Goal: Task Accomplishment & Management: Complete application form

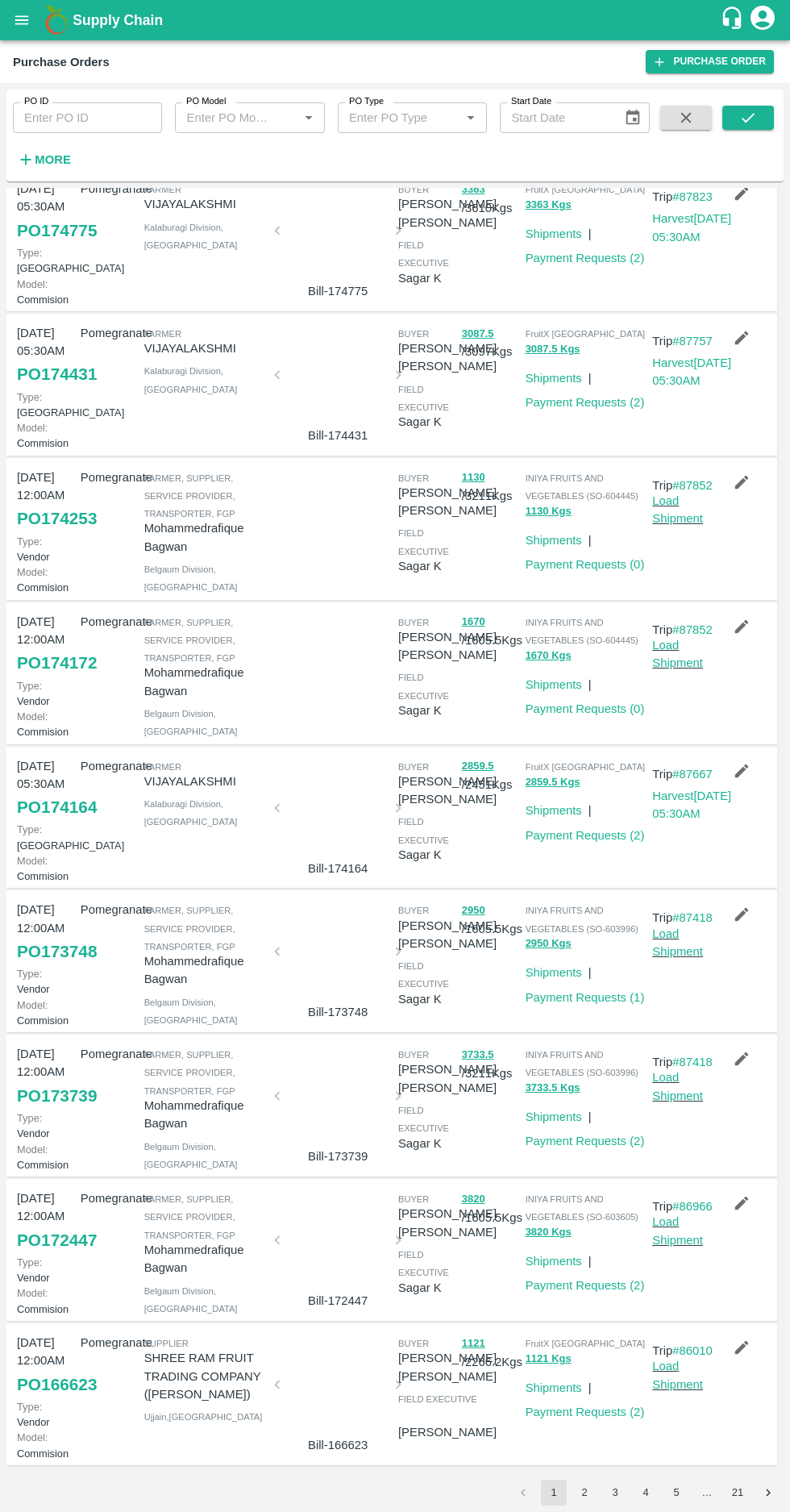
scroll to position [465, 0]
click at [594, 991] on link "Payment Requests ( 1 )" at bounding box center [585, 997] width 119 height 13
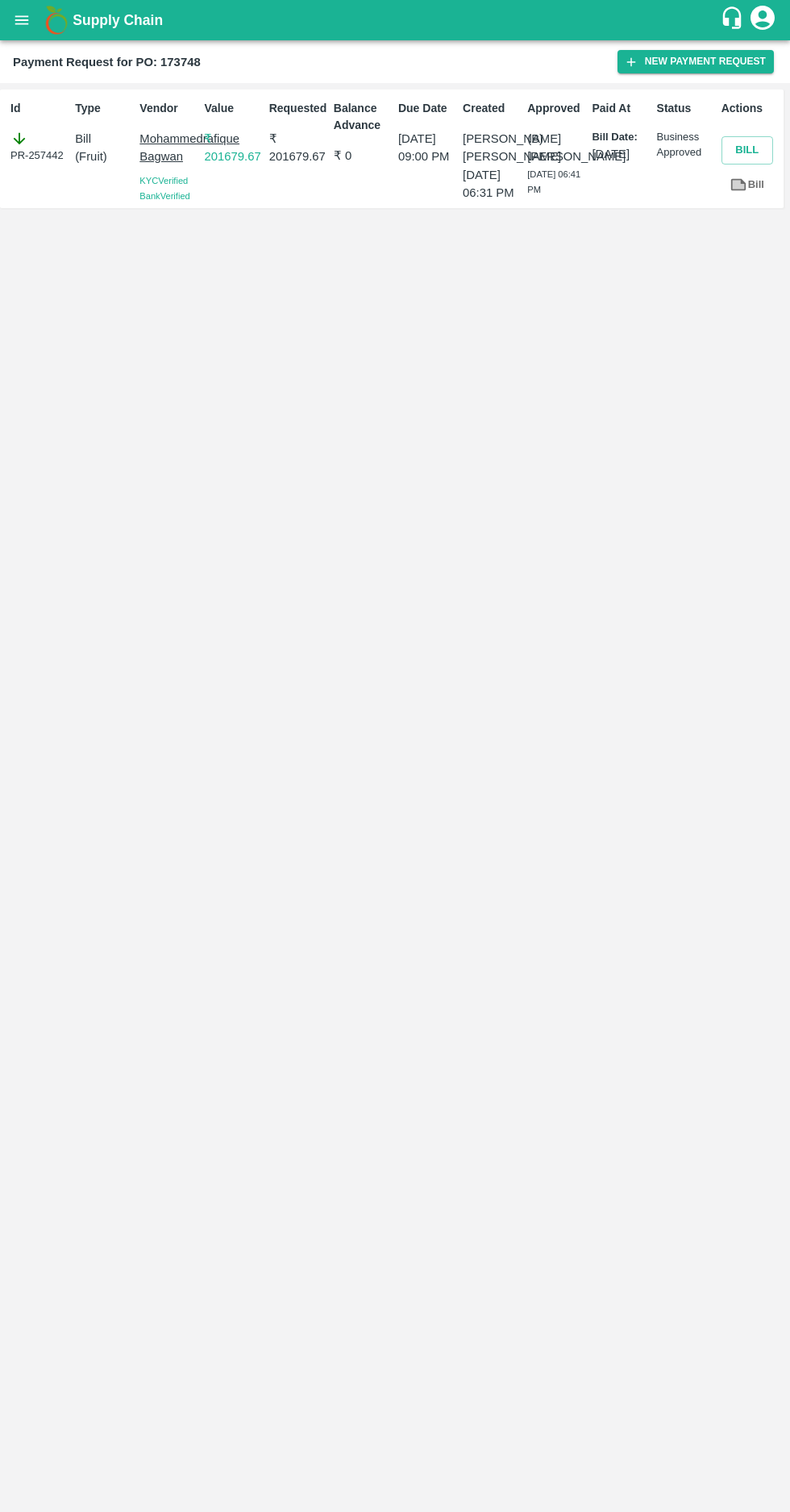
click at [16, 19] on icon "open drawer" at bounding box center [22, 19] width 13 height 9
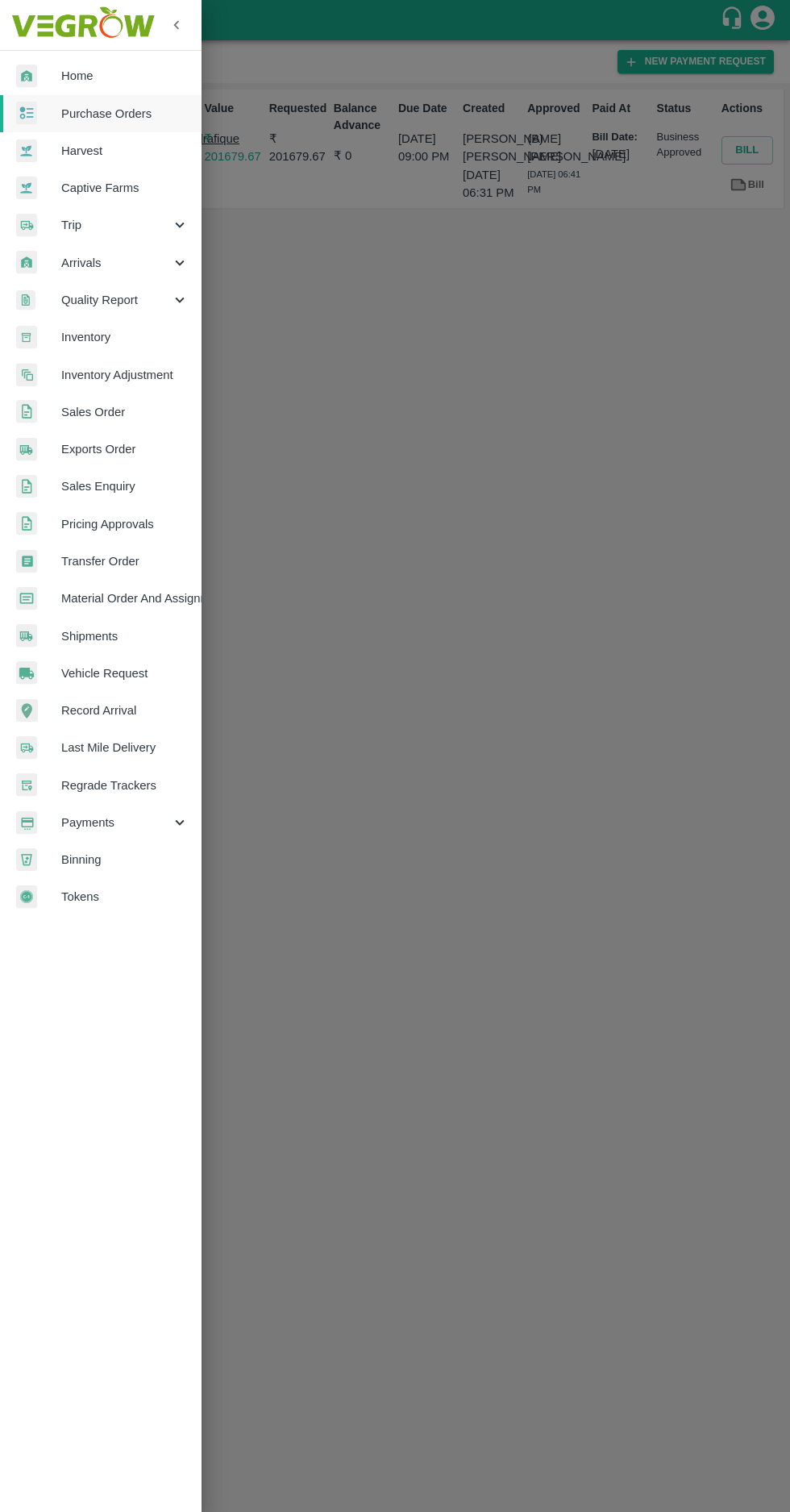
click at [102, 113] on span "Purchase Orders" at bounding box center [125, 113] width 128 height 18
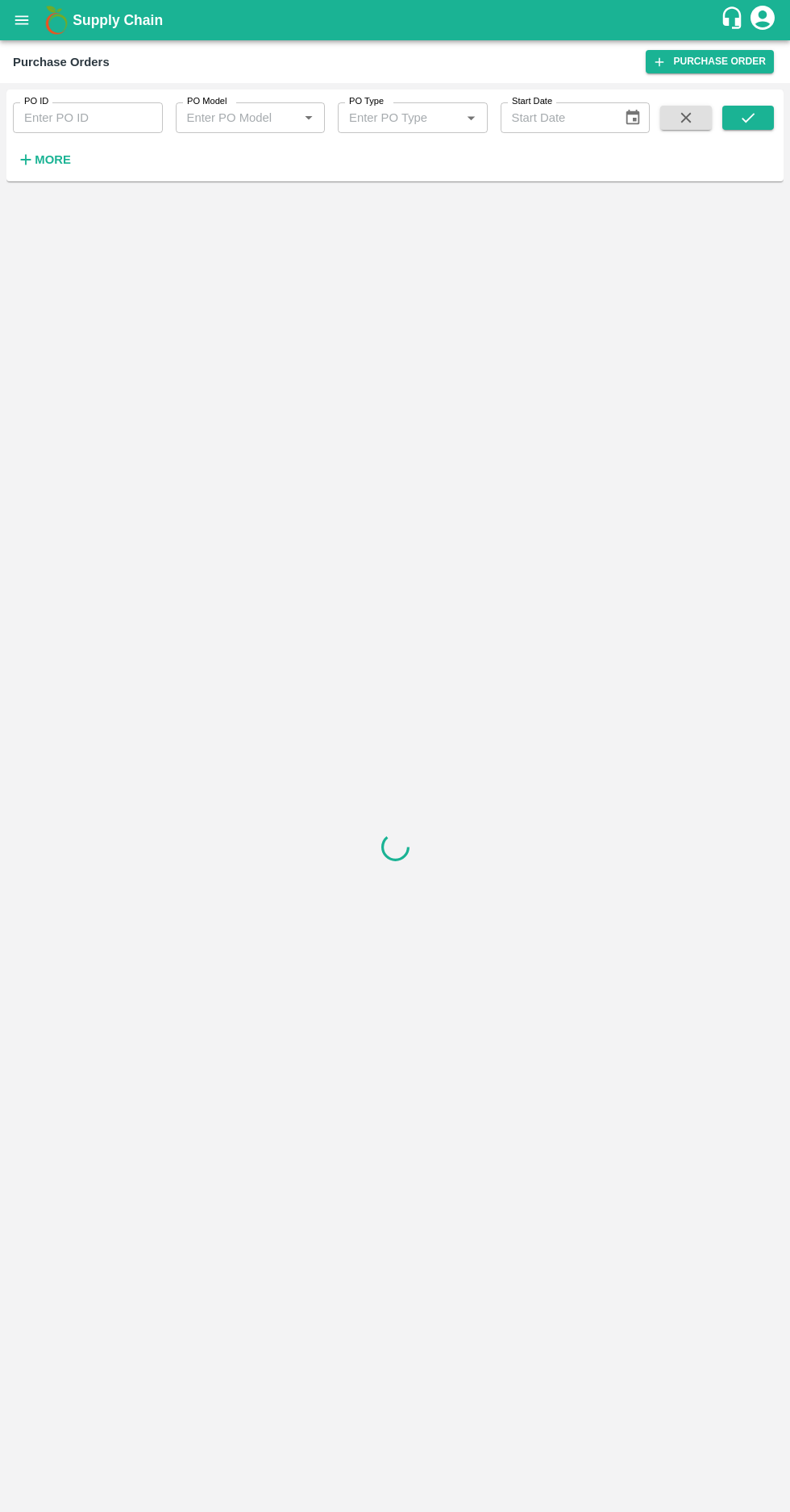
click at [26, 160] on icon "button" at bounding box center [26, 160] width 10 height 10
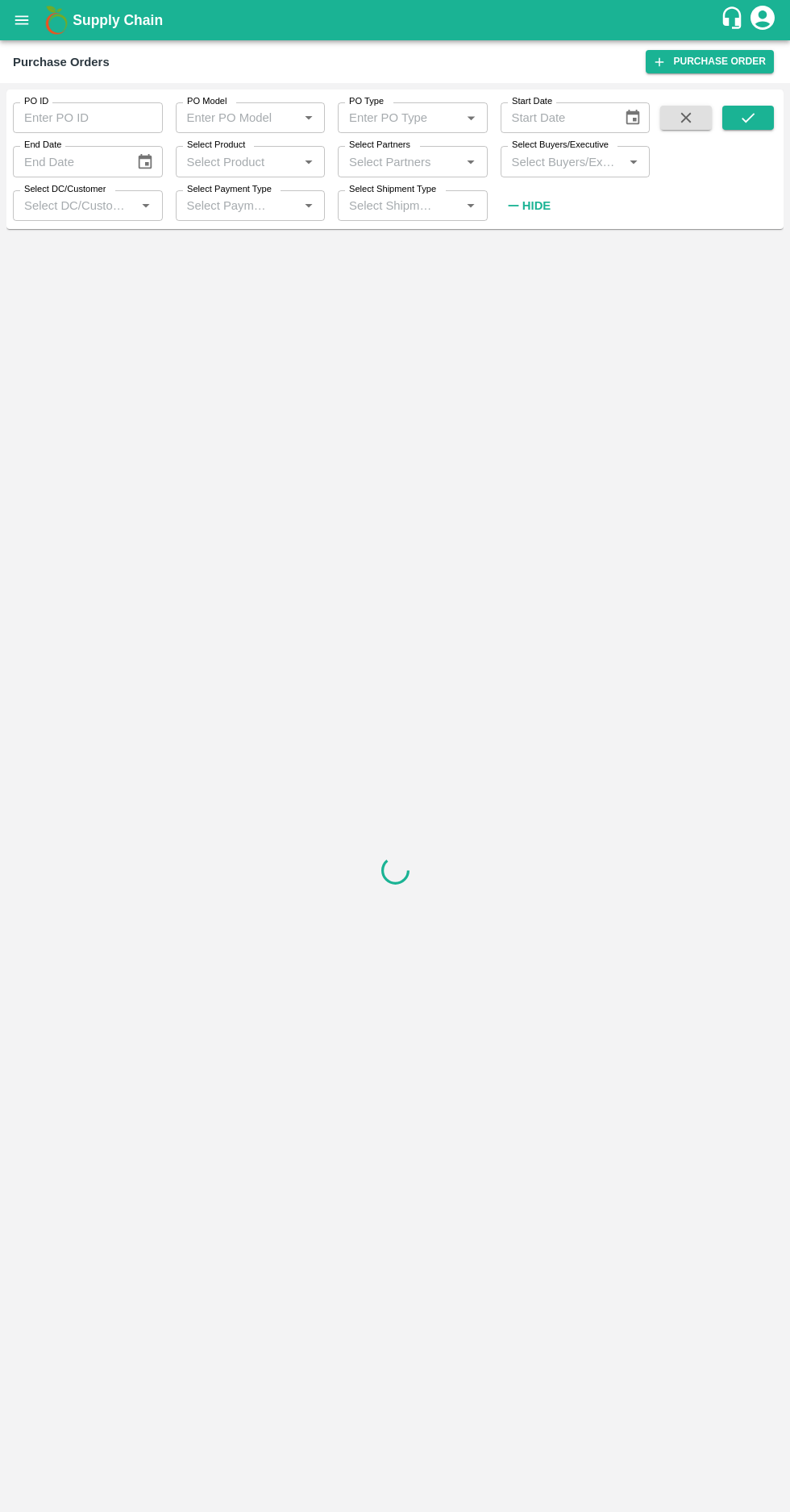
click at [573, 145] on label "Select Buyers/Executive" at bounding box center [560, 145] width 97 height 13
click at [573, 150] on input "Select Buyers/Executive" at bounding box center [561, 161] width 113 height 21
type input "afzal"
click at [534, 246] on input "checkbox" at bounding box center [535, 245] width 32 height 32
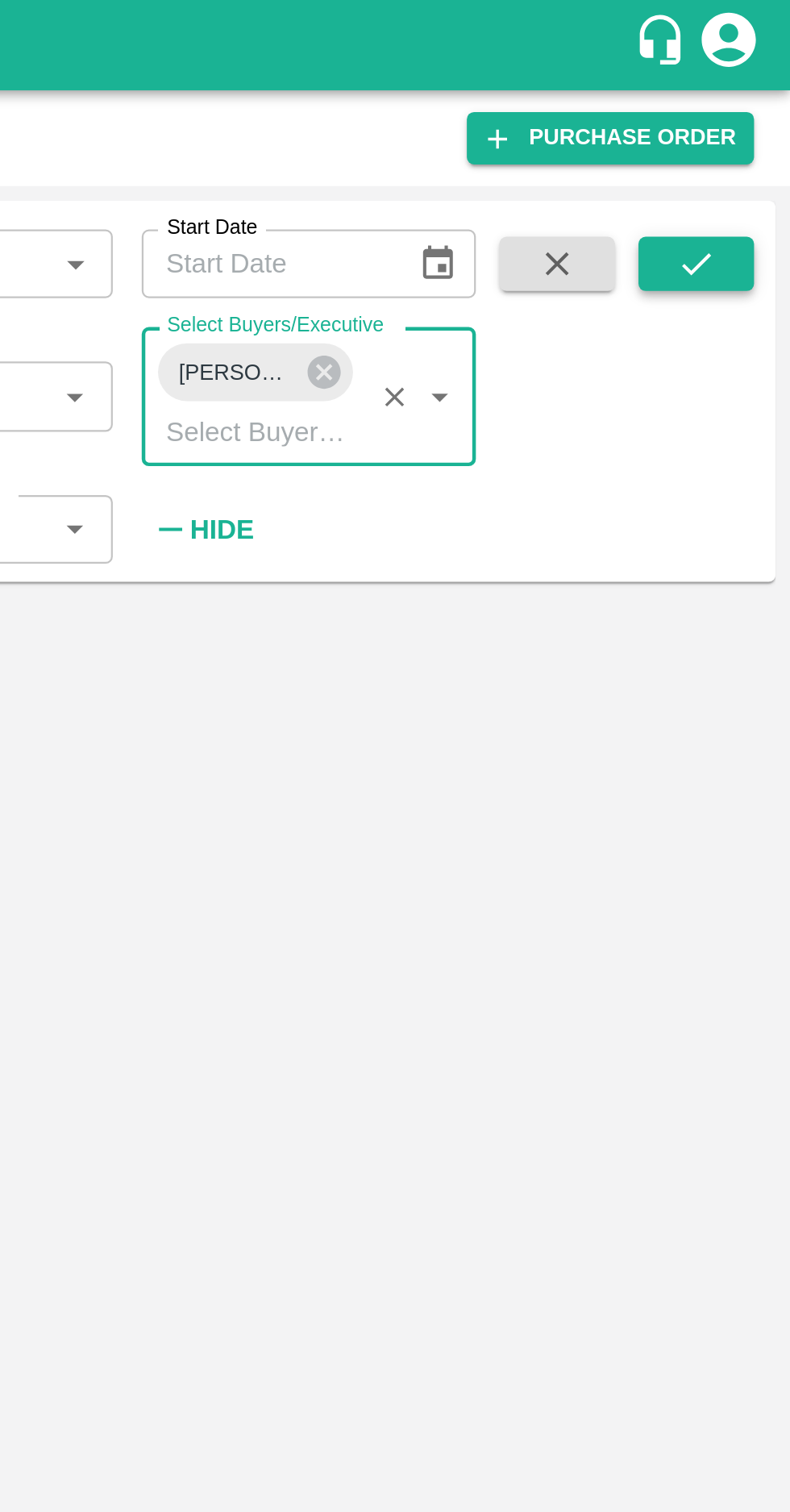
click at [753, 128] on button "submit" at bounding box center [748, 118] width 51 height 24
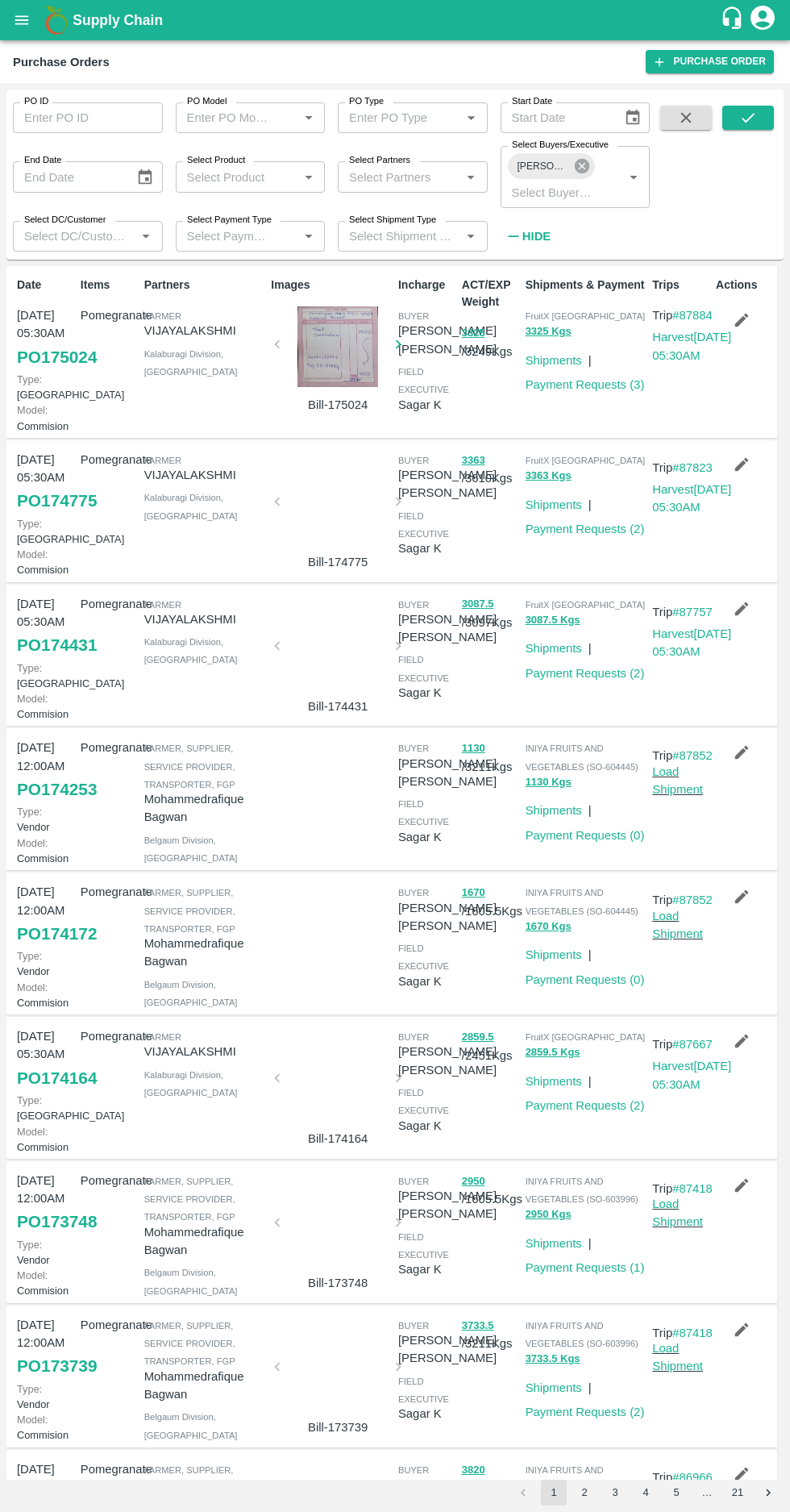
click at [581, 162] on icon at bounding box center [582, 166] width 14 height 14
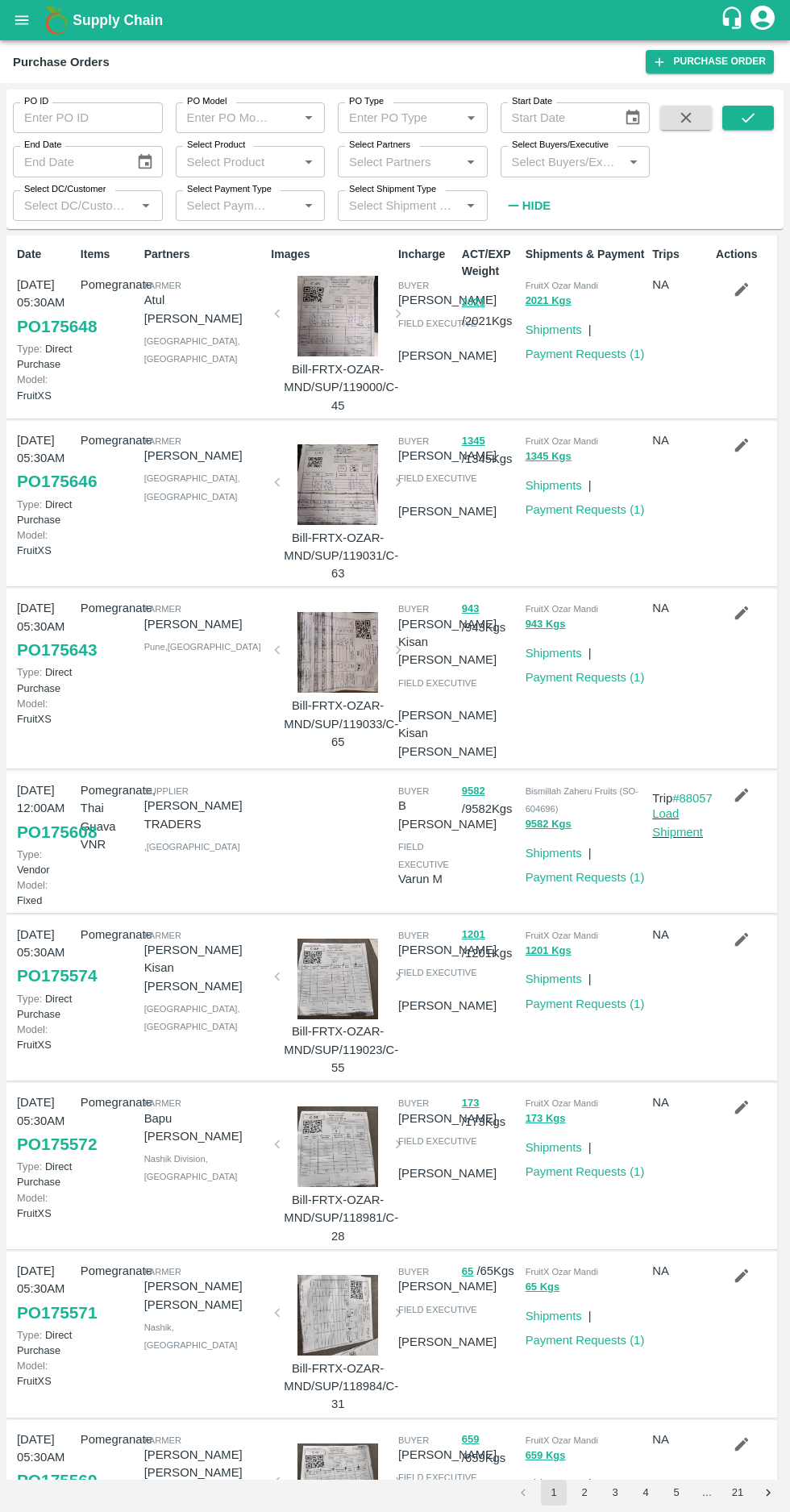
click at [540, 161] on input "Select Buyers/Executive" at bounding box center [561, 161] width 113 height 21
type input "harshv"
click at [539, 238] on input "checkbox" at bounding box center [535, 244] width 32 height 32
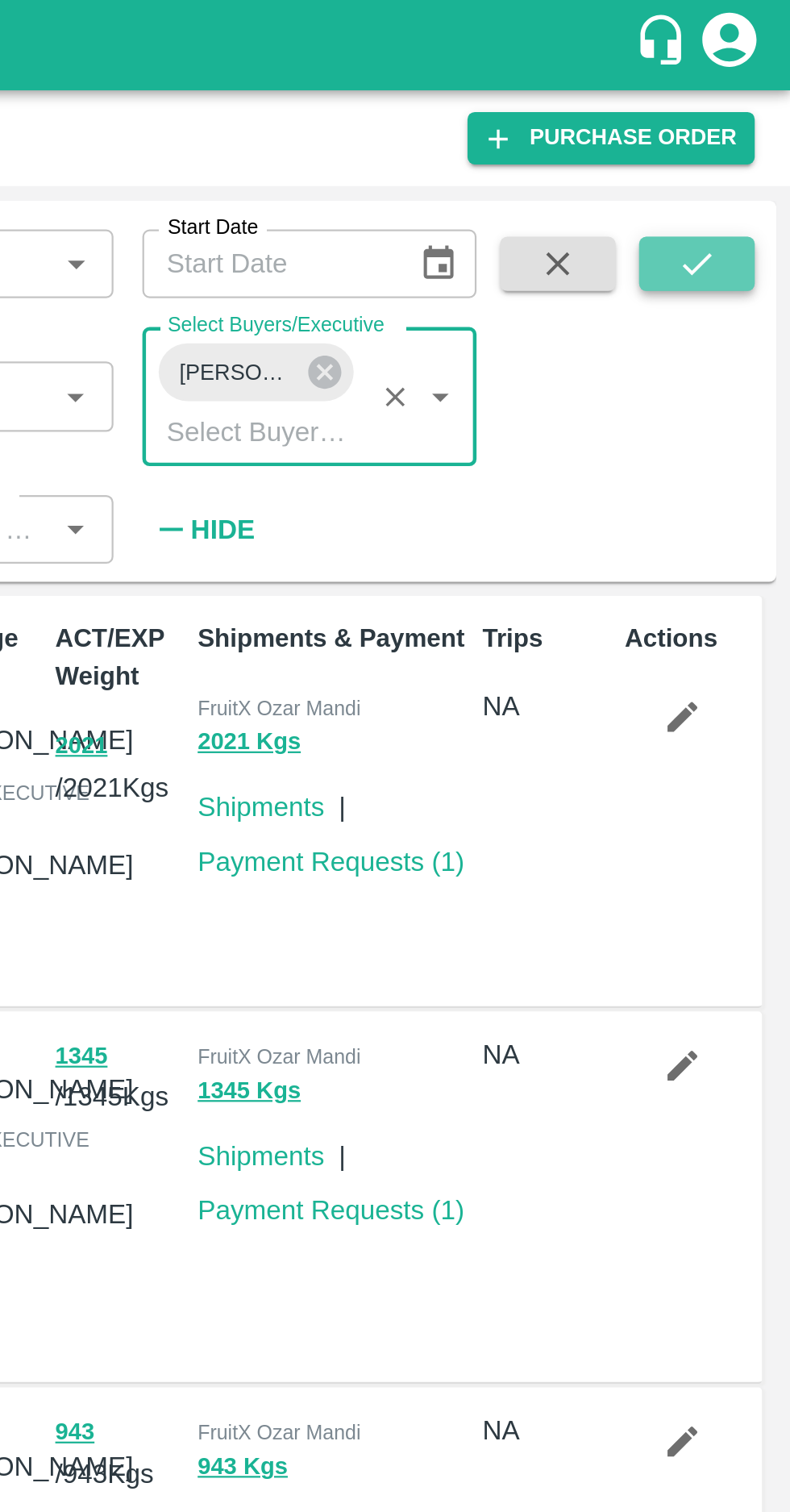
click at [752, 129] on button "submit" at bounding box center [748, 118] width 51 height 24
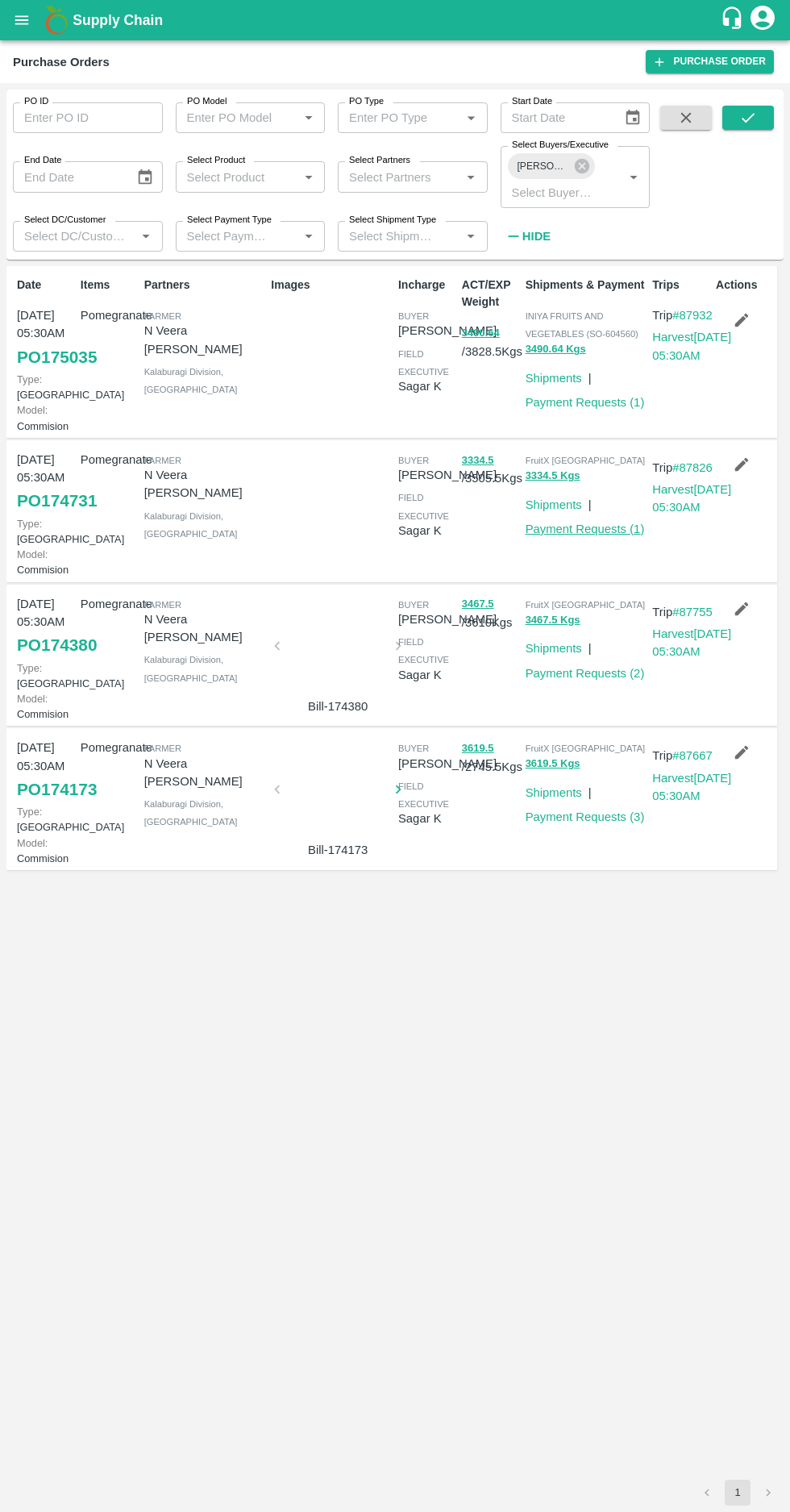
click at [584, 535] on link "Payment Requests ( 1 )" at bounding box center [585, 529] width 119 height 13
click at [585, 405] on link "Payment Requests ( 1 )" at bounding box center [585, 402] width 119 height 13
click at [589, 535] on link "Payment Requests ( 1 )" at bounding box center [585, 529] width 119 height 13
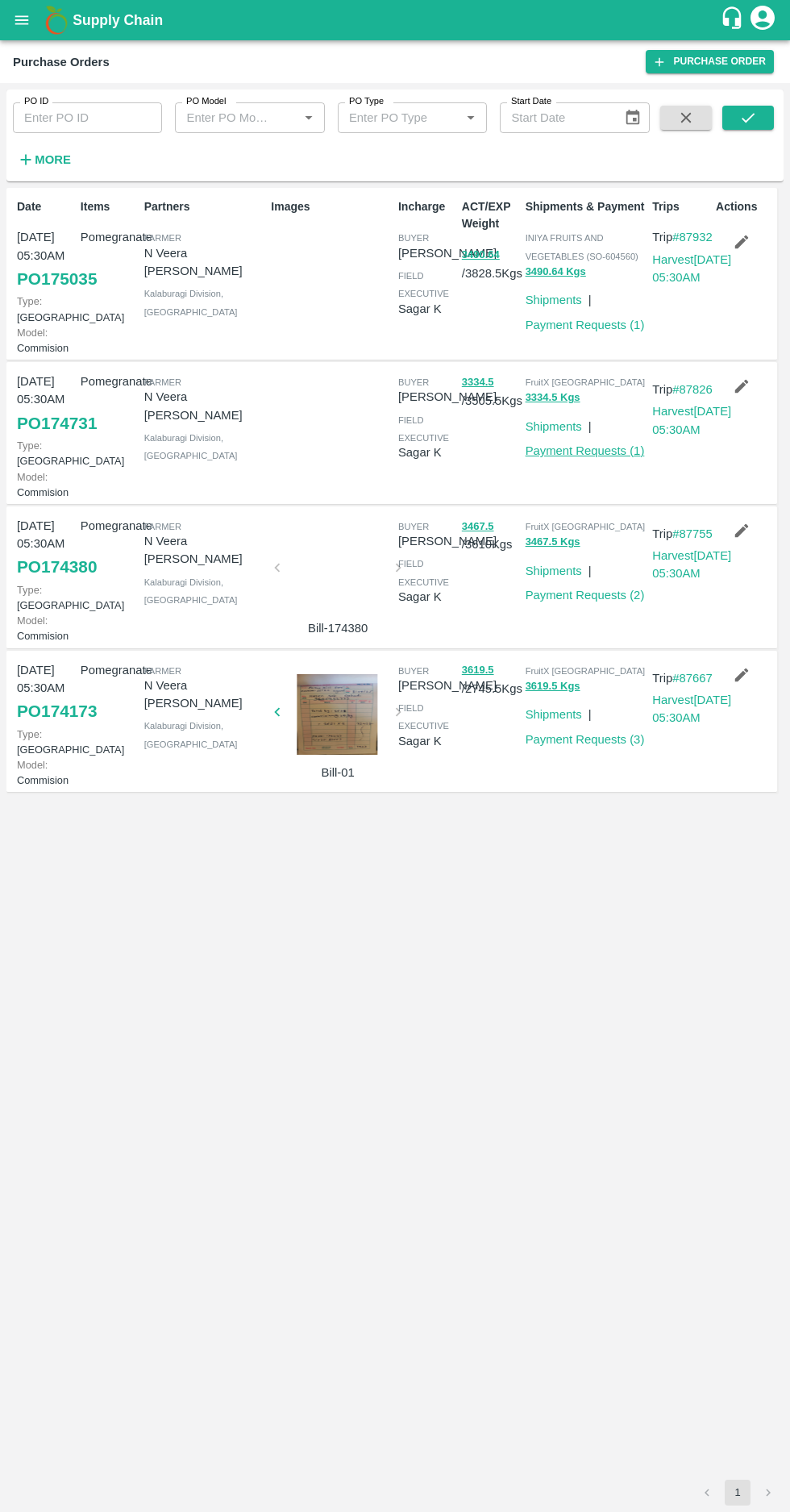
click at [594, 457] on link "Payment Requests ( 1 )" at bounding box center [585, 450] width 119 height 13
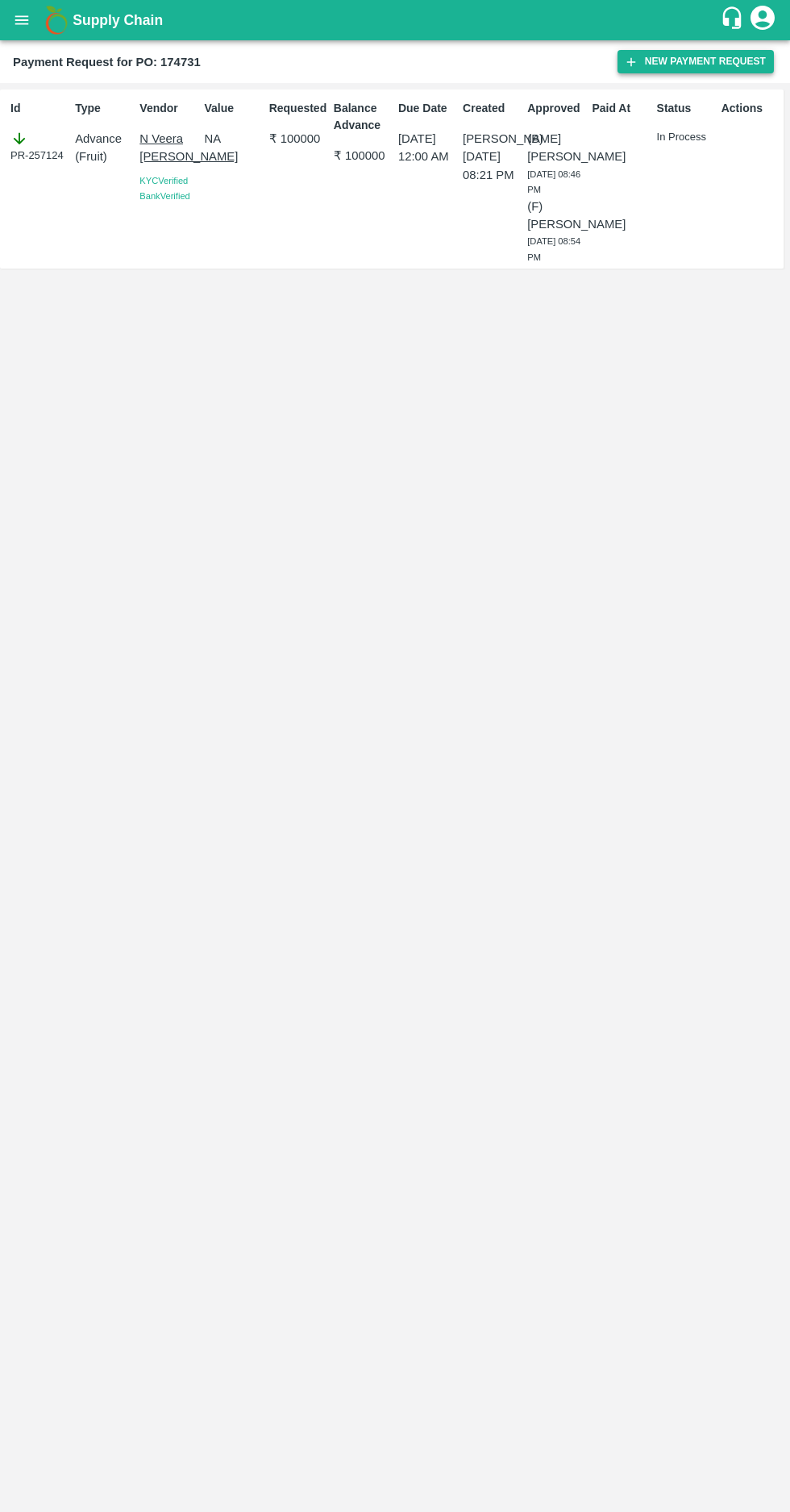
click at [665, 68] on button "New Payment Request" at bounding box center [696, 61] width 156 height 24
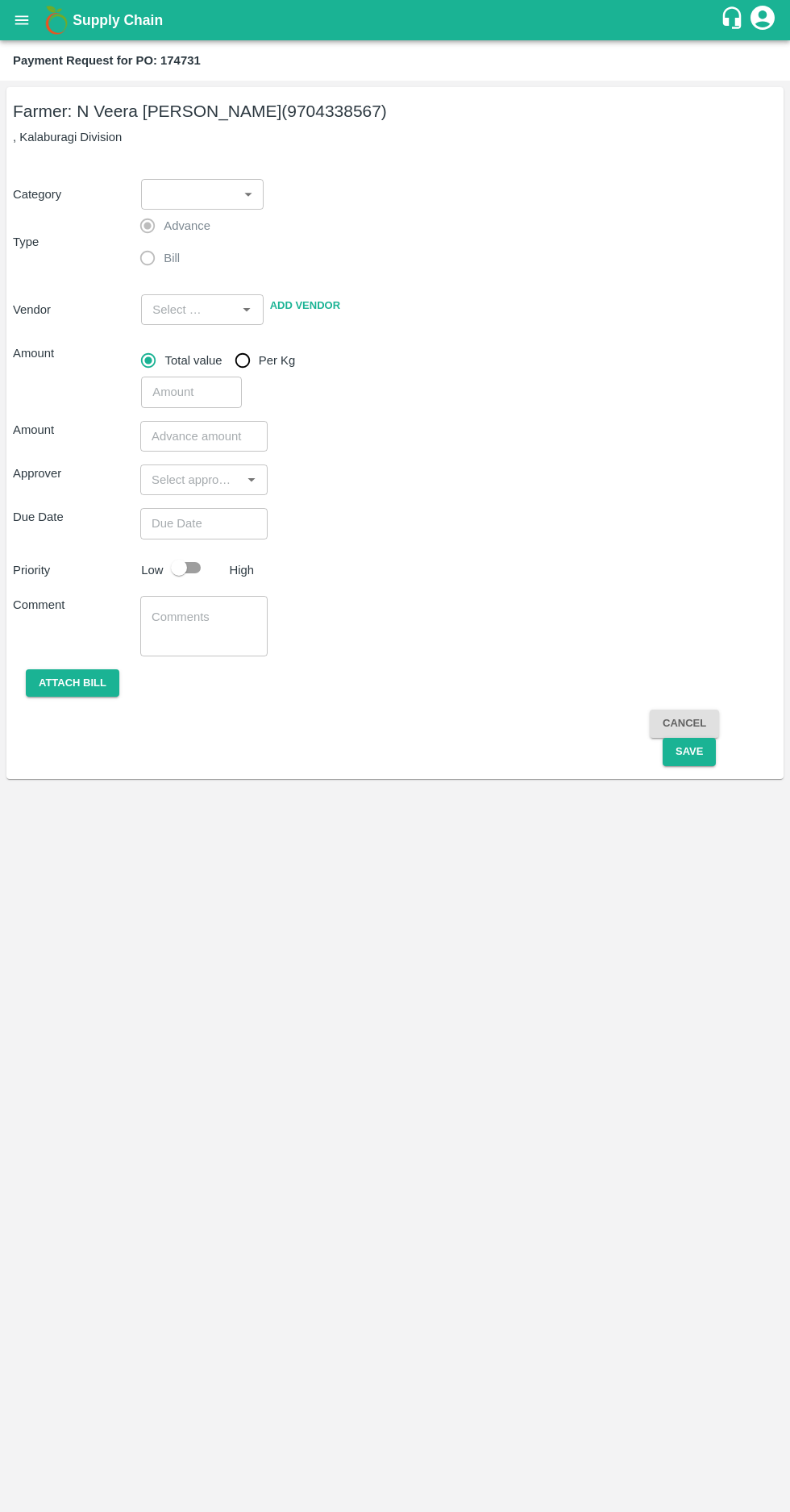
click at [192, 208] on body "Supply Chain Payment Request for PO: 174731 Farmer: N Veera [PERSON_NAME] (9704…" at bounding box center [395, 756] width 790 height 1512
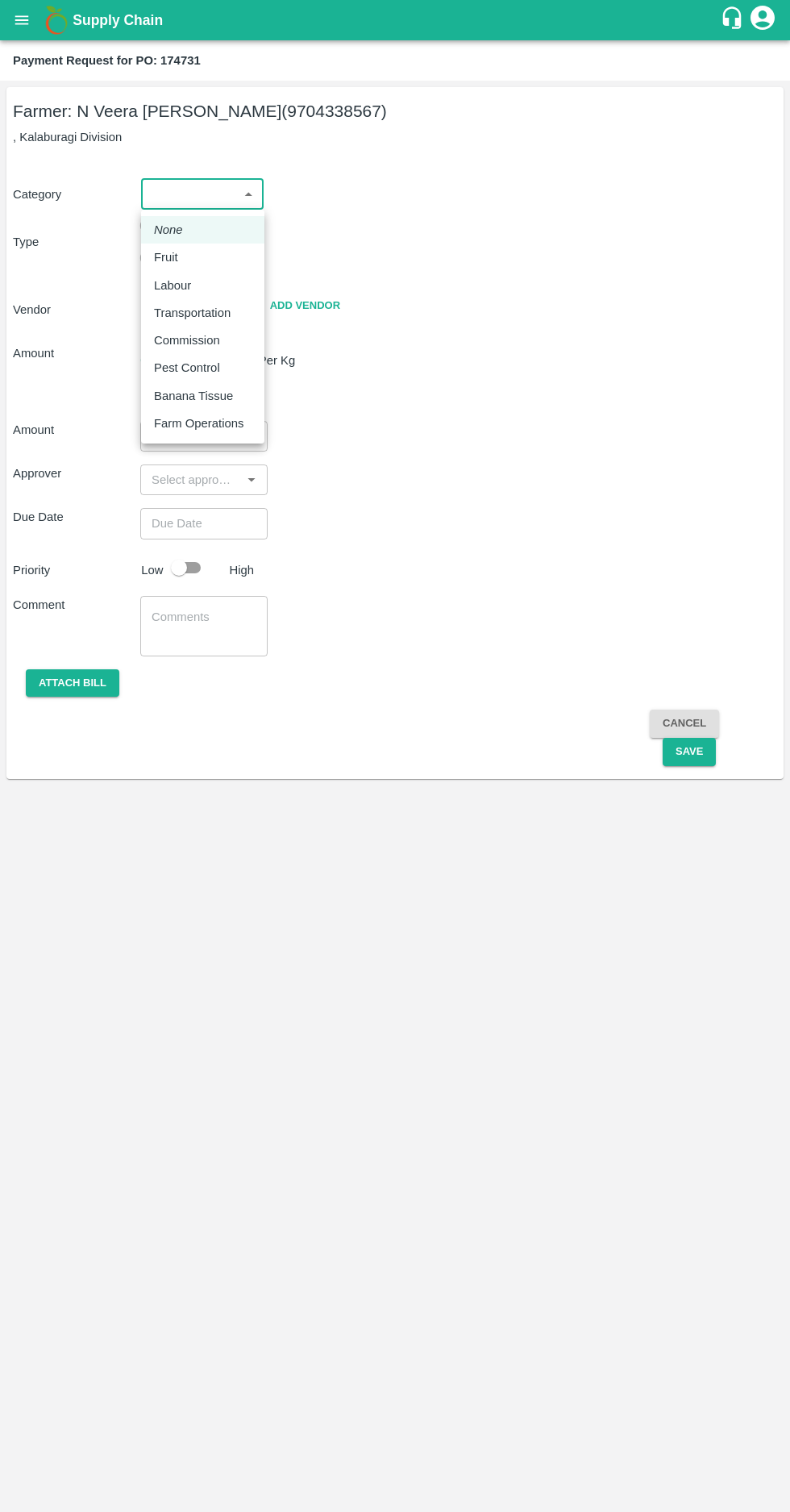
click at [176, 255] on p "Fruit" at bounding box center [166, 256] width 24 height 18
type input "1"
type input "N Veera Venkata Subbarao - 9704338567(Farmer)"
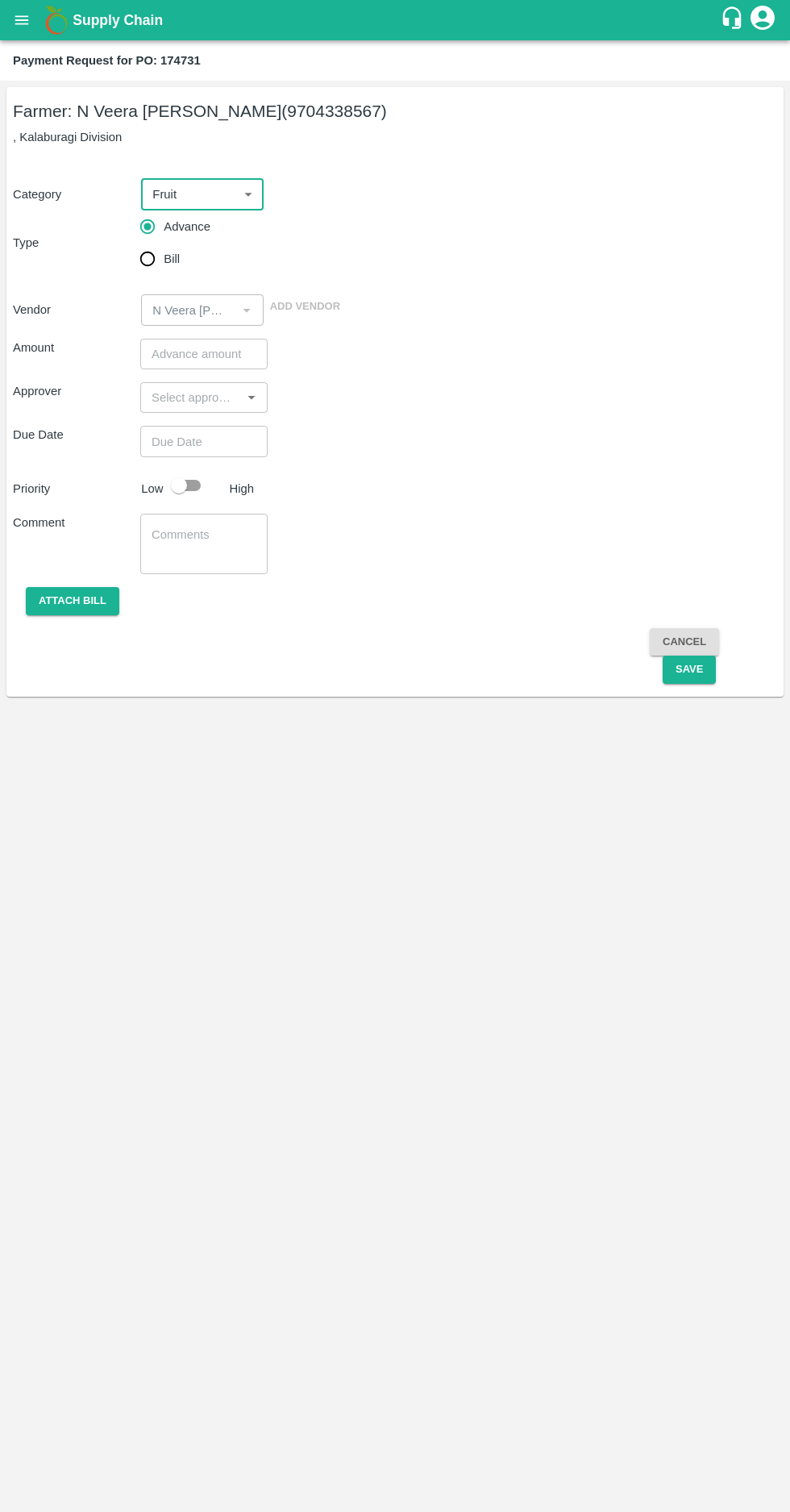
click at [150, 267] on input "Bill" at bounding box center [147, 259] width 32 height 32
radio input "true"
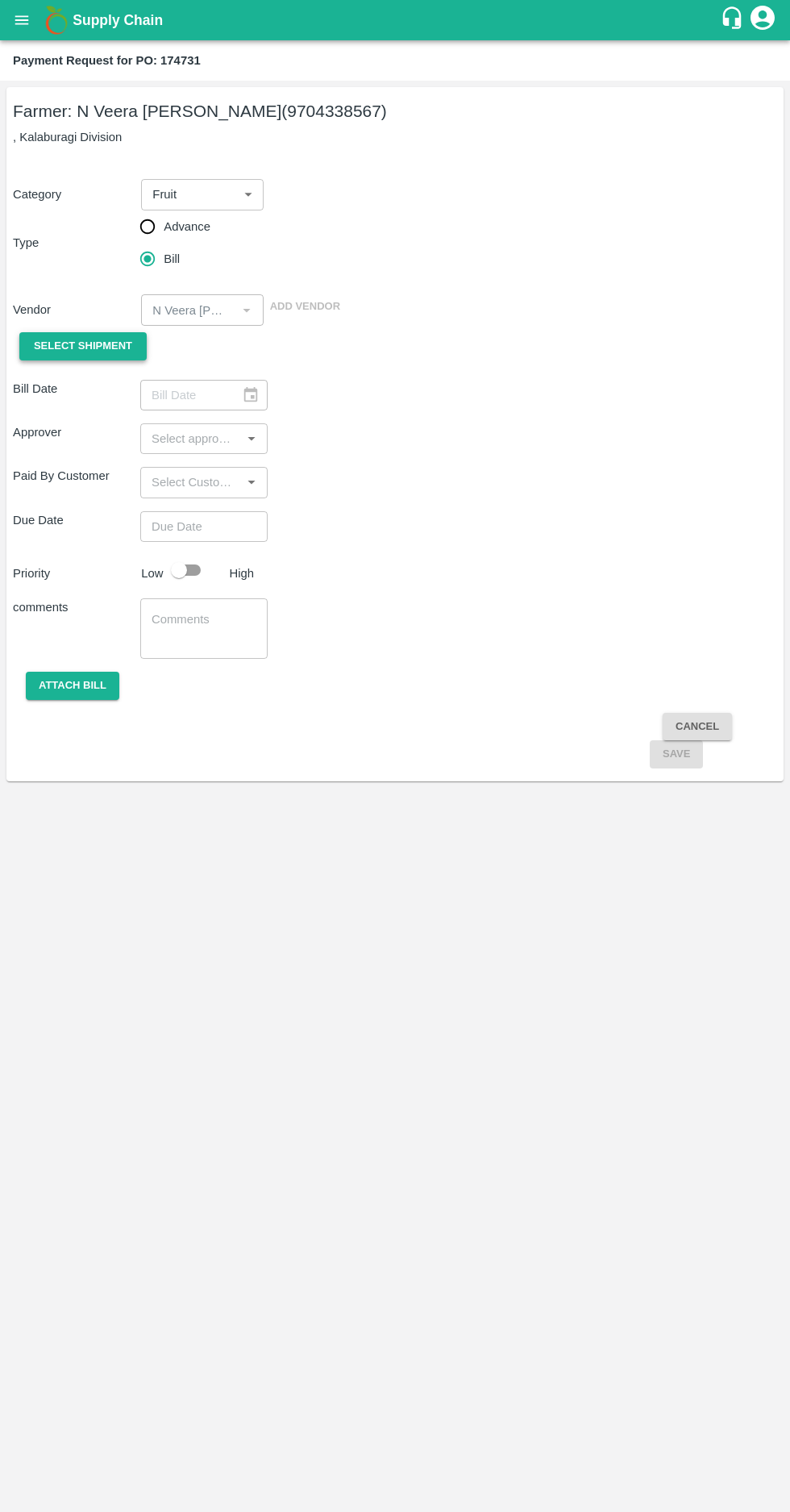
click at [97, 351] on span "Select Shipment" at bounding box center [82, 346] width 98 height 18
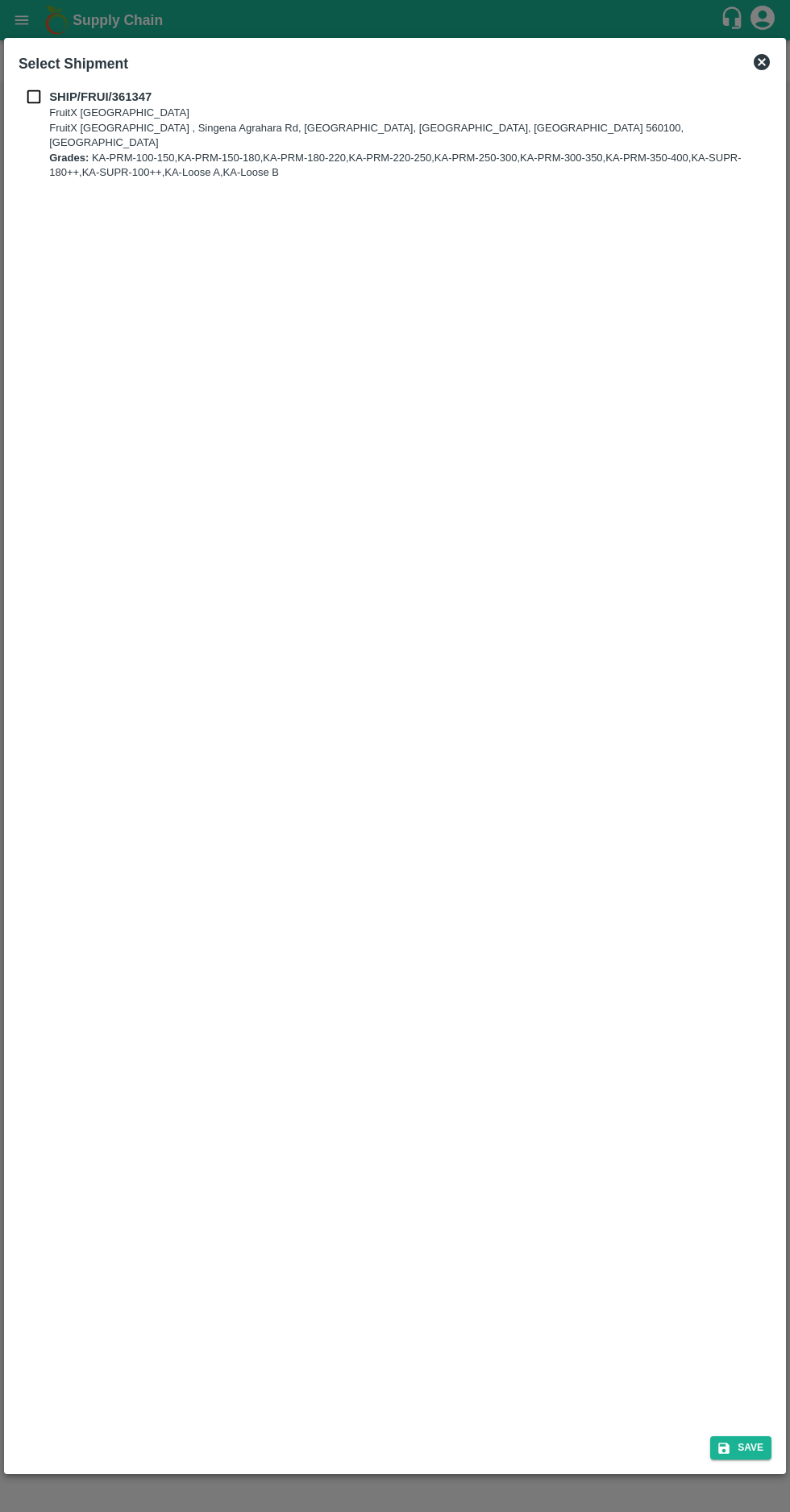
click at [29, 104] on input "checkbox" at bounding box center [34, 97] width 30 height 18
checkbox input "true"
click at [740, 1452] on button "Save" at bounding box center [740, 1448] width 61 height 24
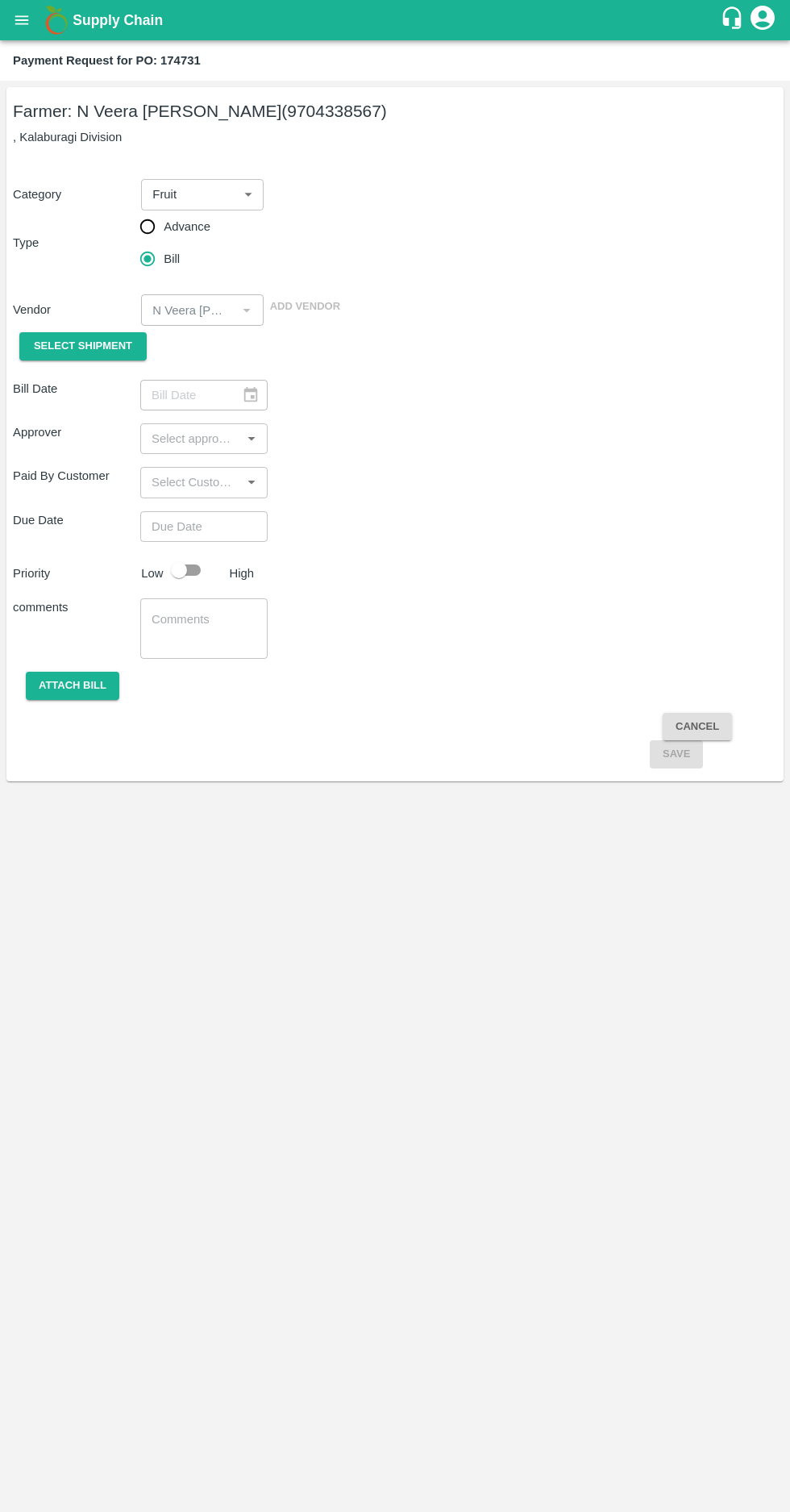
type input "10/09/2025"
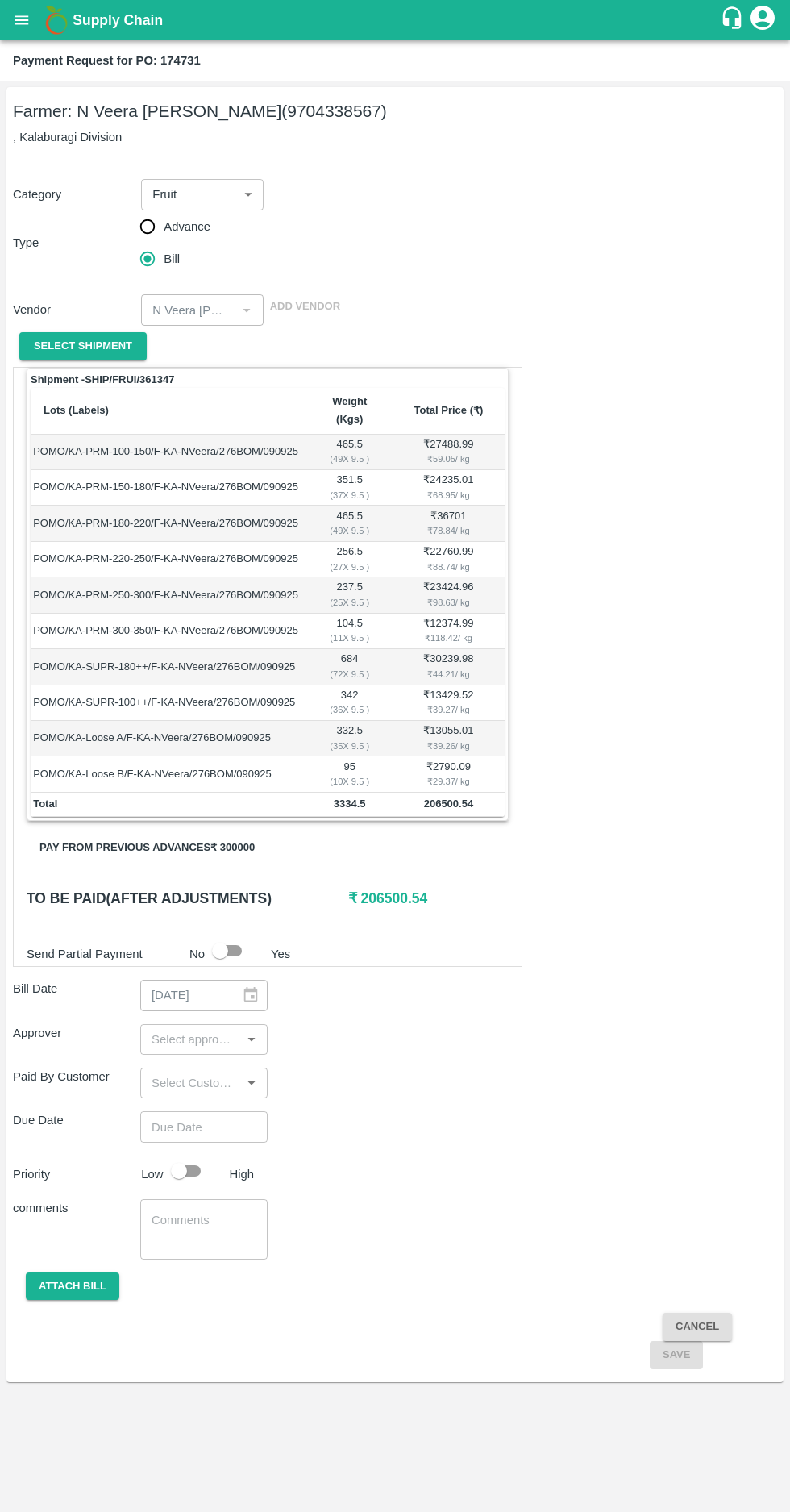
click at [155, 834] on button "Pay from previous advances ₹ 300000" at bounding box center [147, 848] width 241 height 29
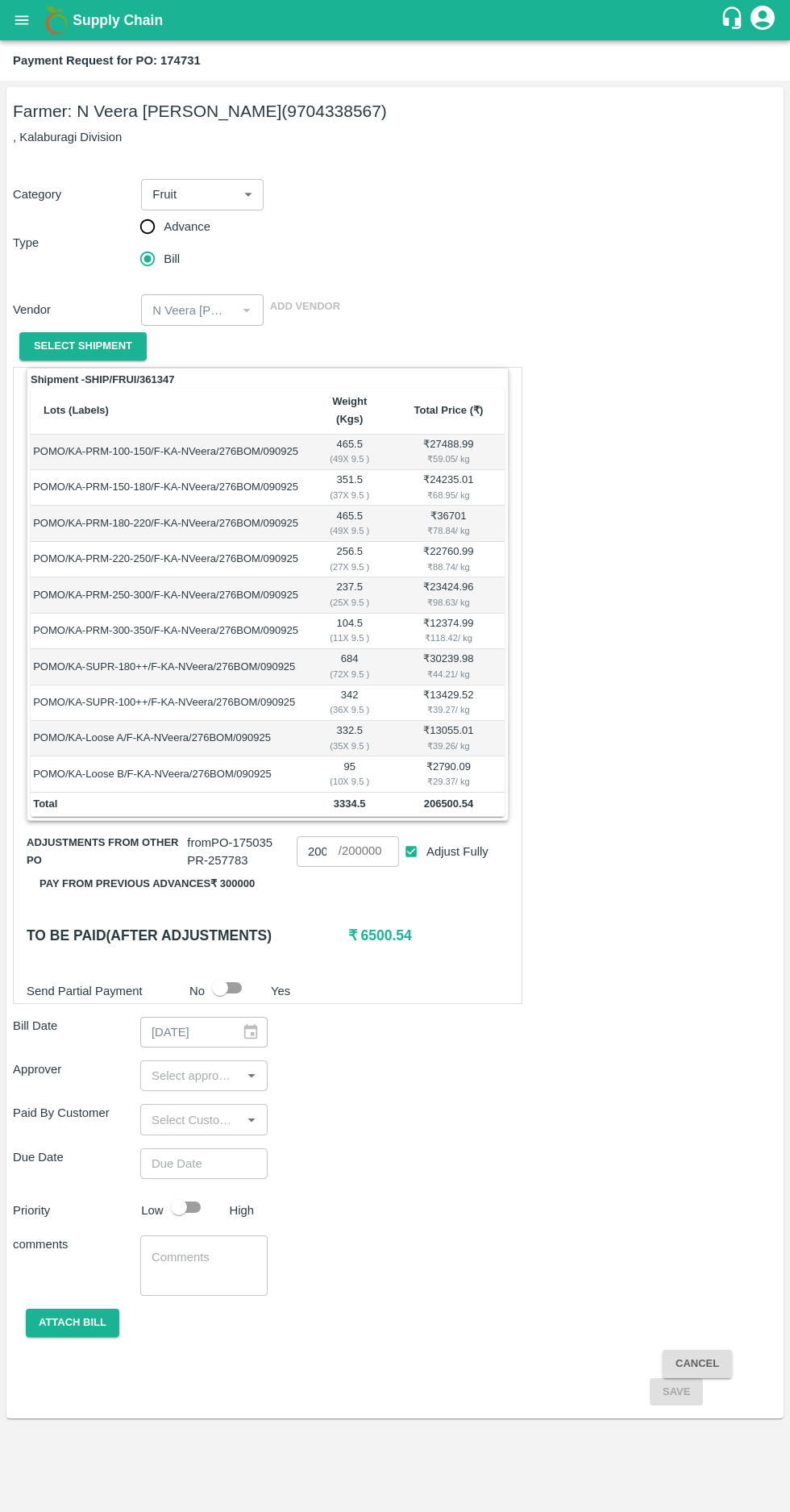
click at [329, 836] on input "200000" at bounding box center [318, 851] width 42 height 30
click at [314, 836] on input "200000" at bounding box center [318, 851] width 42 height 30
type input "100000"
click at [208, 1065] on input "input" at bounding box center [191, 1075] width 91 height 21
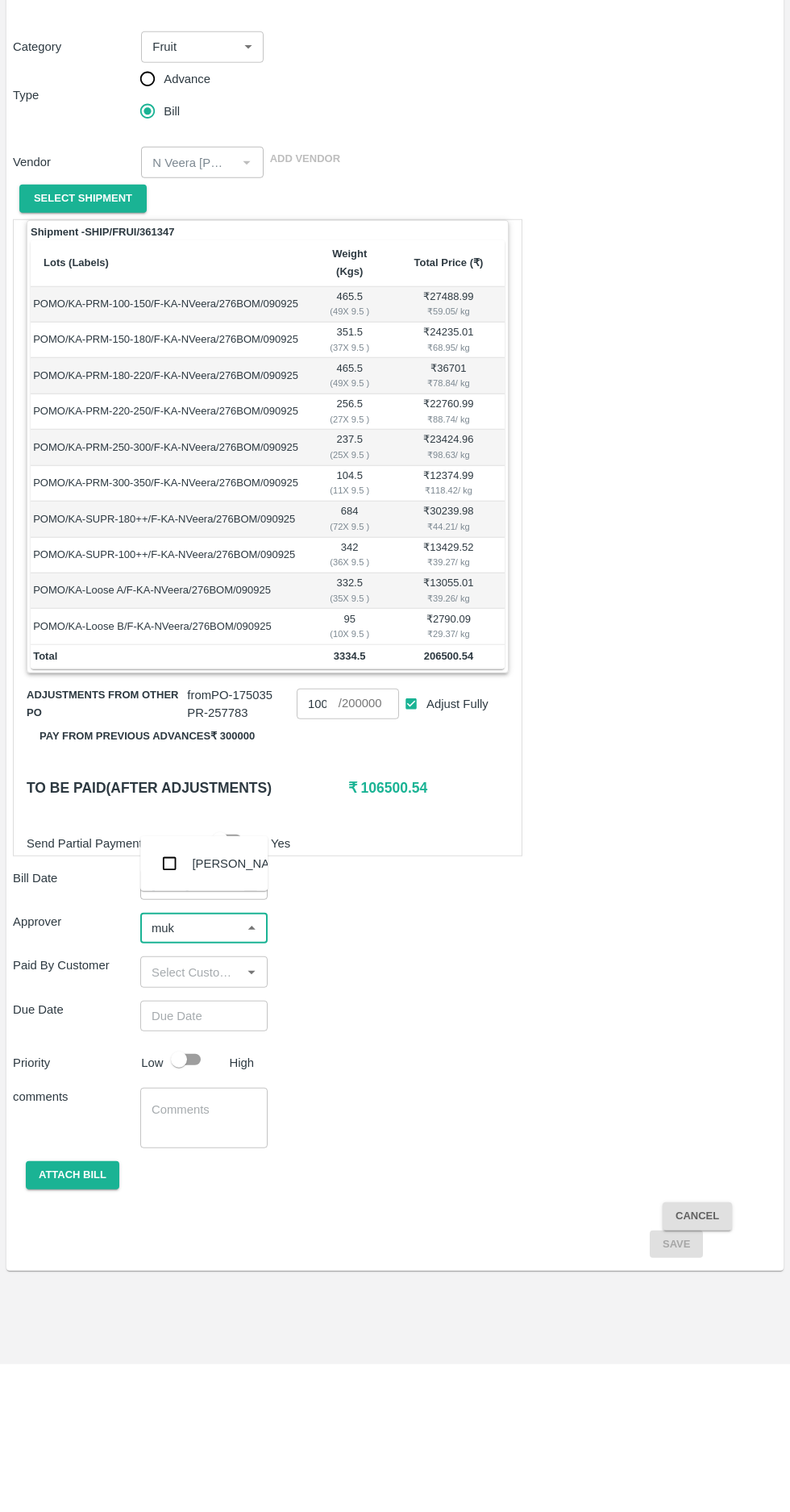
type input "muku"
click at [152, 1000] on div "[PERSON_NAME]" at bounding box center [204, 1011] width 128 height 42
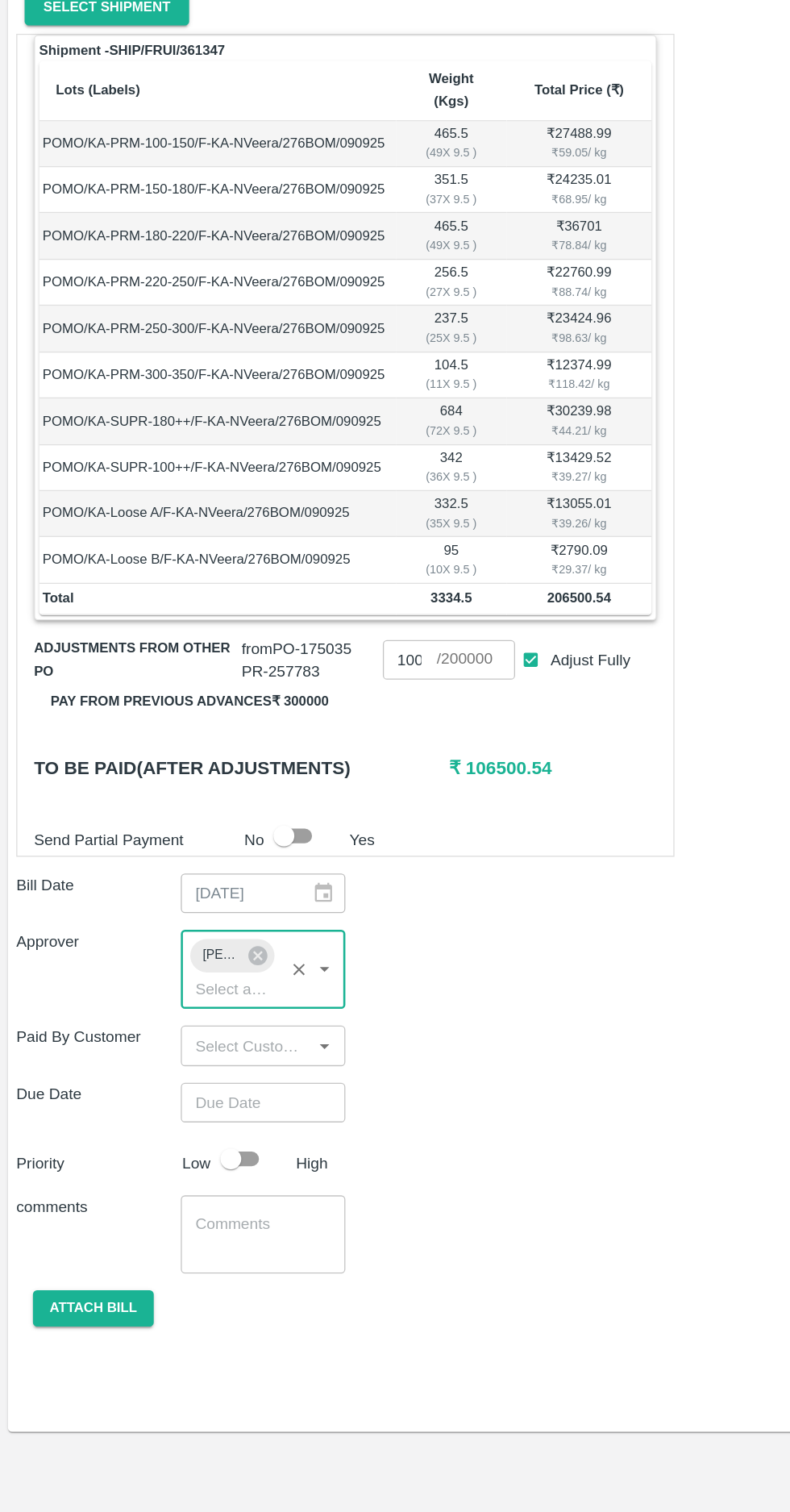
click at [223, 1179] on input "Choose date" at bounding box center [198, 1194] width 116 height 30
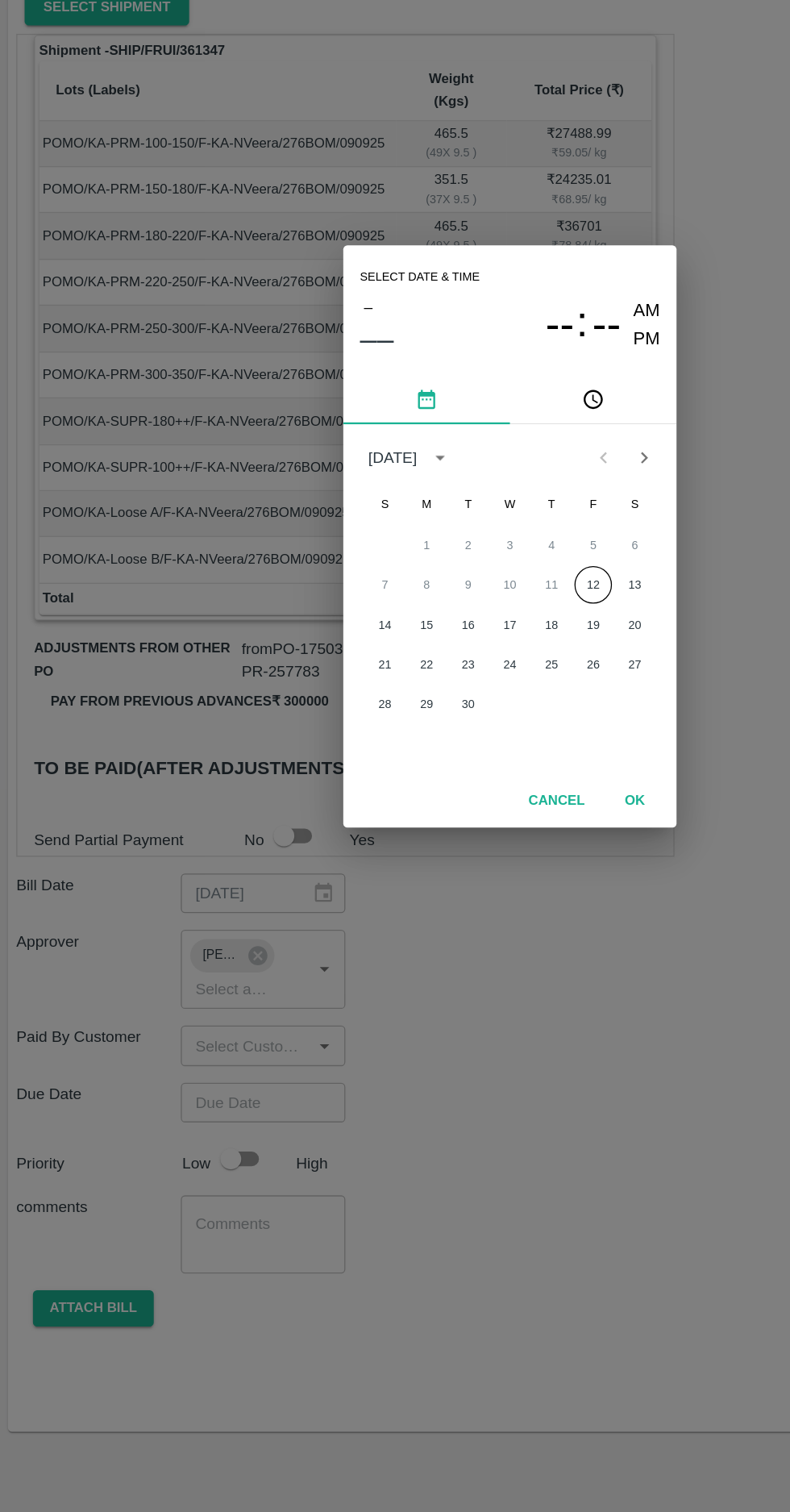
click at [459, 790] on button "12" at bounding box center [460, 793] width 29 height 29
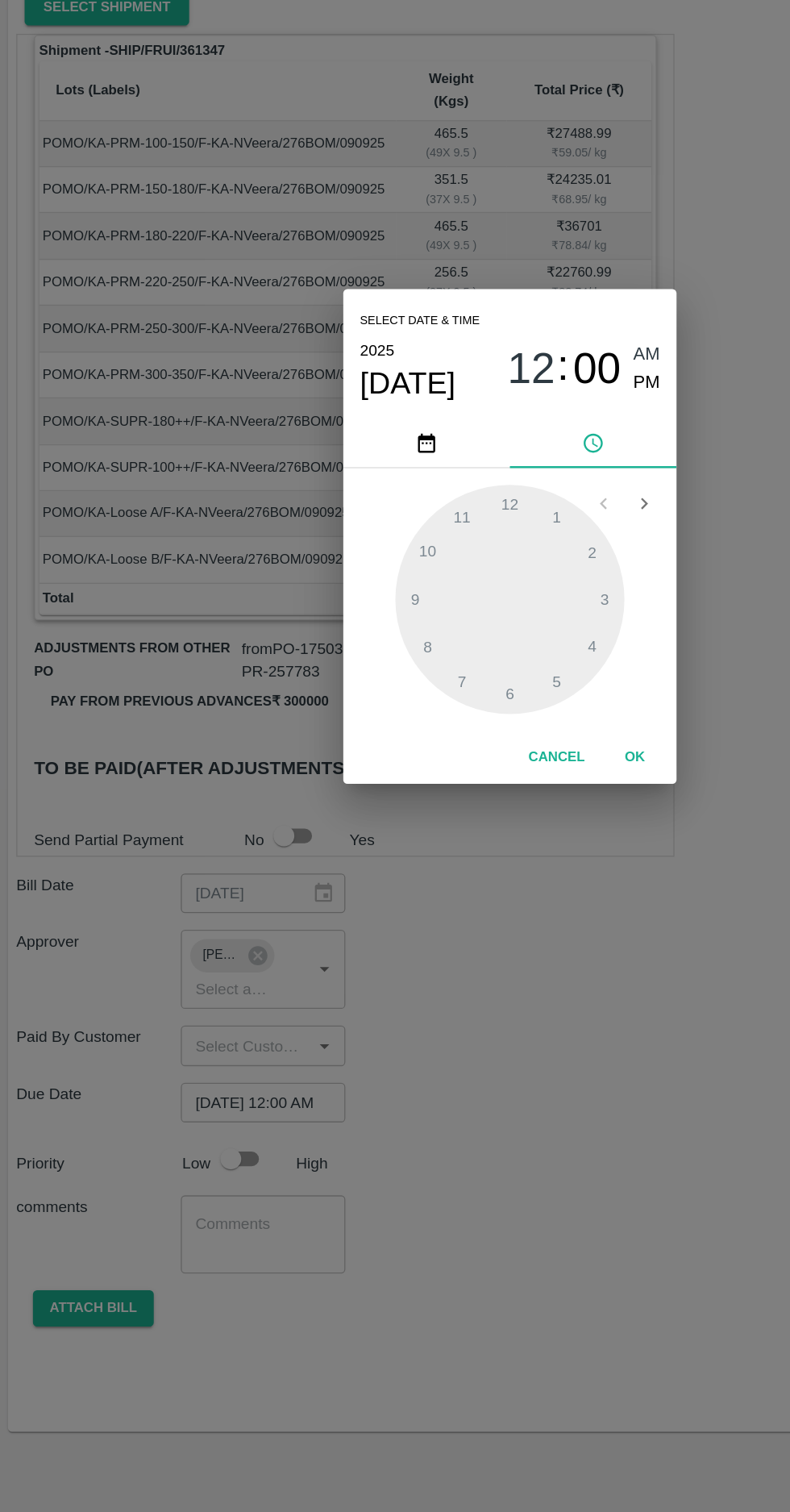
click at [495, 638] on span "PM" at bounding box center [501, 637] width 21 height 22
click at [311, 803] on div at bounding box center [395, 804] width 177 height 177
type input "12/09/2025 09:00 PM"
click at [491, 926] on button "OK" at bounding box center [491, 927] width 51 height 29
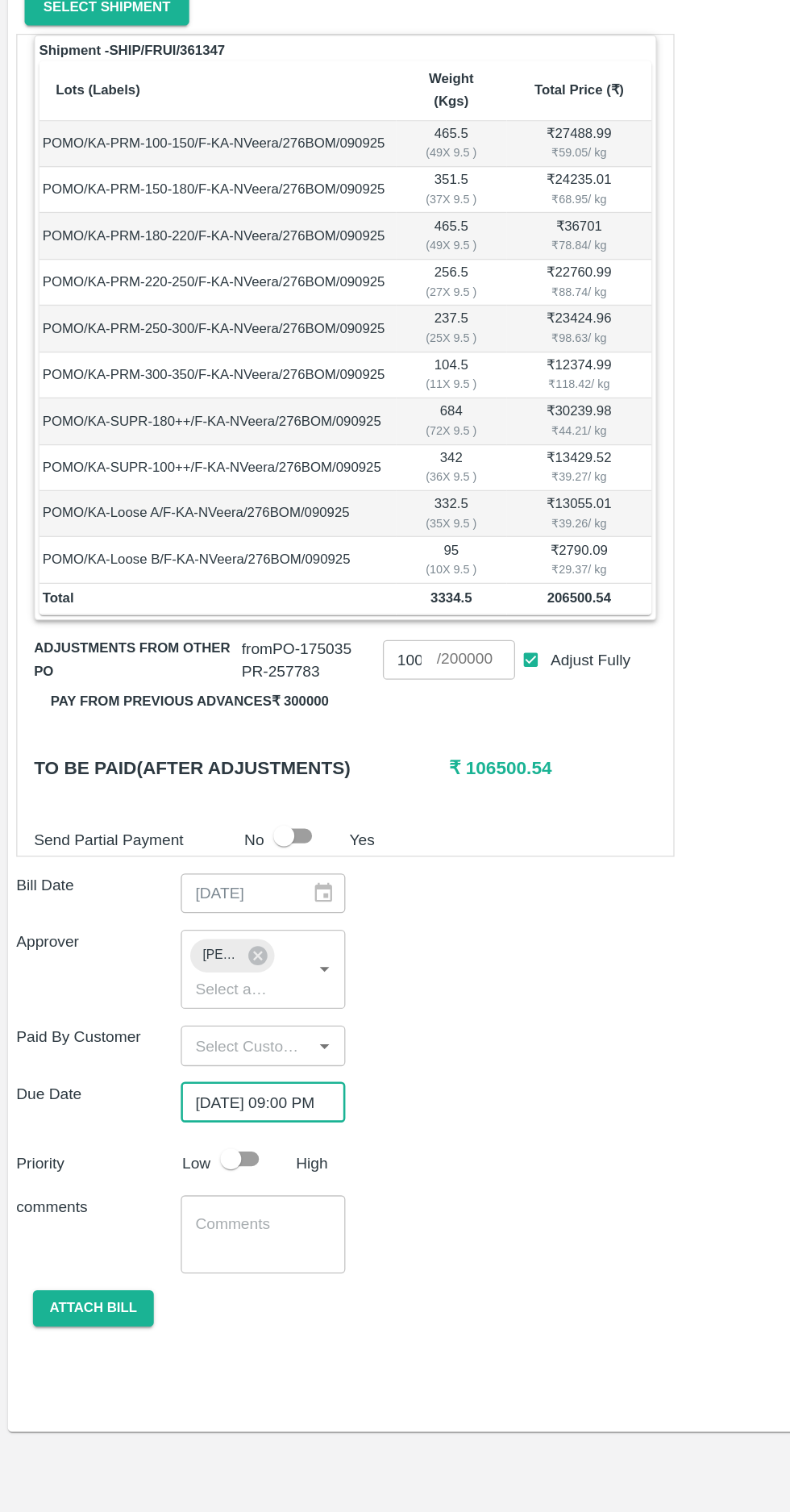
scroll to position [0, 12]
click at [186, 1222] on input "checkbox" at bounding box center [178, 1237] width 92 height 30
checkbox input "true"
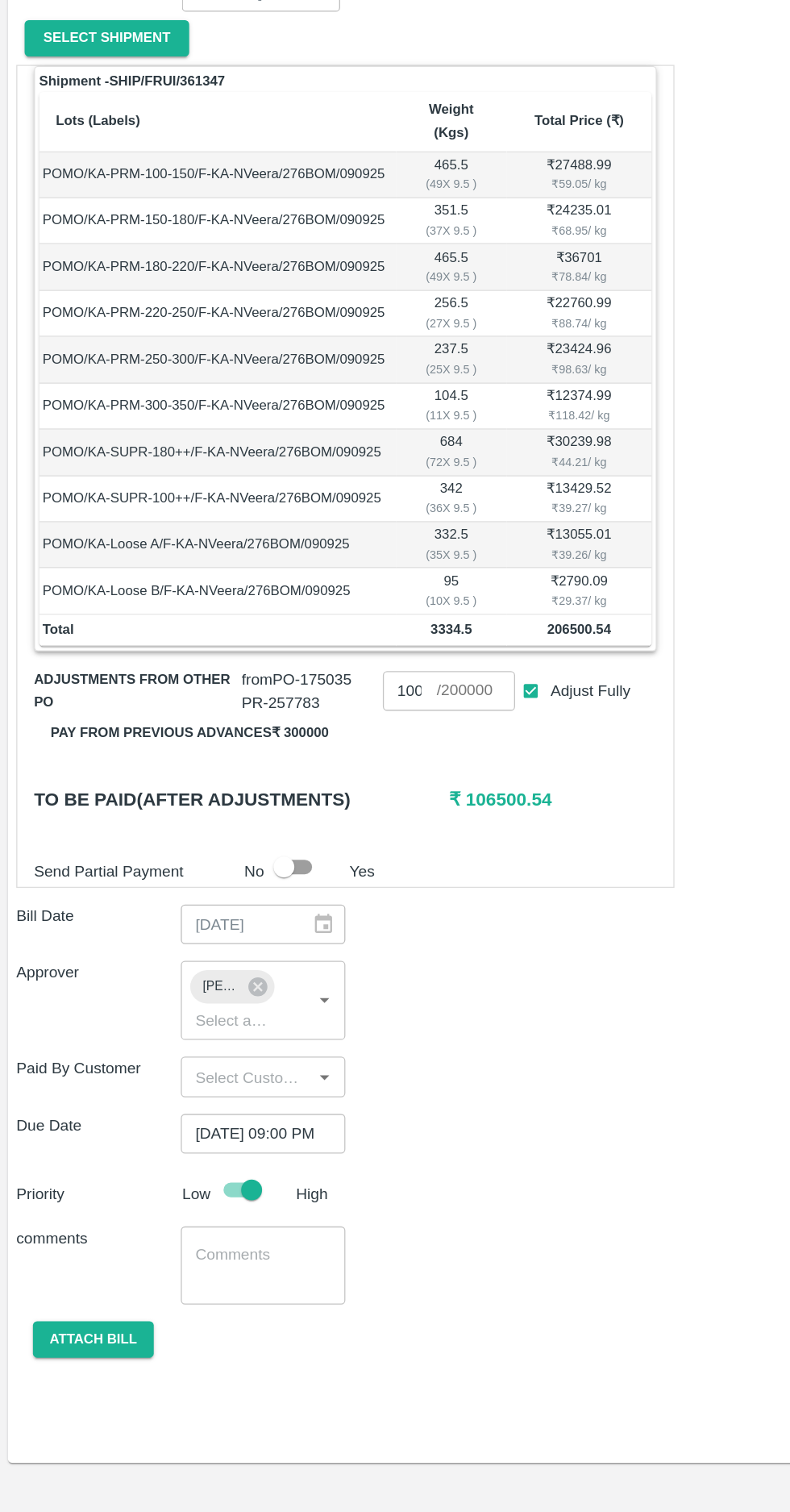
scroll to position [0, 0]
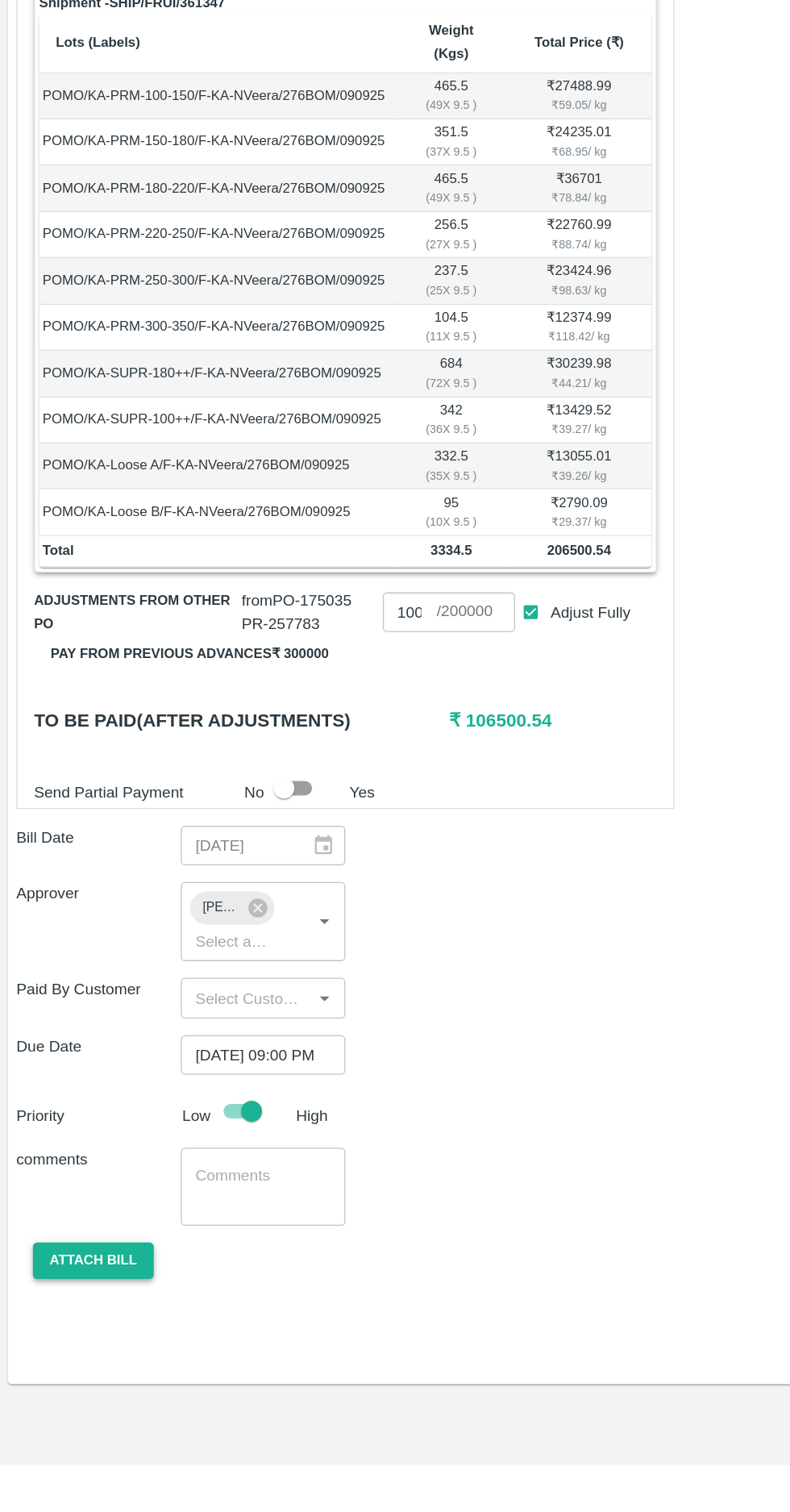
click at [69, 1339] on button "Attach bill" at bounding box center [72, 1353] width 93 height 29
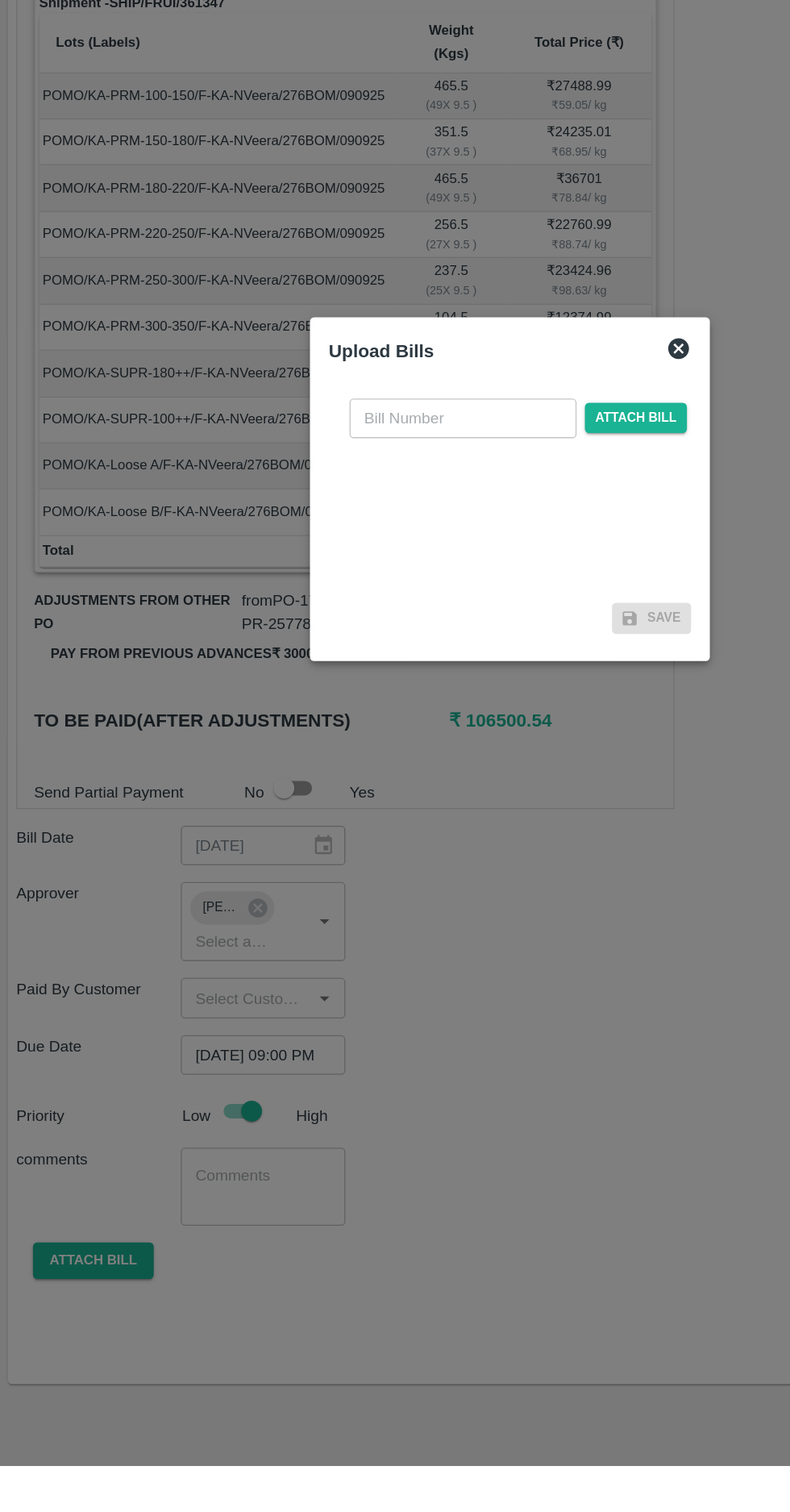
click at [466, 1273] on div at bounding box center [395, 756] width 790 height 1512
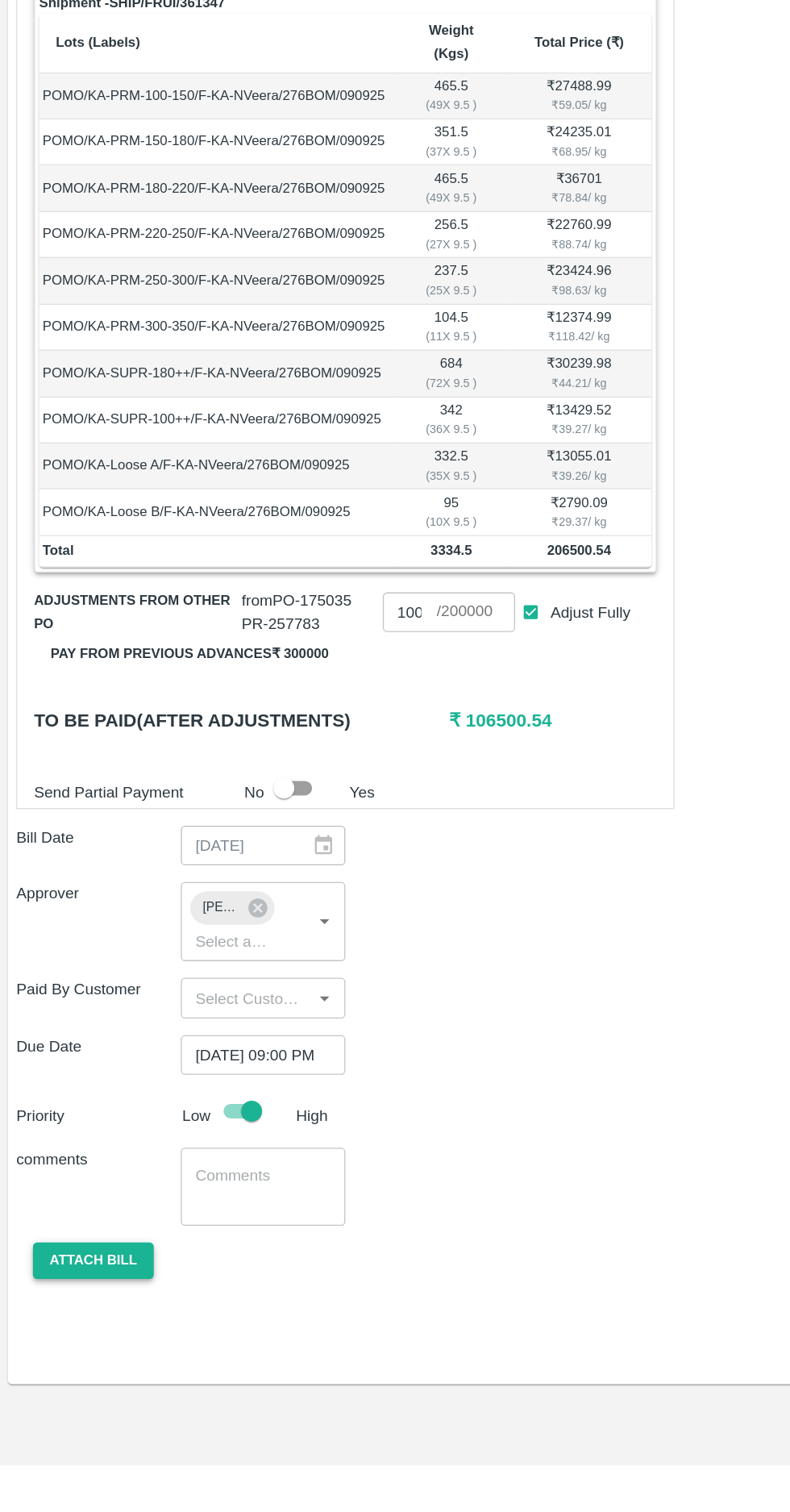
click at [76, 1339] on button "Attach bill" at bounding box center [72, 1353] width 93 height 29
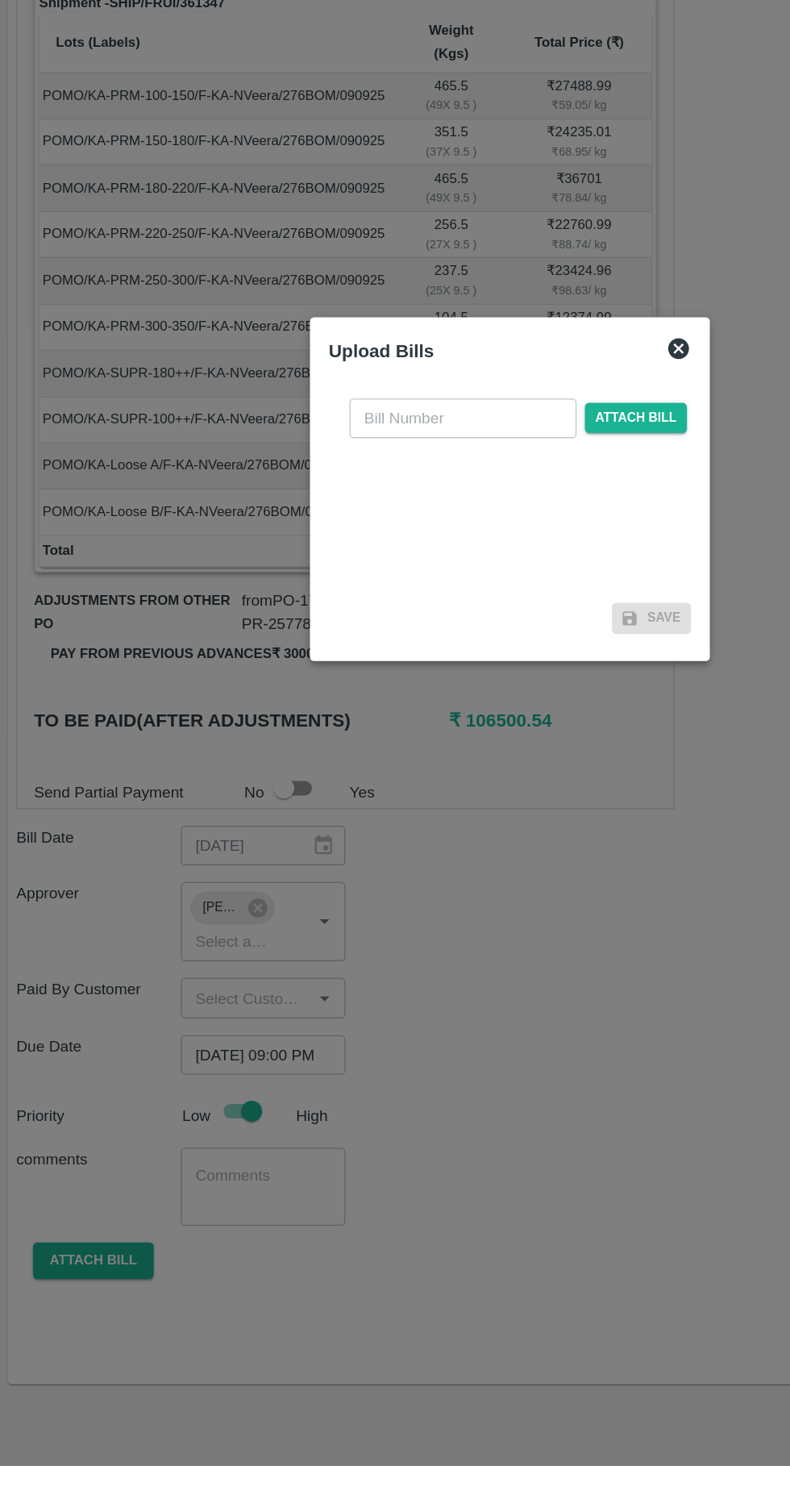
click at [313, 717] on input "text" at bounding box center [358, 701] width 176 height 30
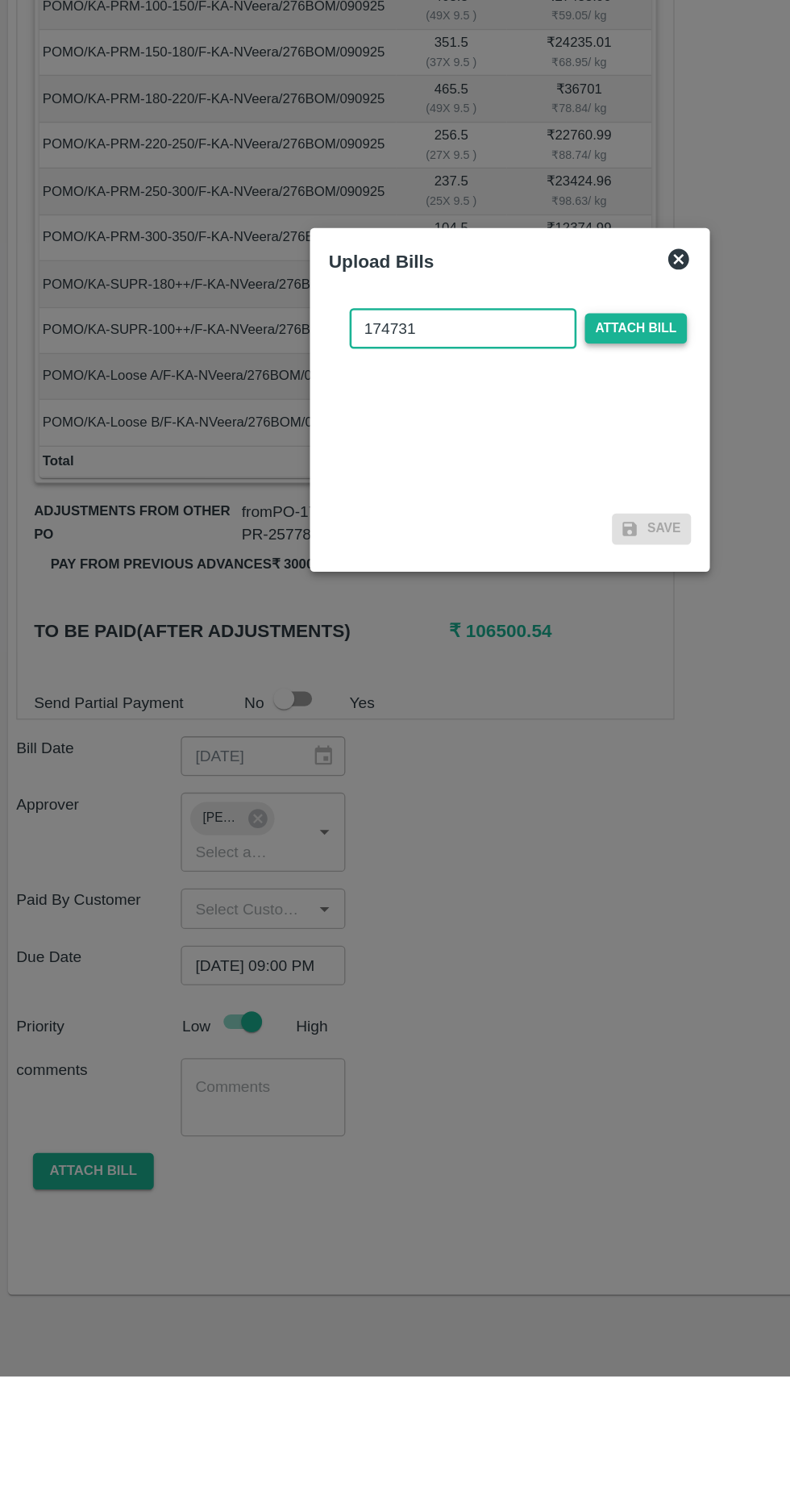
type input "174731"
click at [485, 698] on span "Attach bill" at bounding box center [492, 701] width 79 height 24
click at [0, 0] on input "Attach bill" at bounding box center [0, 0] width 0 height 0
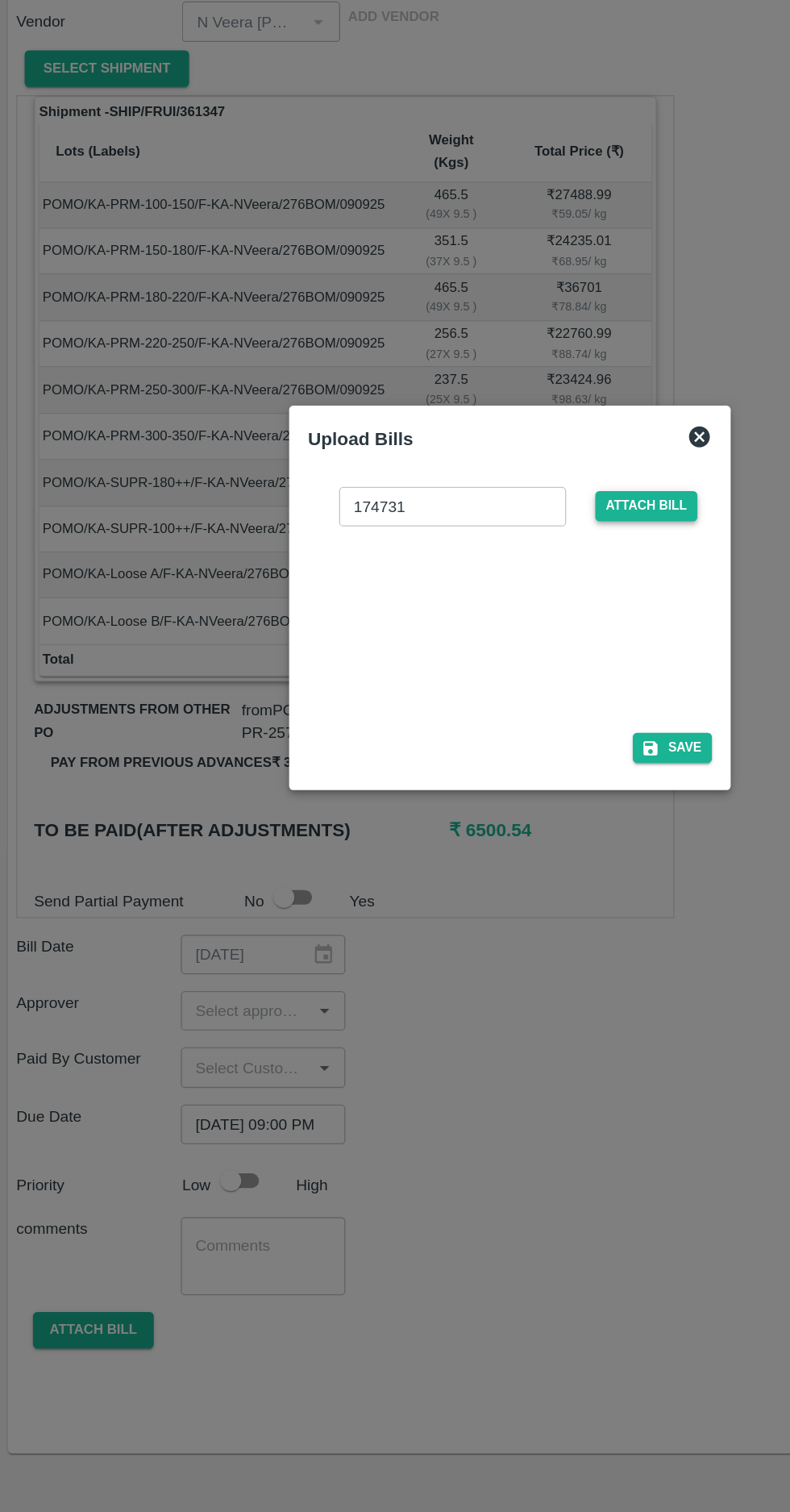
type input "200000"
checkbox input "false"
click at [536, 870] on button "Save" at bounding box center [520, 872] width 61 height 24
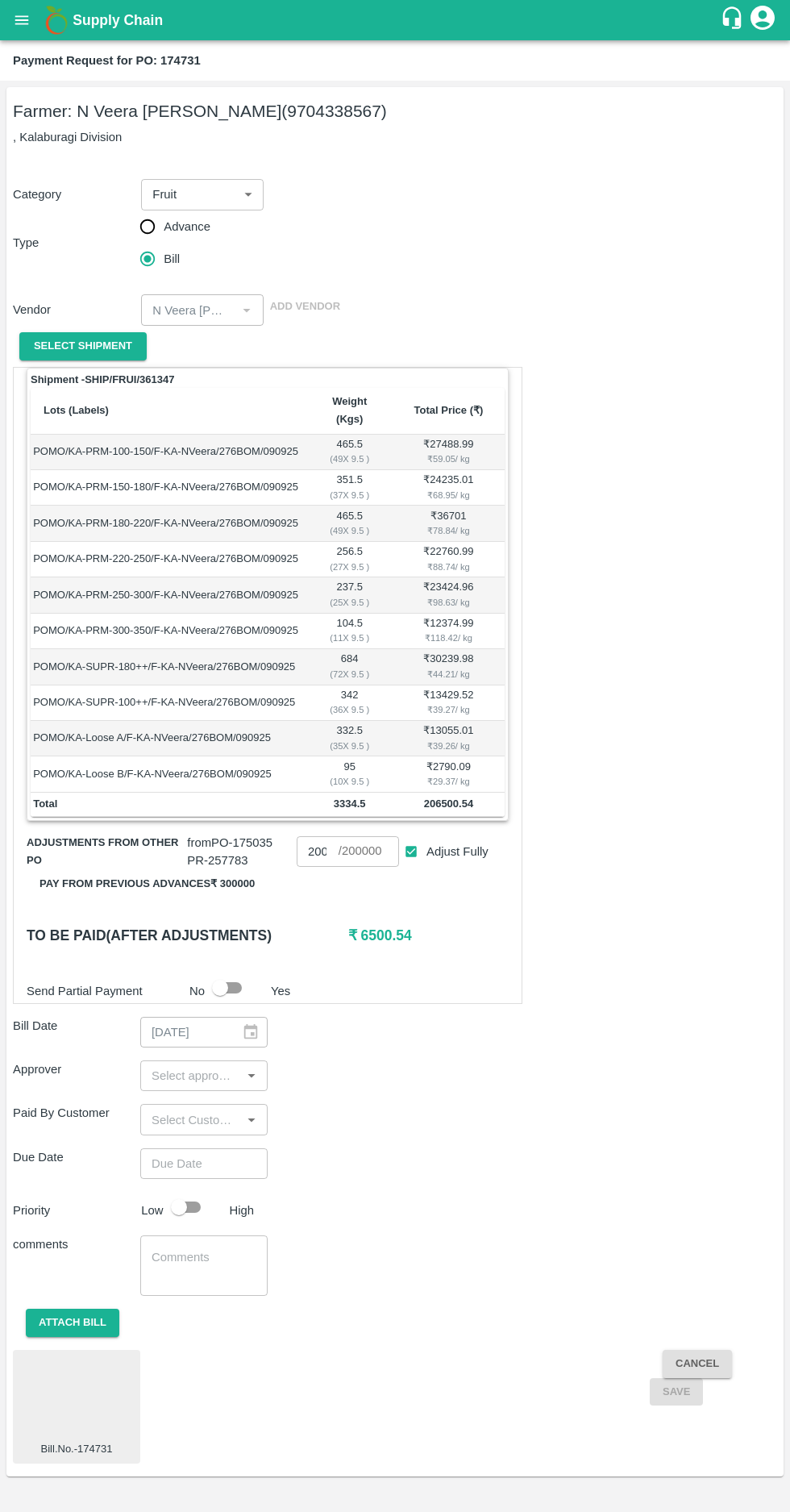
click at [174, 1065] on input "input" at bounding box center [191, 1075] width 91 height 21
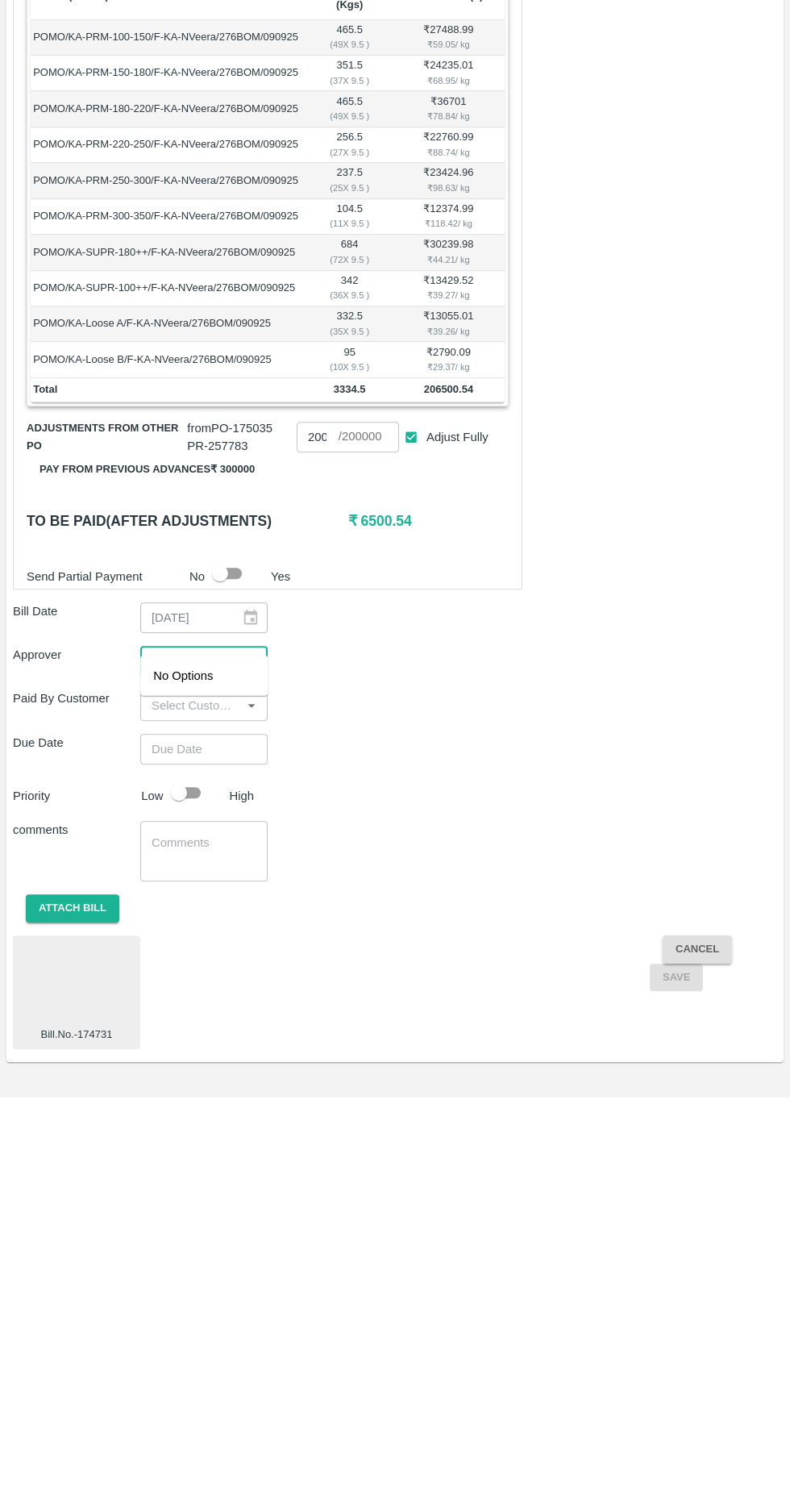
type input "mu"
click at [163, 1093] on input "checkbox" at bounding box center [169, 1097] width 32 height 32
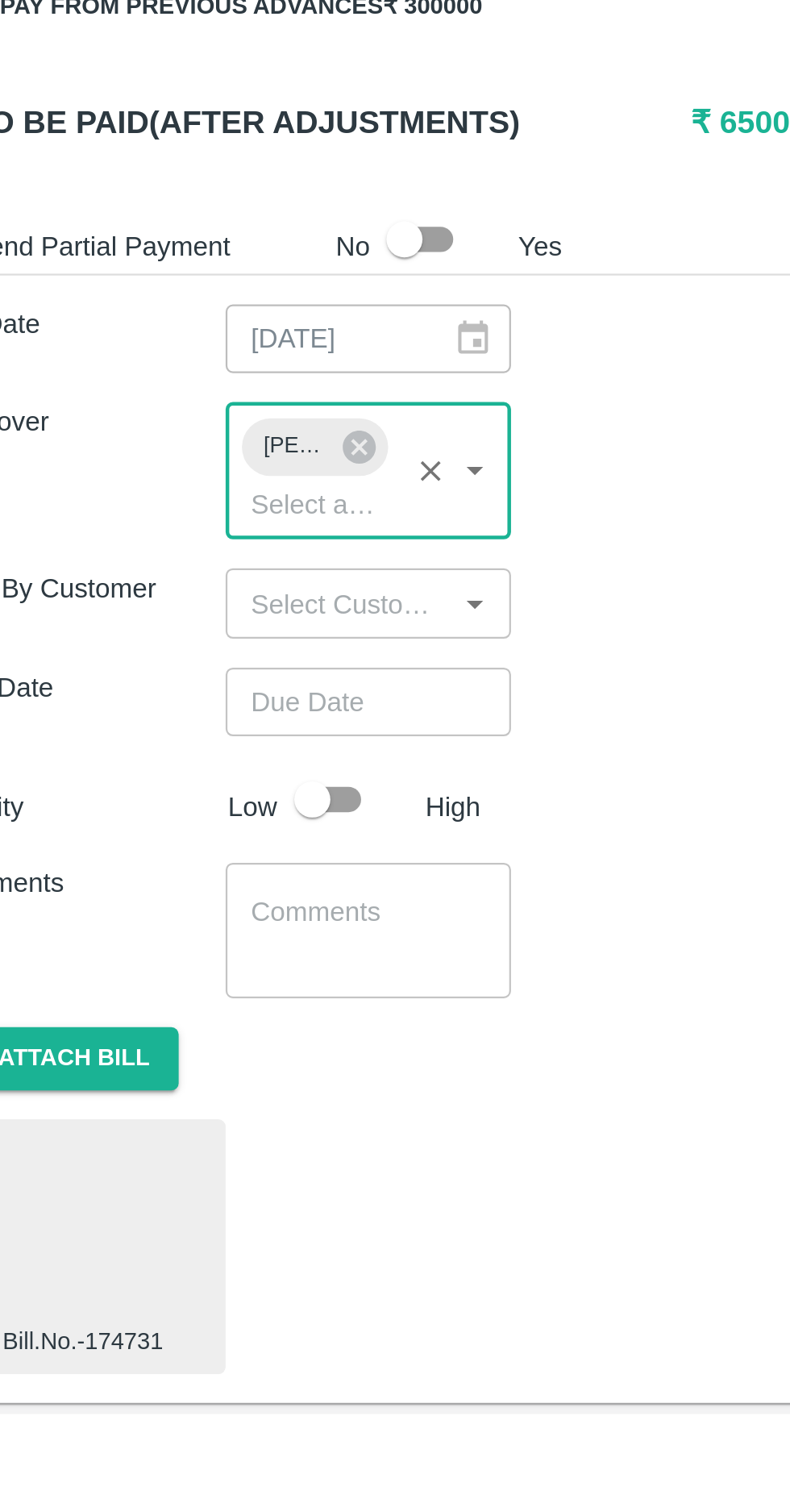
click at [171, 1179] on input "Choose date" at bounding box center [198, 1194] width 116 height 30
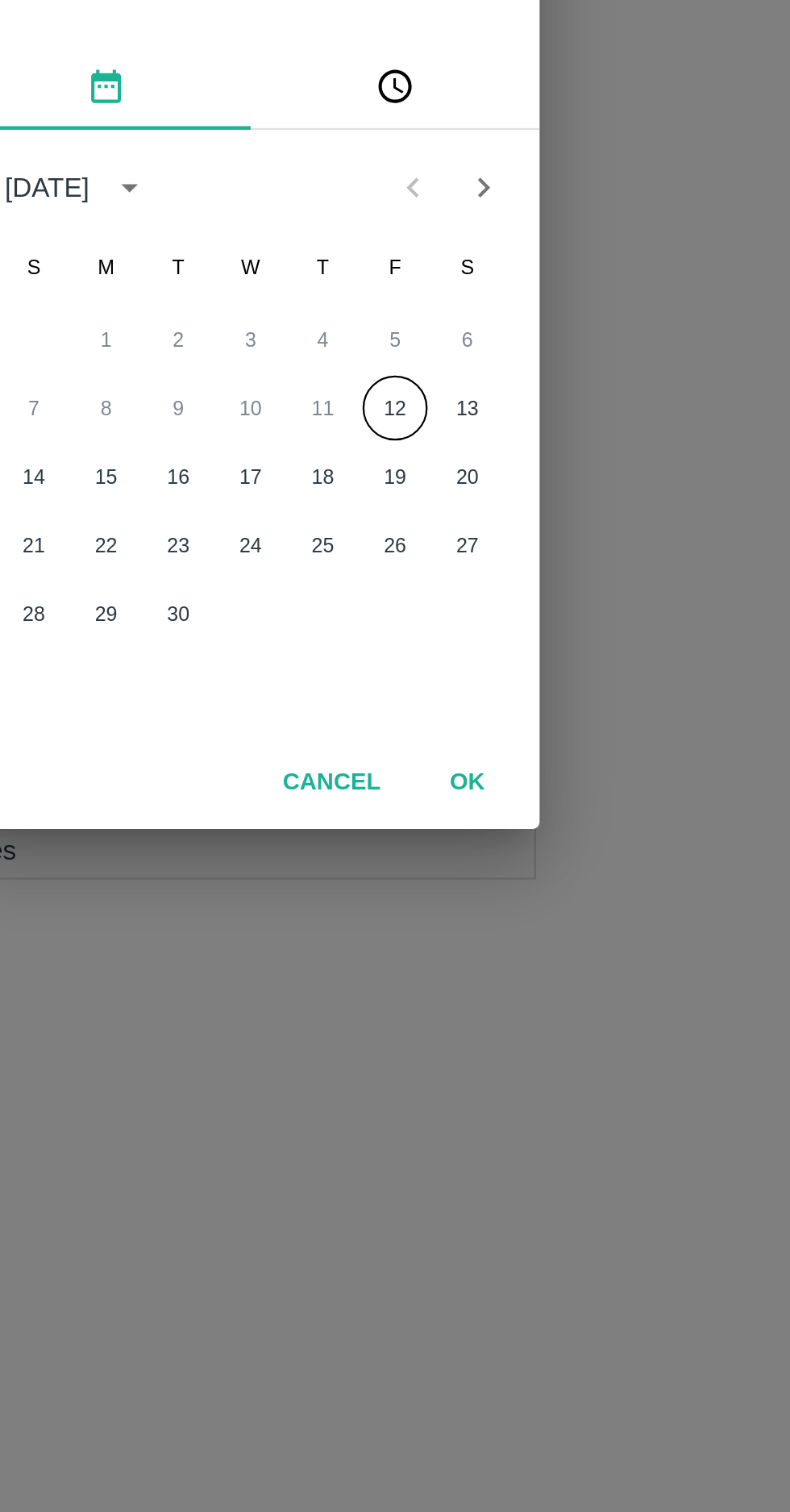
click at [456, 788] on button "12" at bounding box center [460, 793] width 29 height 29
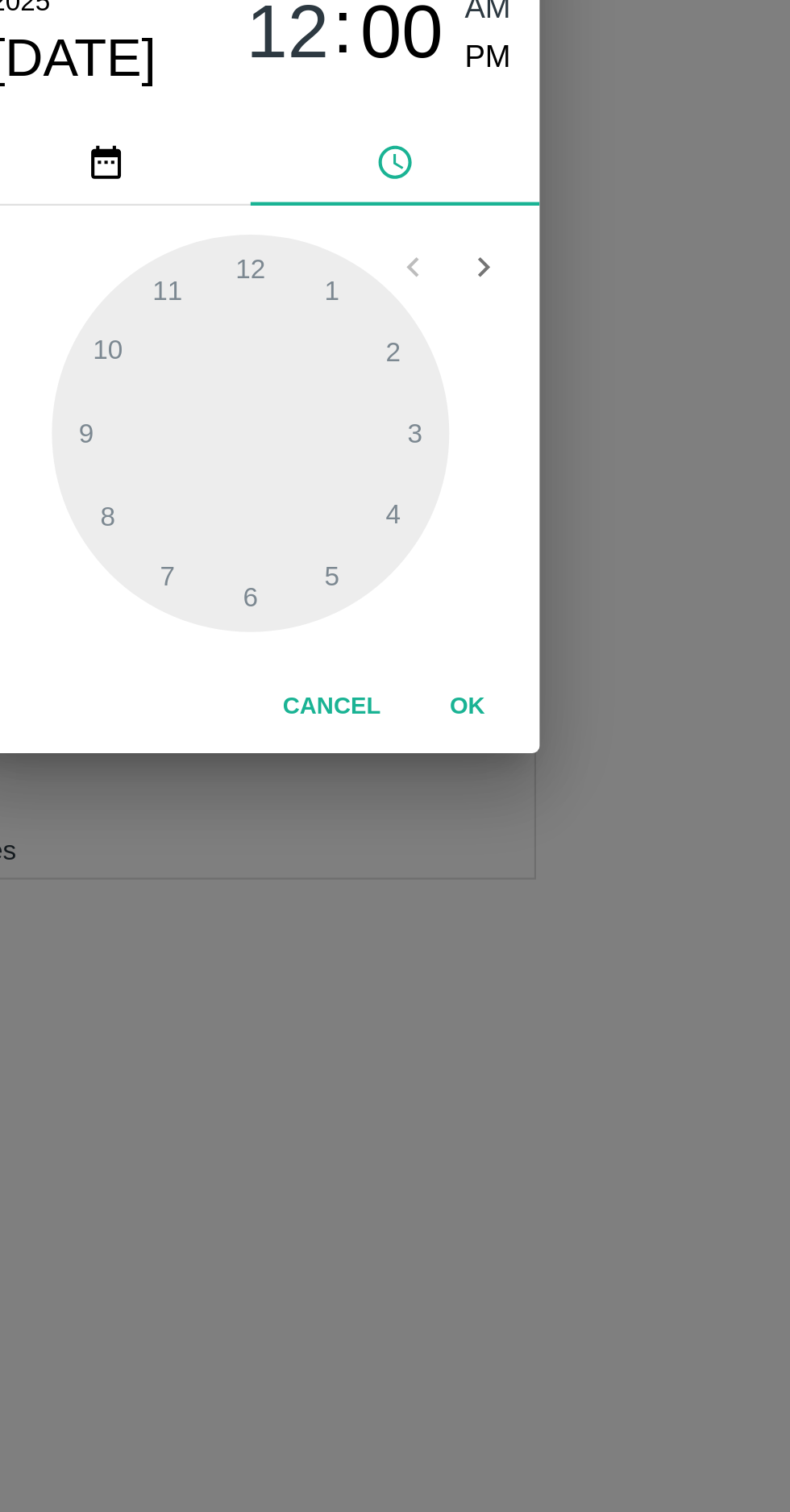
click at [505, 647] on span "PM" at bounding box center [501, 637] width 21 height 22
click at [322, 806] on div at bounding box center [395, 804] width 177 height 177
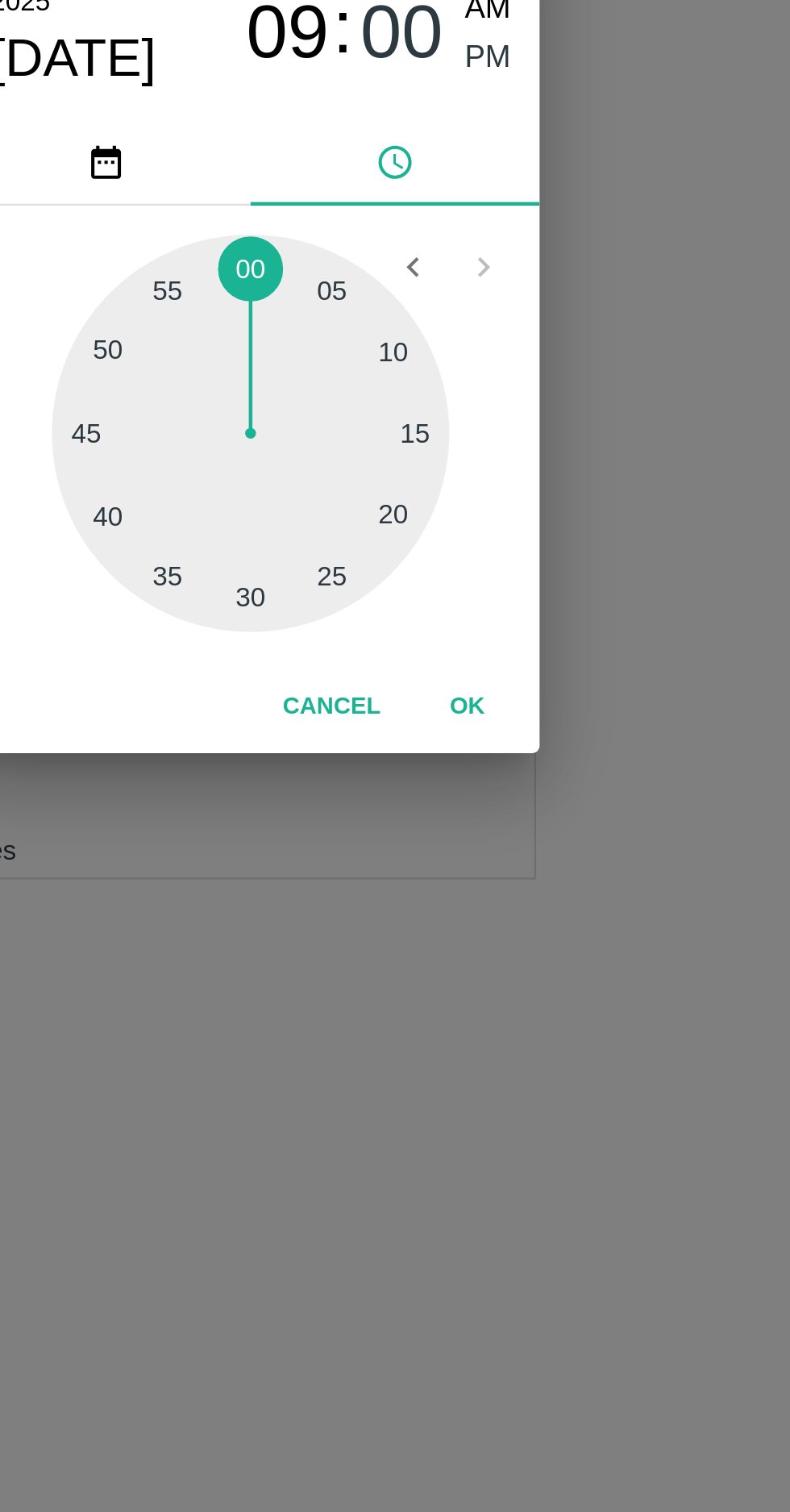
type input "12/09/2025 09:00 PM"
click at [493, 925] on button "OK" at bounding box center [491, 927] width 51 height 29
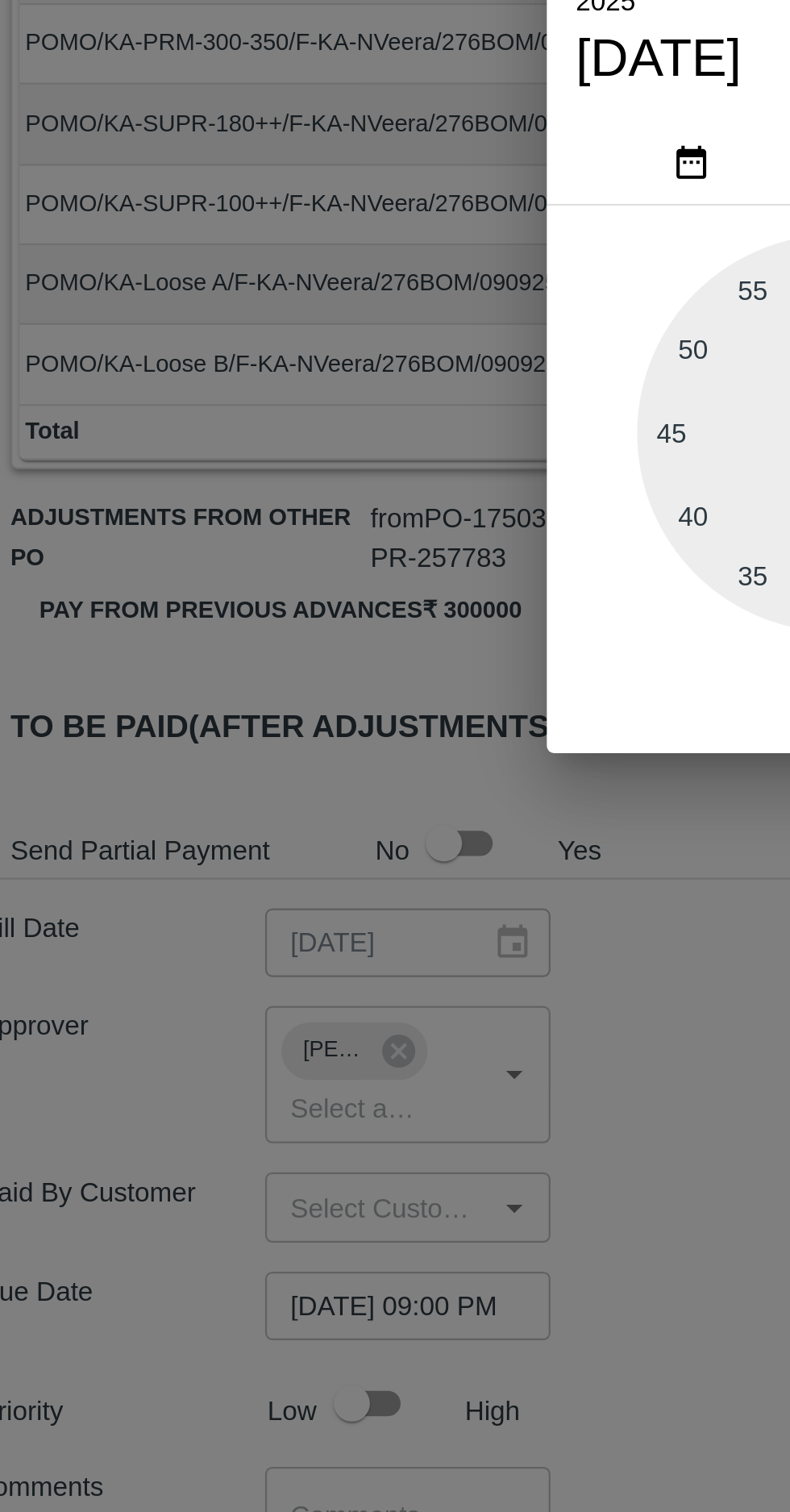
scroll to position [0, 12]
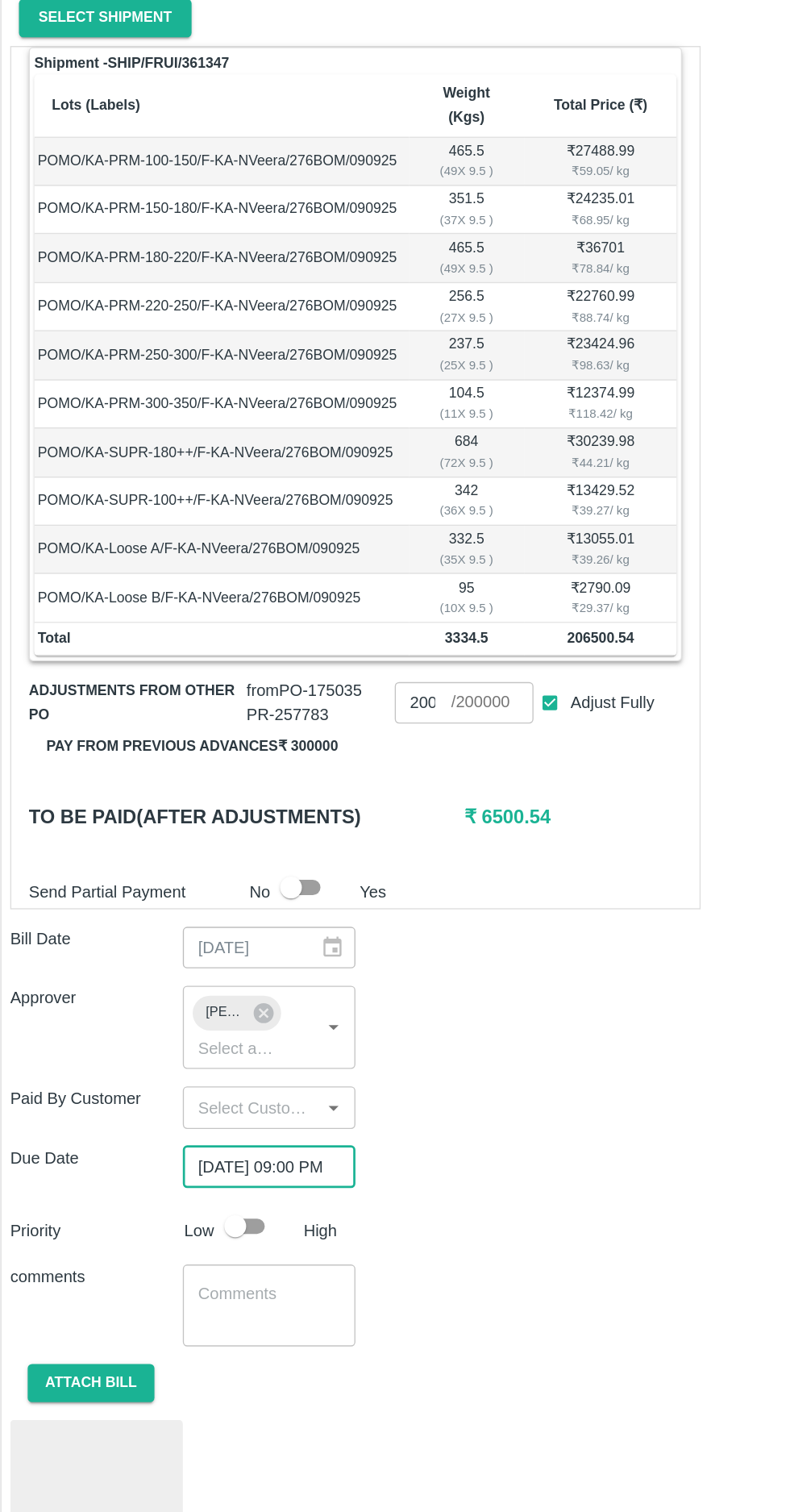
click at [188, 1222] on input "checkbox" at bounding box center [178, 1237] width 92 height 30
checkbox input "true"
click at [319, 836] on input "200000" at bounding box center [318, 851] width 42 height 30
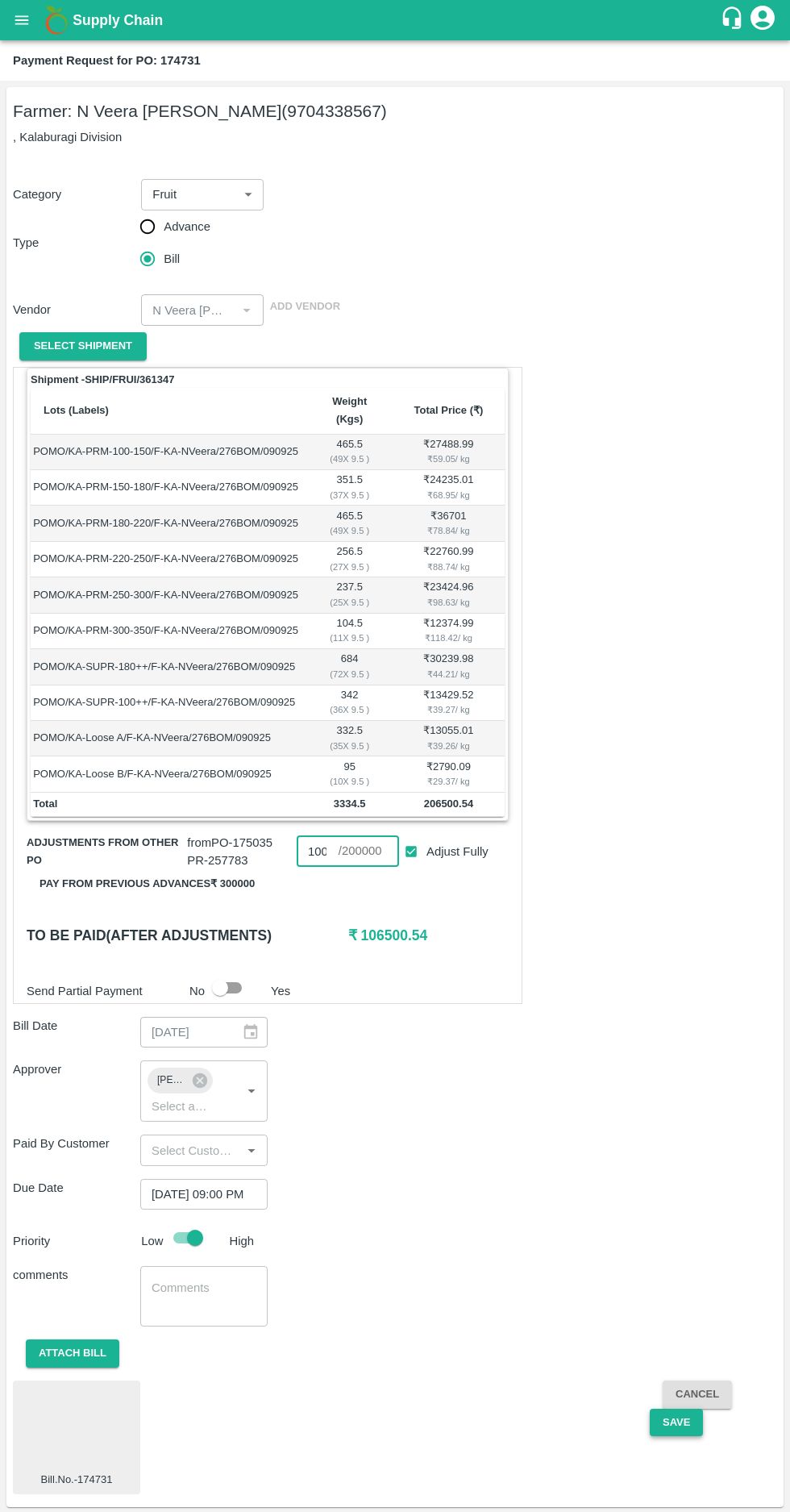
type input "100000"
click at [696, 1409] on button "Save" at bounding box center [676, 1423] width 53 height 29
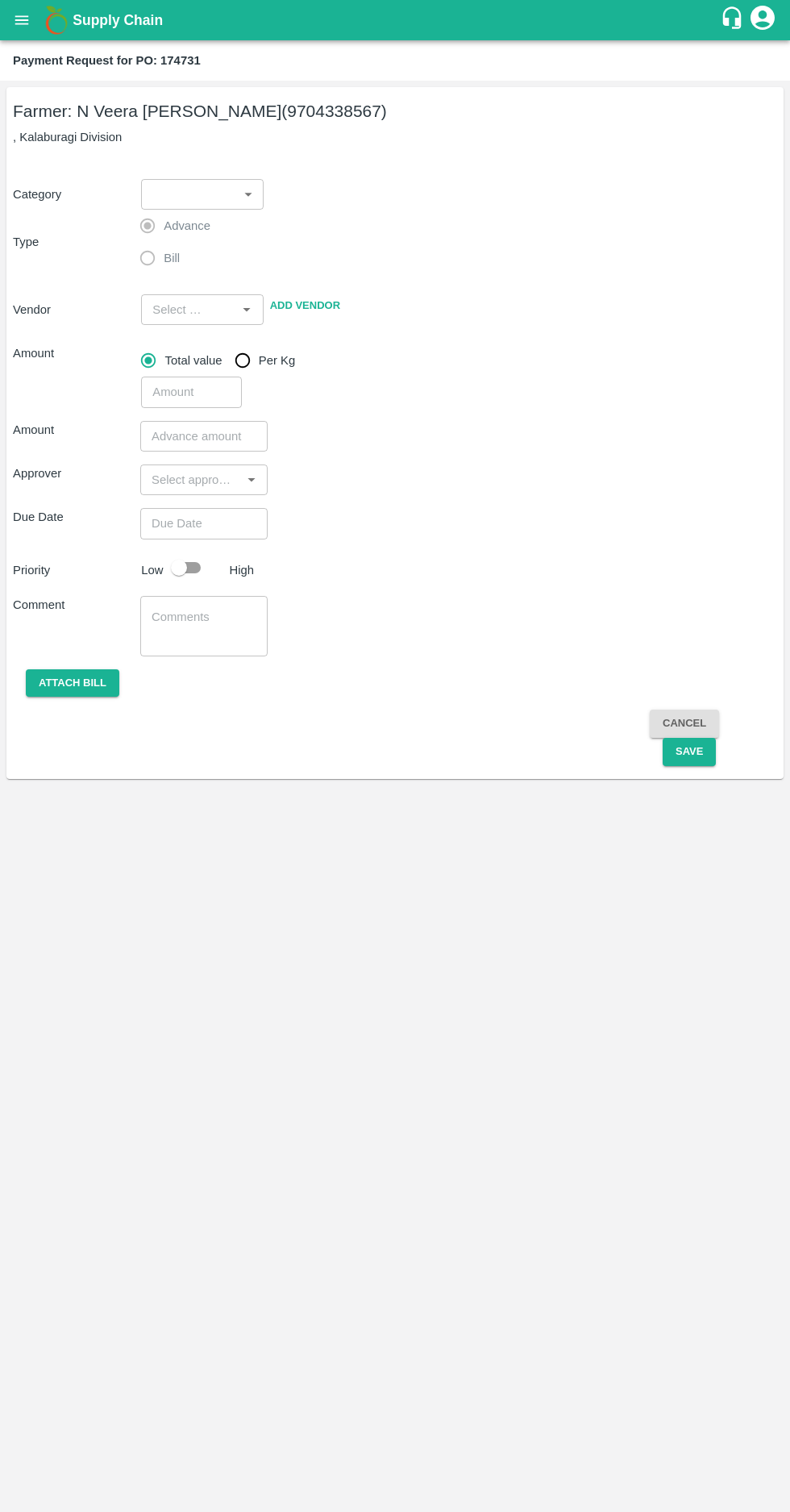
click at [11, 13] on button "open drawer" at bounding box center [22, 20] width 37 height 37
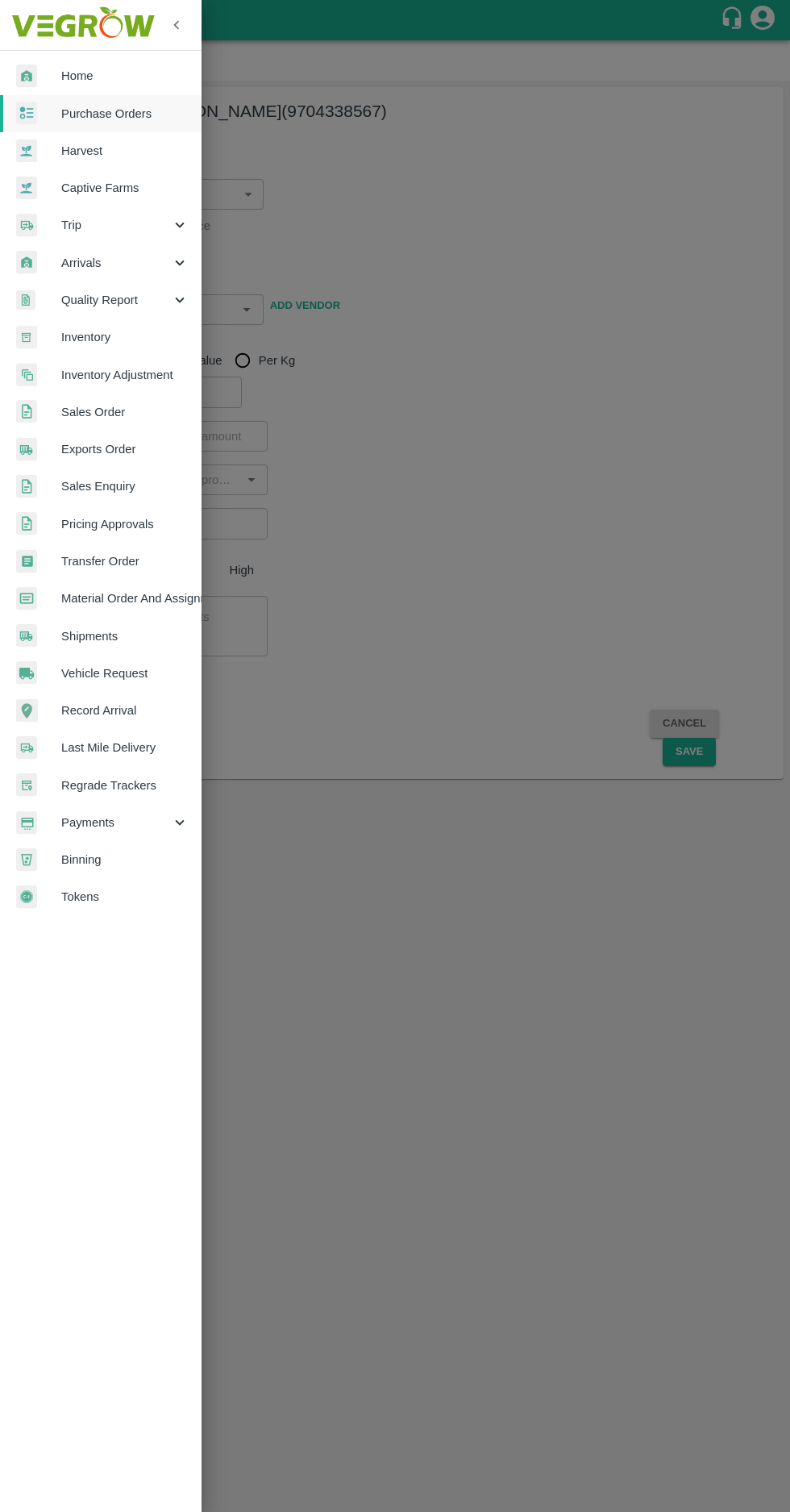
click at [89, 113] on span "Purchase Orders" at bounding box center [125, 113] width 128 height 18
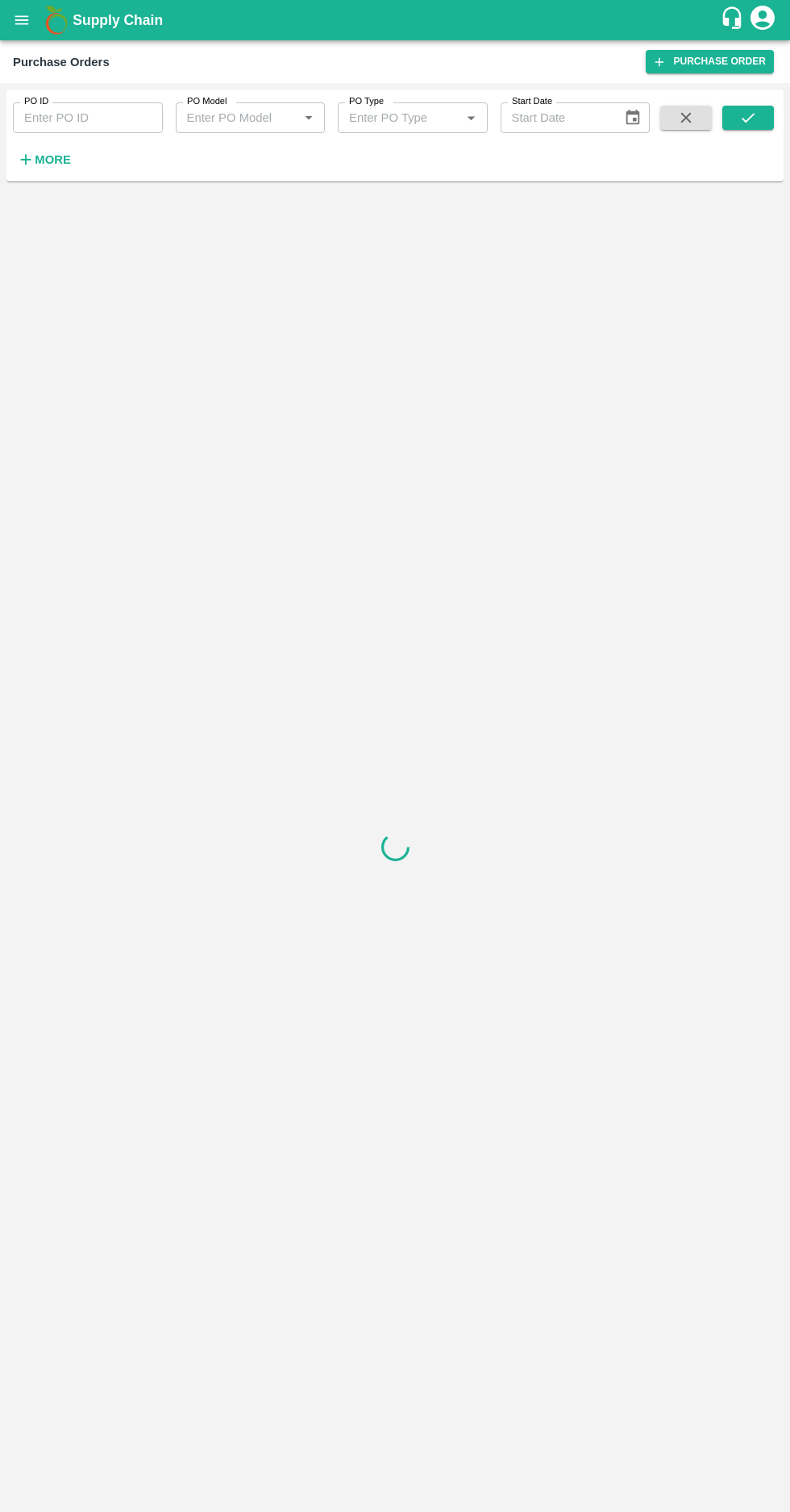
click at [48, 158] on strong "More" at bounding box center [52, 159] width 36 height 13
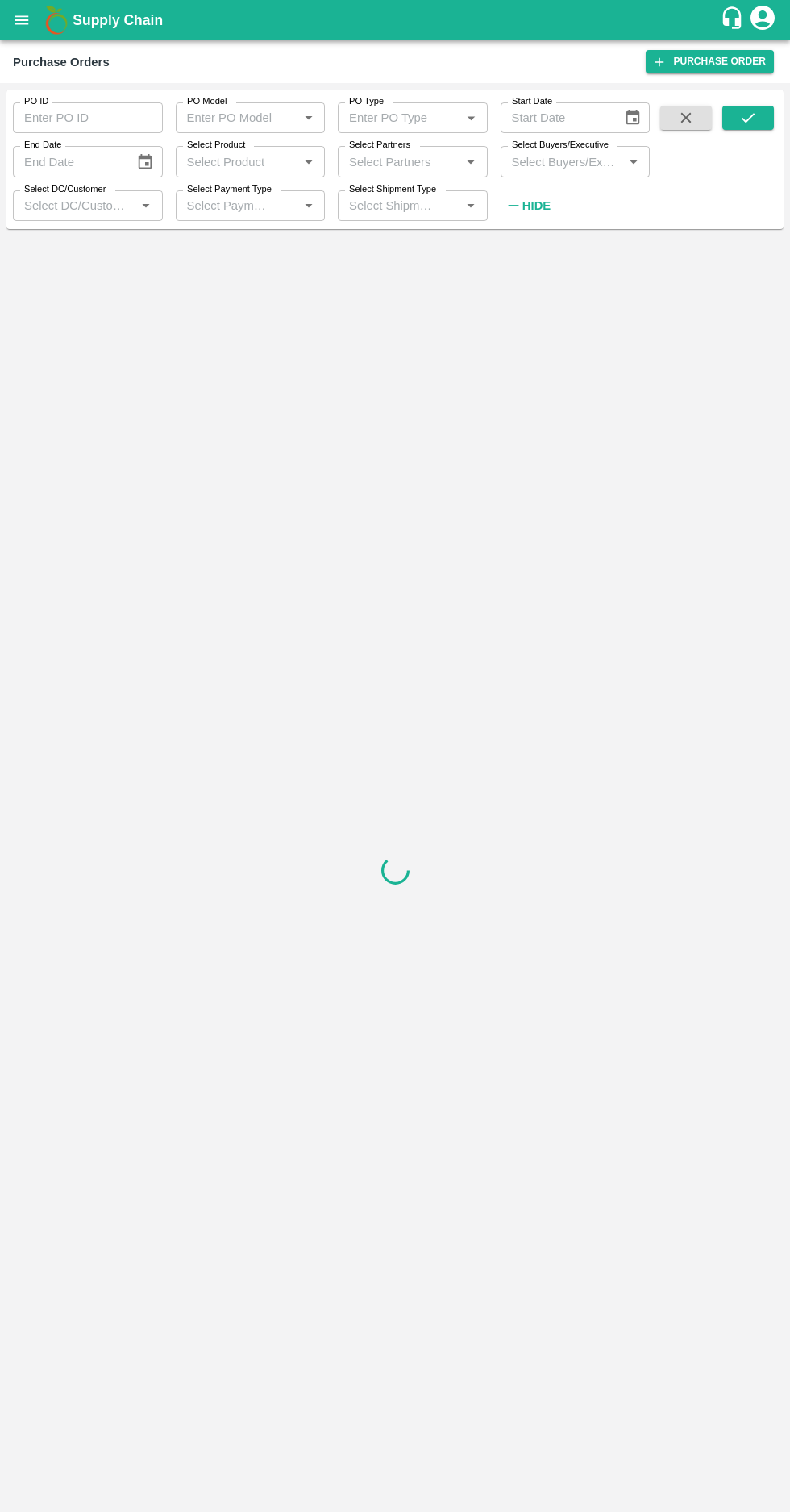
click at [565, 168] on input "Select Buyers/Executive" at bounding box center [561, 161] width 113 height 21
type input "a"
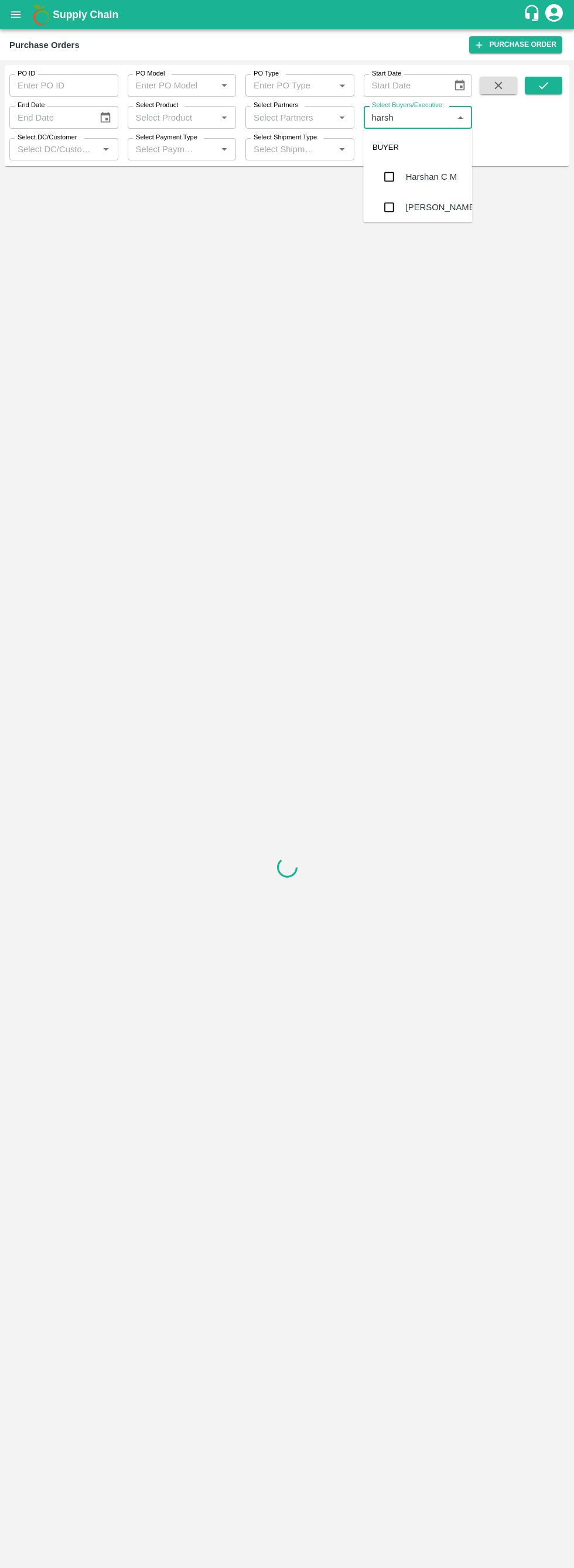
type input "harshv"
click at [388, 168] on input "checkbox" at bounding box center [389, 177] width 23 height 23
click at [541, 90] on icon "submit" at bounding box center [543, 85] width 13 height 13
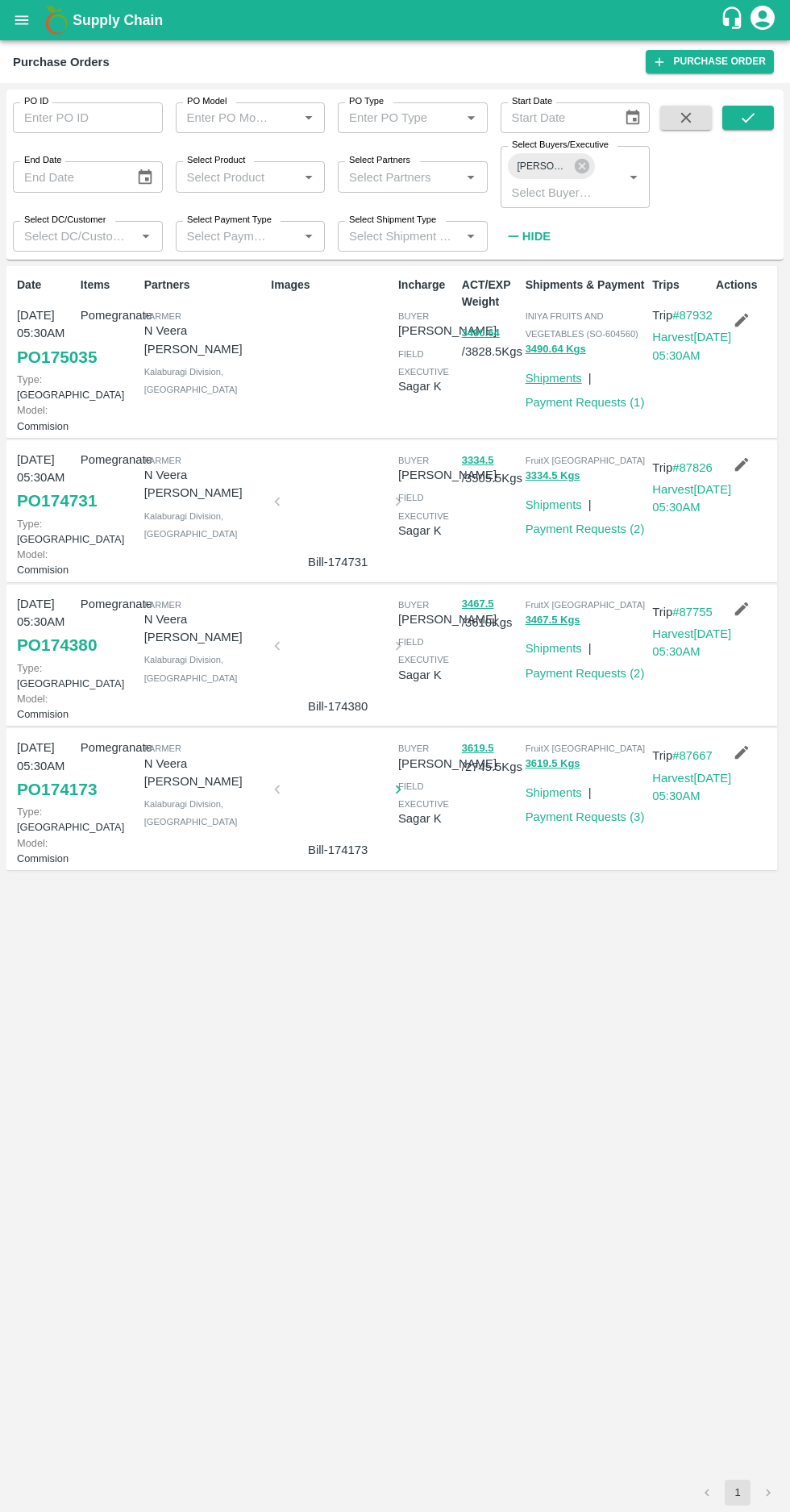
click at [554, 378] on link "Shipments" at bounding box center [553, 377] width 56 height 13
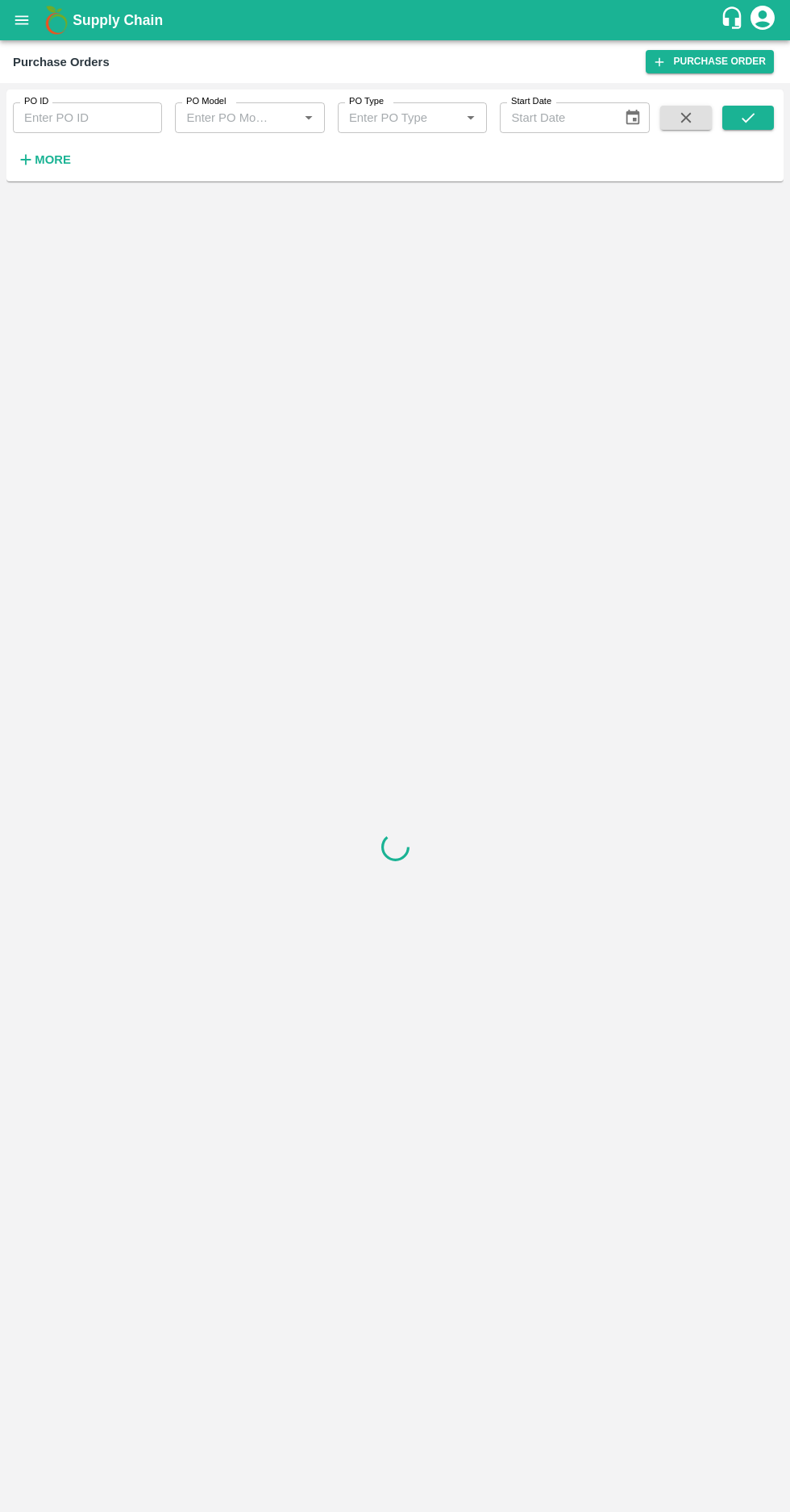
click at [26, 160] on icon "button" at bounding box center [26, 160] width 10 height 10
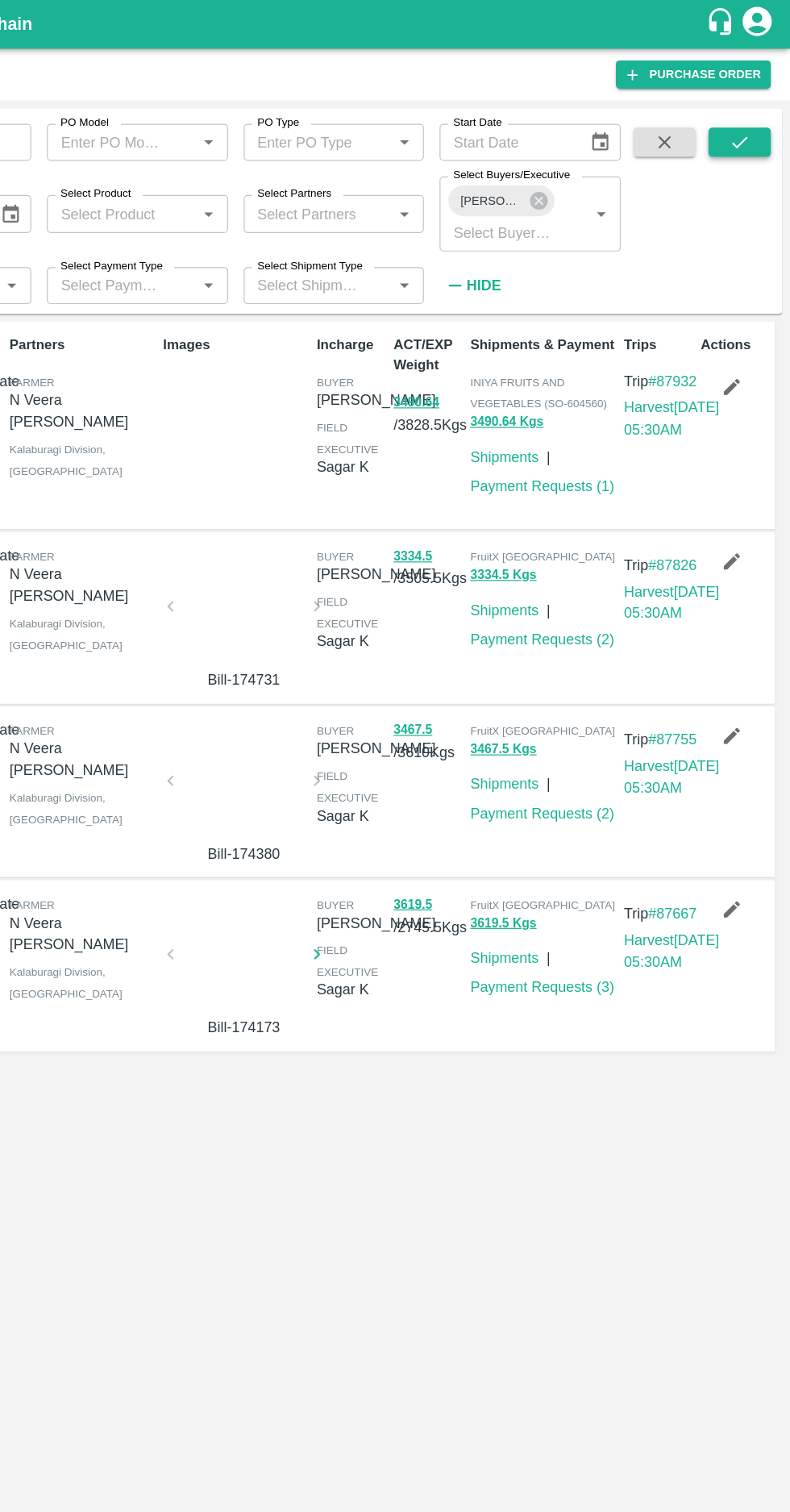
click at [743, 127] on button "submit" at bounding box center [748, 118] width 51 height 24
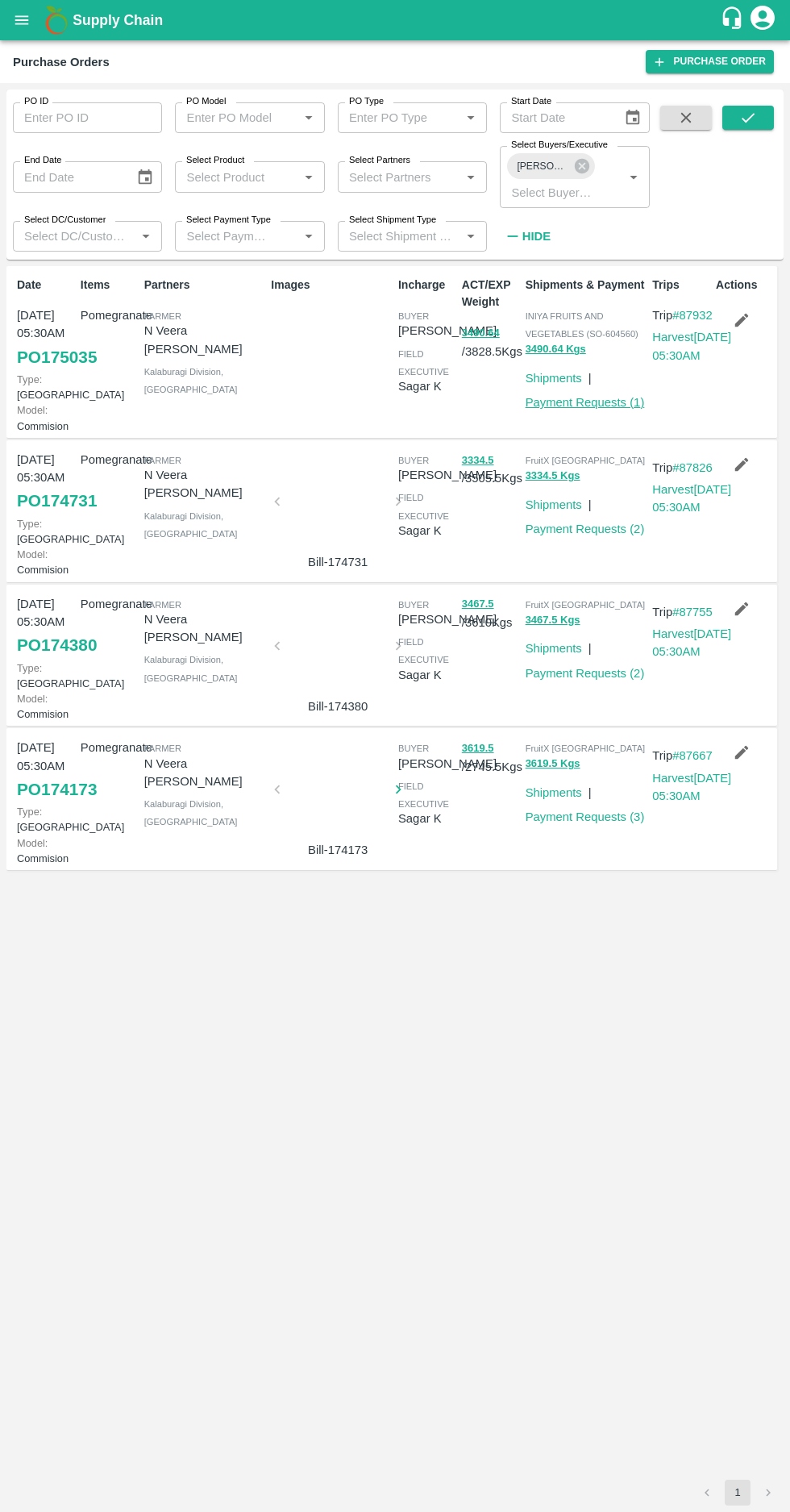
click at [579, 403] on link "Payment Requests ( 1 )" at bounding box center [585, 402] width 119 height 13
click at [592, 535] on link "Payment Requests ( 2 )" at bounding box center [585, 529] width 119 height 13
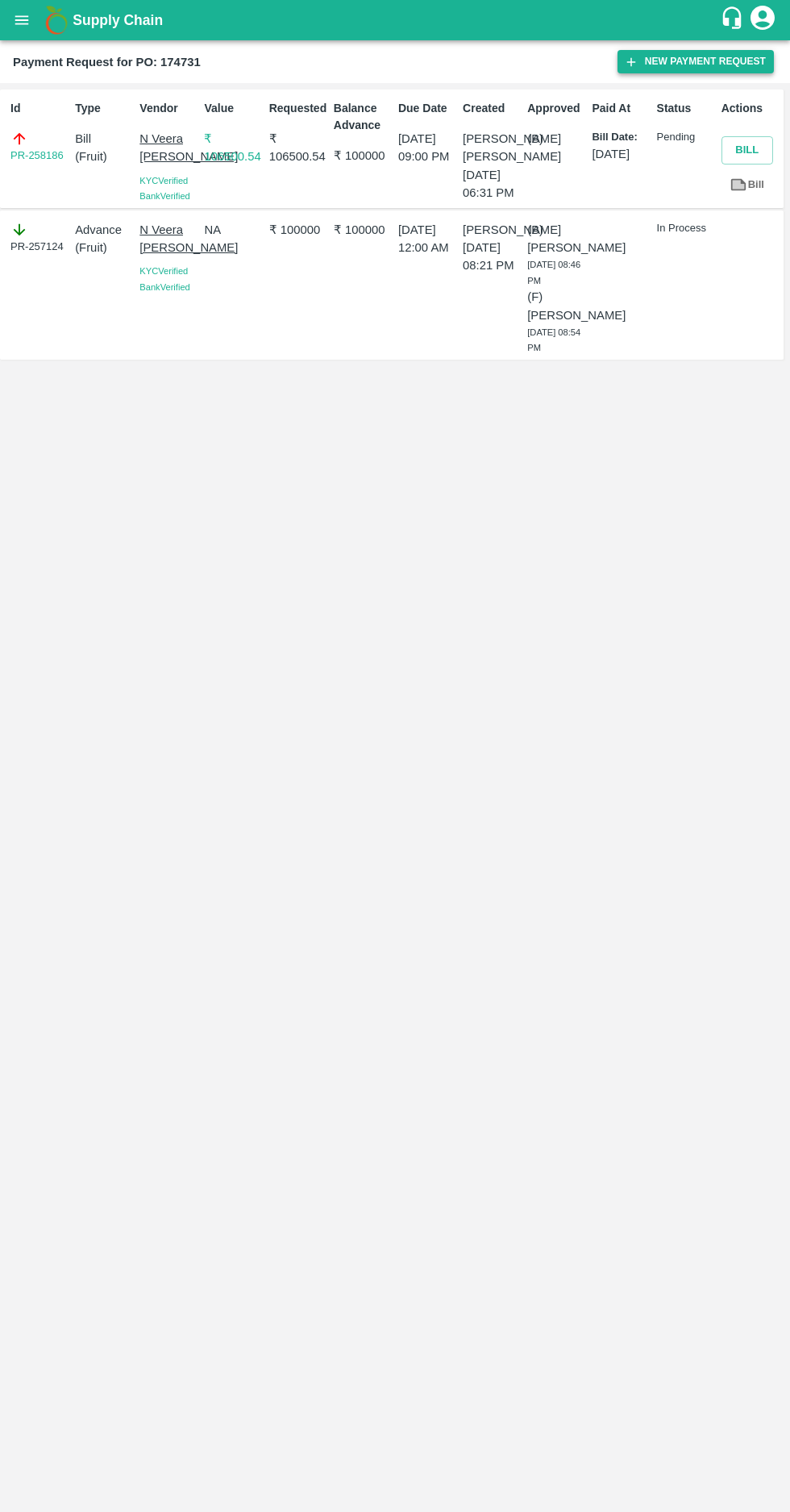
click at [666, 61] on button "New Payment Request" at bounding box center [696, 61] width 156 height 24
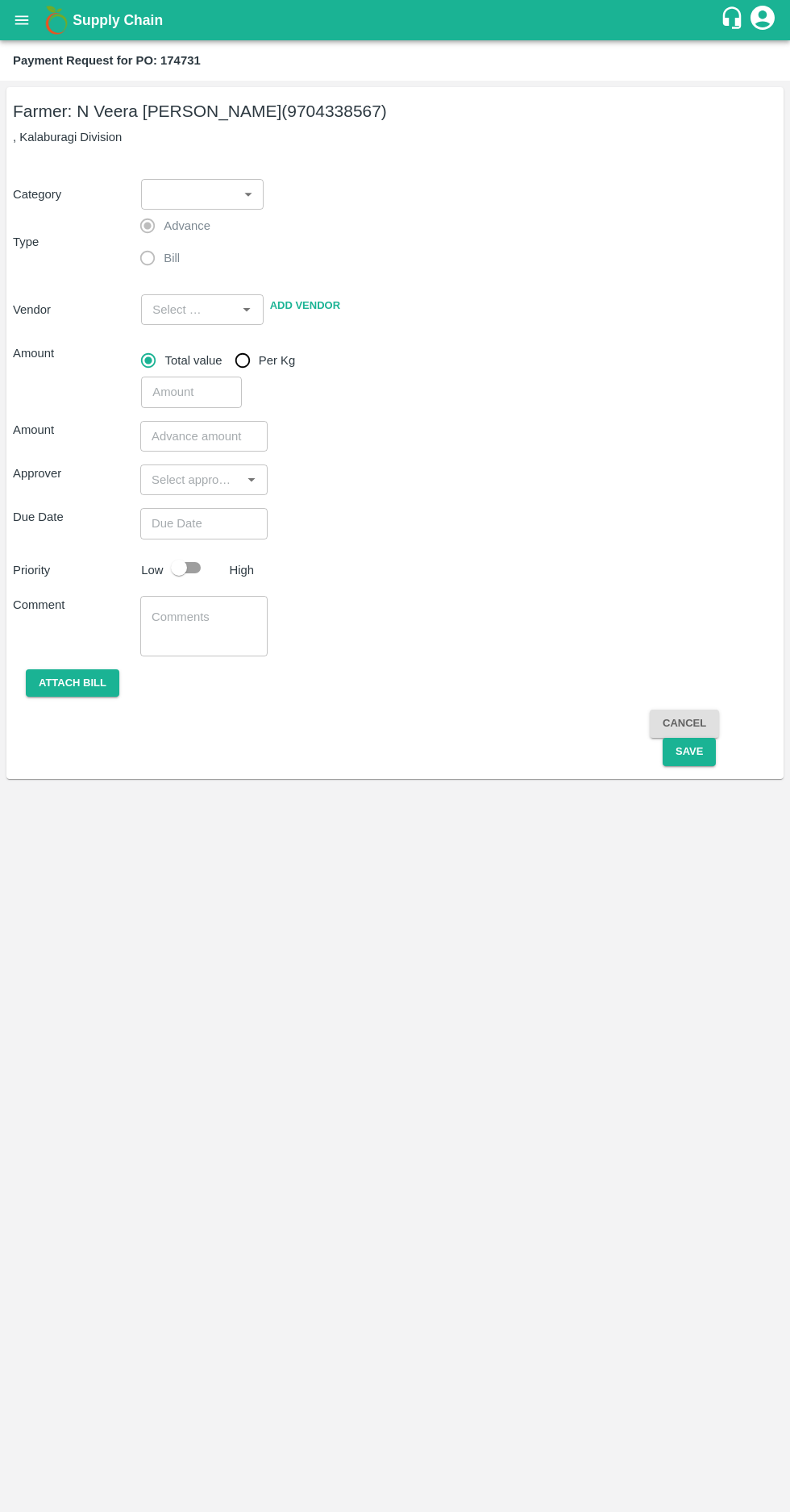
click at [210, 182] on body "Supply Chain Payment Request for PO: 174731 Farmer: N Veera Venkata Subbarao (9…" at bounding box center [395, 756] width 790 height 1512
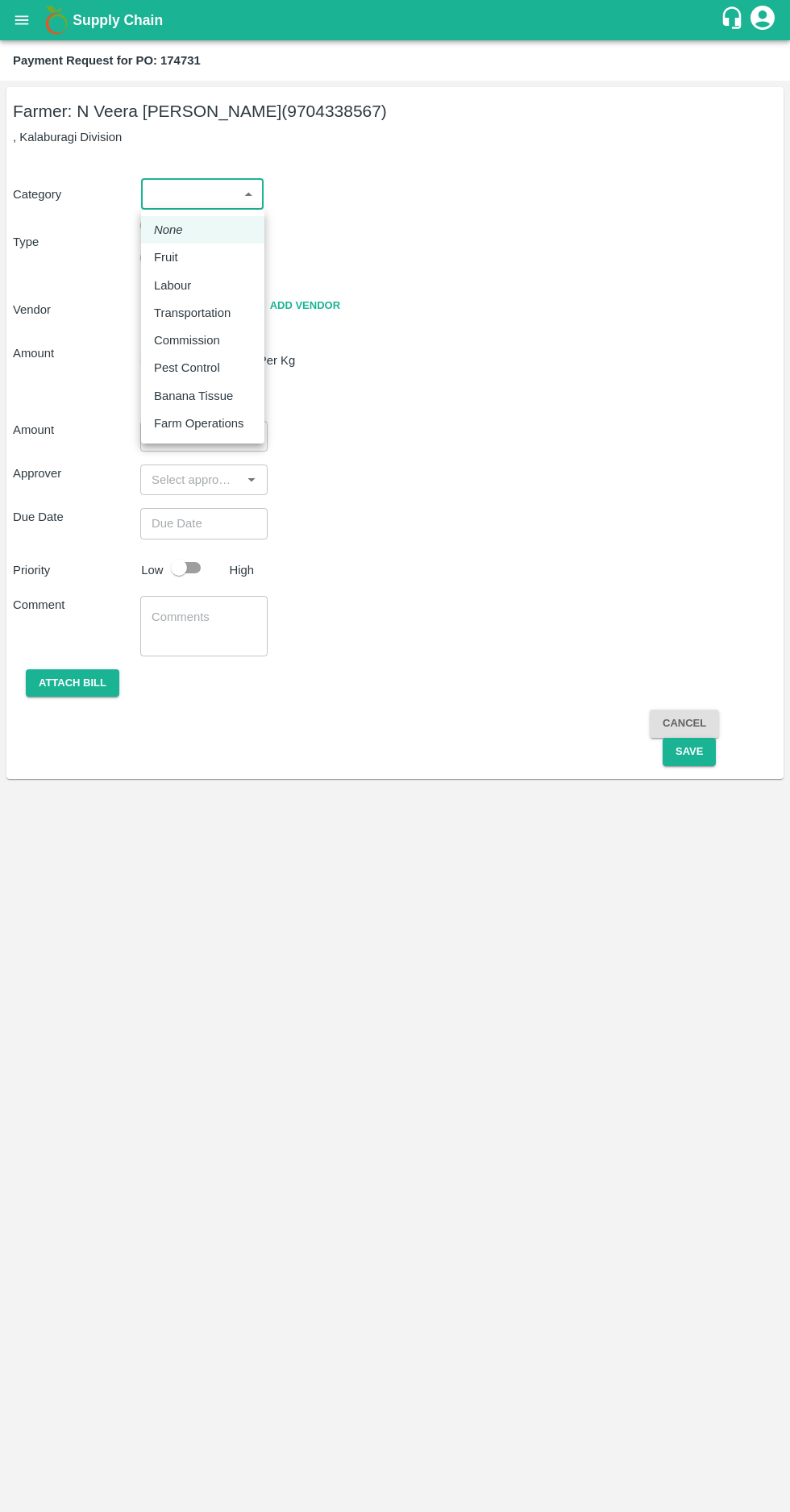
click at [180, 367] on p "Pest Control" at bounding box center [187, 367] width 66 height 18
type input "21"
radio input "false"
radio input "true"
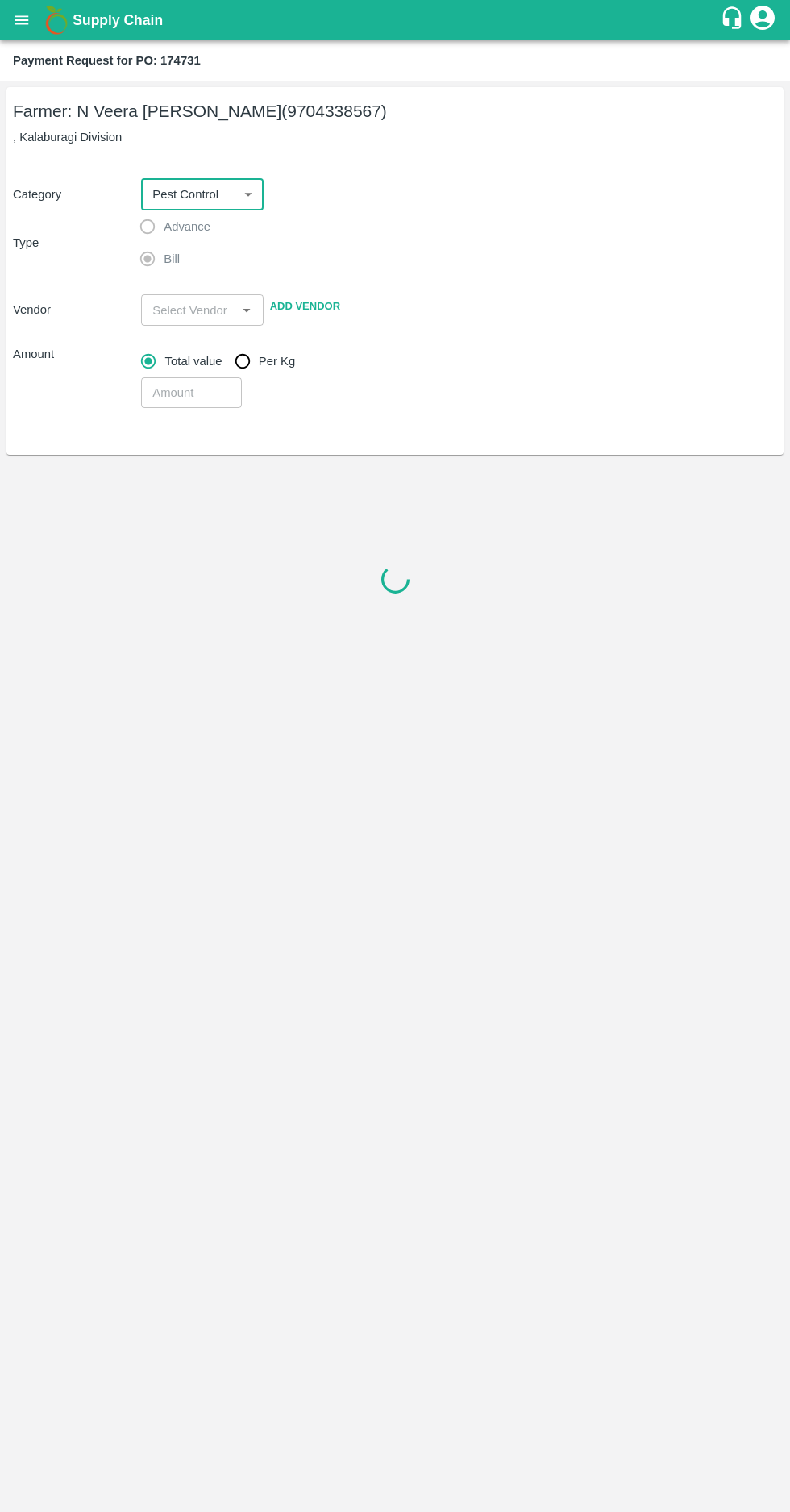
click at [177, 187] on body "Supply Chain Payment Request for PO: 174731 Farmer: N Veera Venkata Subbarao (9…" at bounding box center [395, 756] width 790 height 1512
click at [172, 341] on p "Commission" at bounding box center [187, 340] width 66 height 18
type input "6"
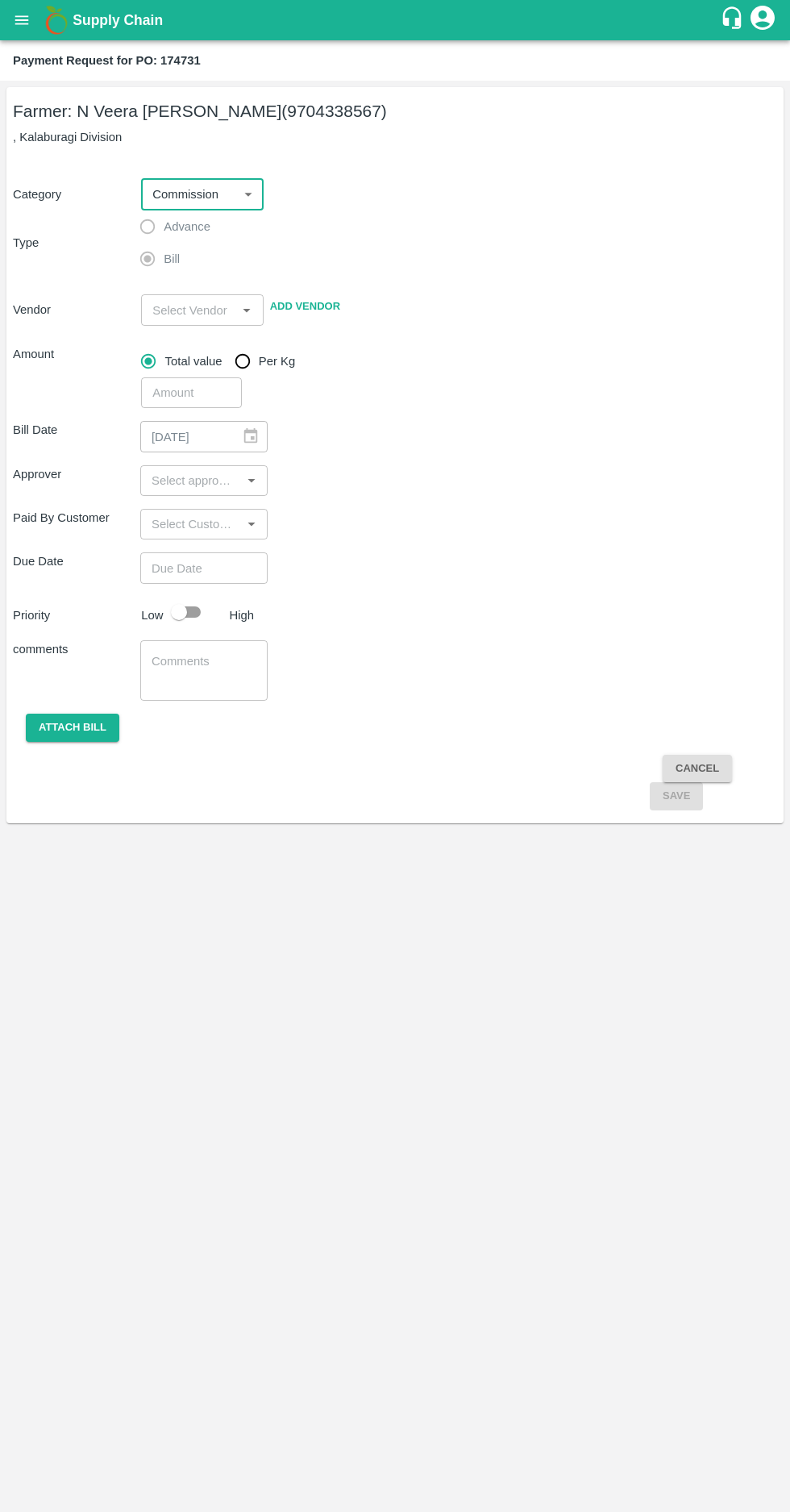
click at [150, 232] on label "Advance" at bounding box center [171, 226] width 79 height 32
click at [150, 272] on label "Bill" at bounding box center [155, 259] width 49 height 32
click at [216, 313] on input "input" at bounding box center [189, 309] width 86 height 21
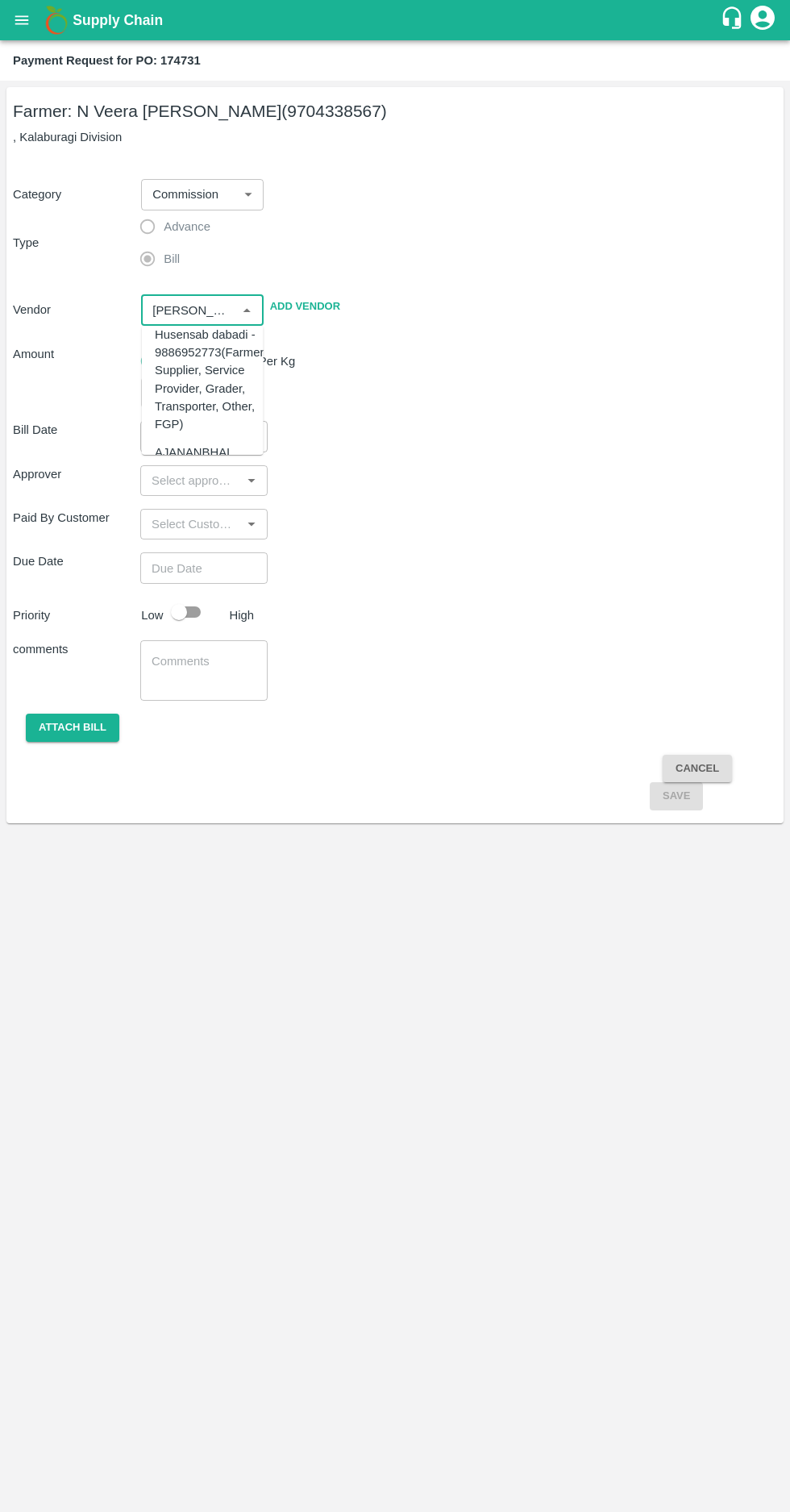
scroll to position [77, 0]
click at [204, 403] on div "Husensab dabadi - 9886952773(Farmer, Supplier, Service Provider, Grader, Transp…" at bounding box center [210, 377] width 112 height 108
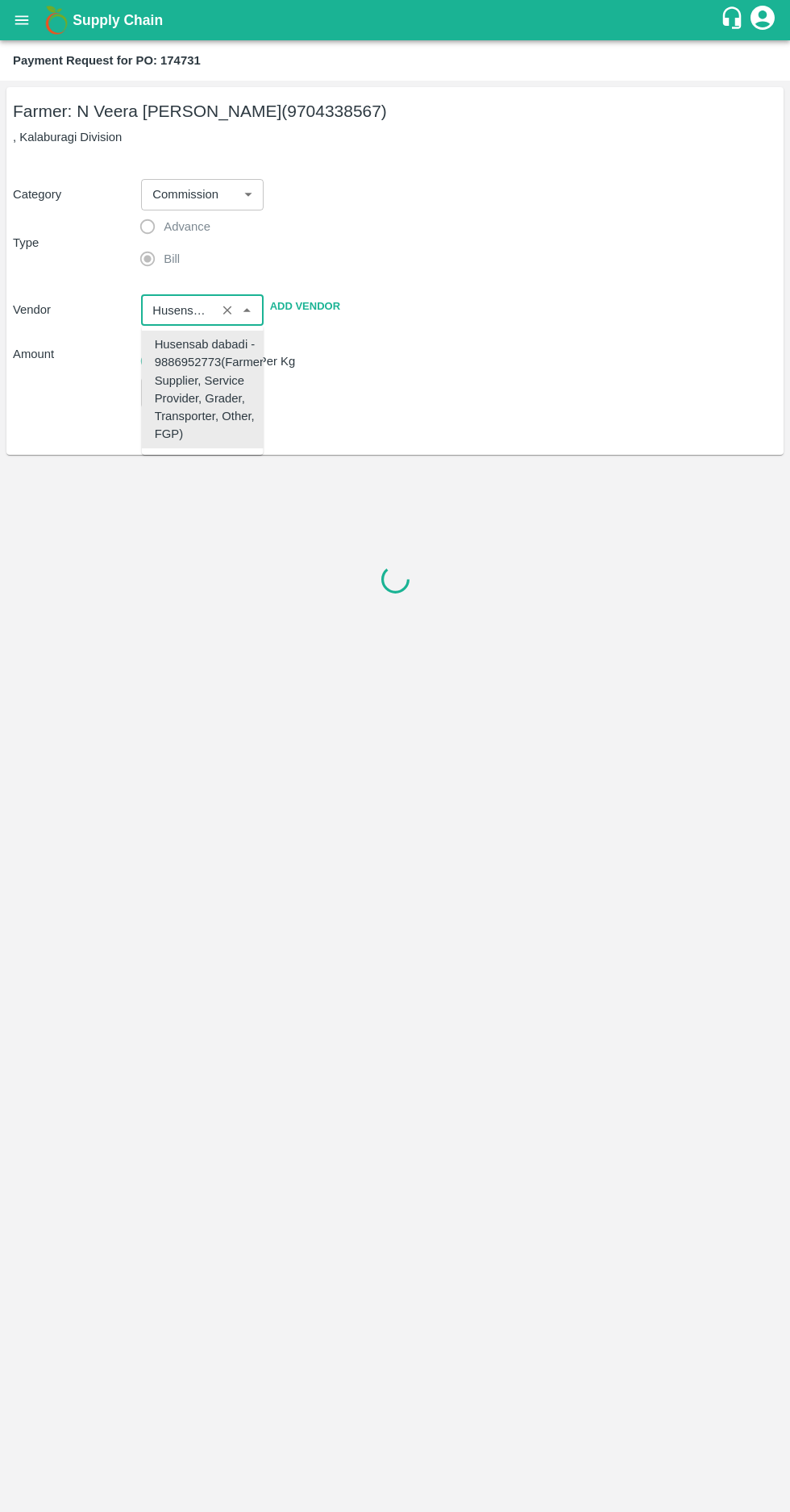
scroll to position [0, 0]
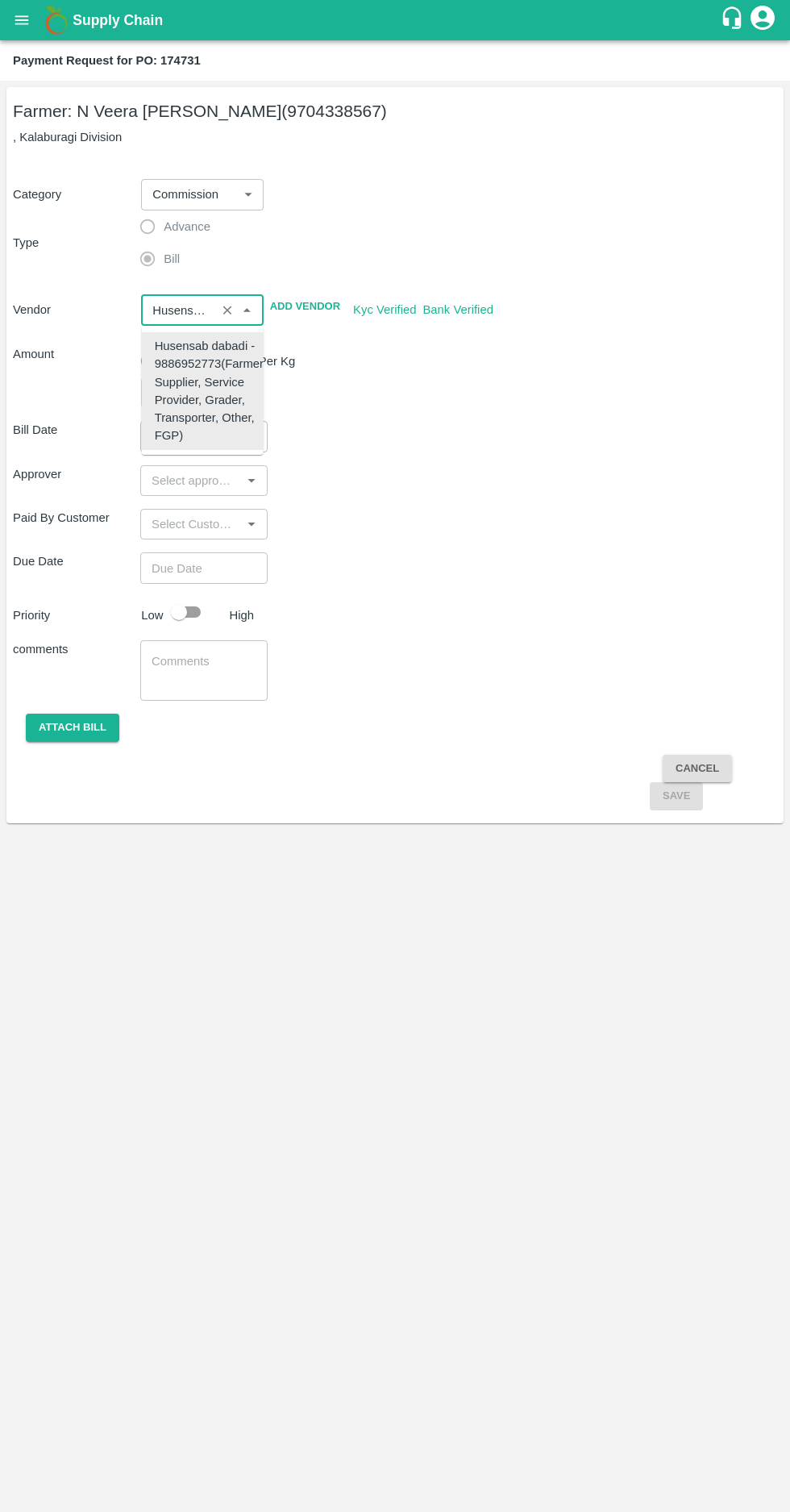
type input "Husensab dabadi - 9886952773(Farmer, Supplier, Service Provider, Grader, Transp…"
click at [570, 547] on div "Bill Date 09/09/2025 ​ Approver ​ Paid By Customer ​ Due Date ​ Priority Low Hi…" at bounding box center [394, 608] width 764 height 403
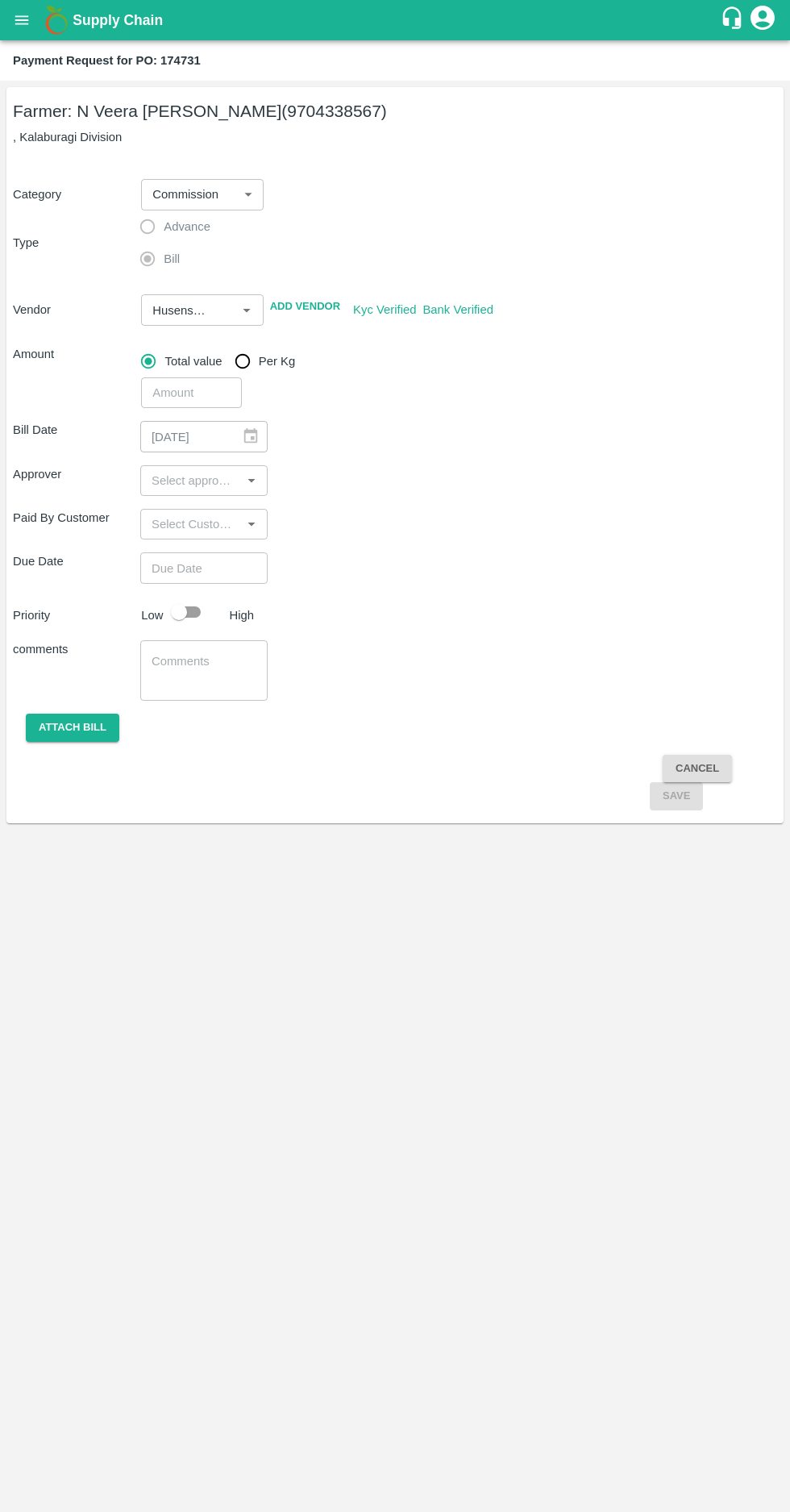
click at [174, 392] on input "number" at bounding box center [192, 392] width 101 height 30
type input "4416"
click at [176, 480] on input "input" at bounding box center [191, 480] width 91 height 21
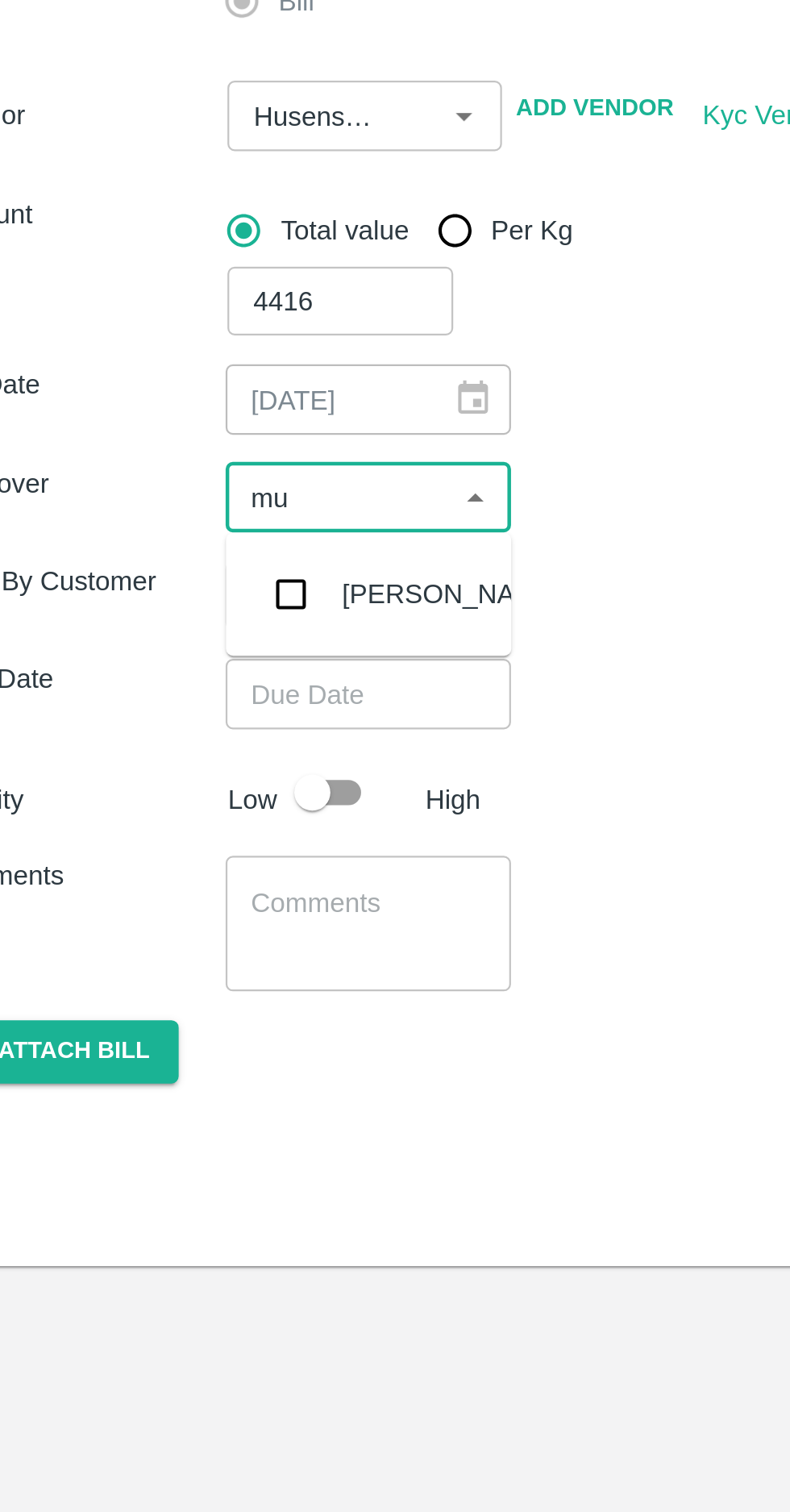
type input "muk"
click at [169, 524] on input "checkbox" at bounding box center [169, 523] width 32 height 32
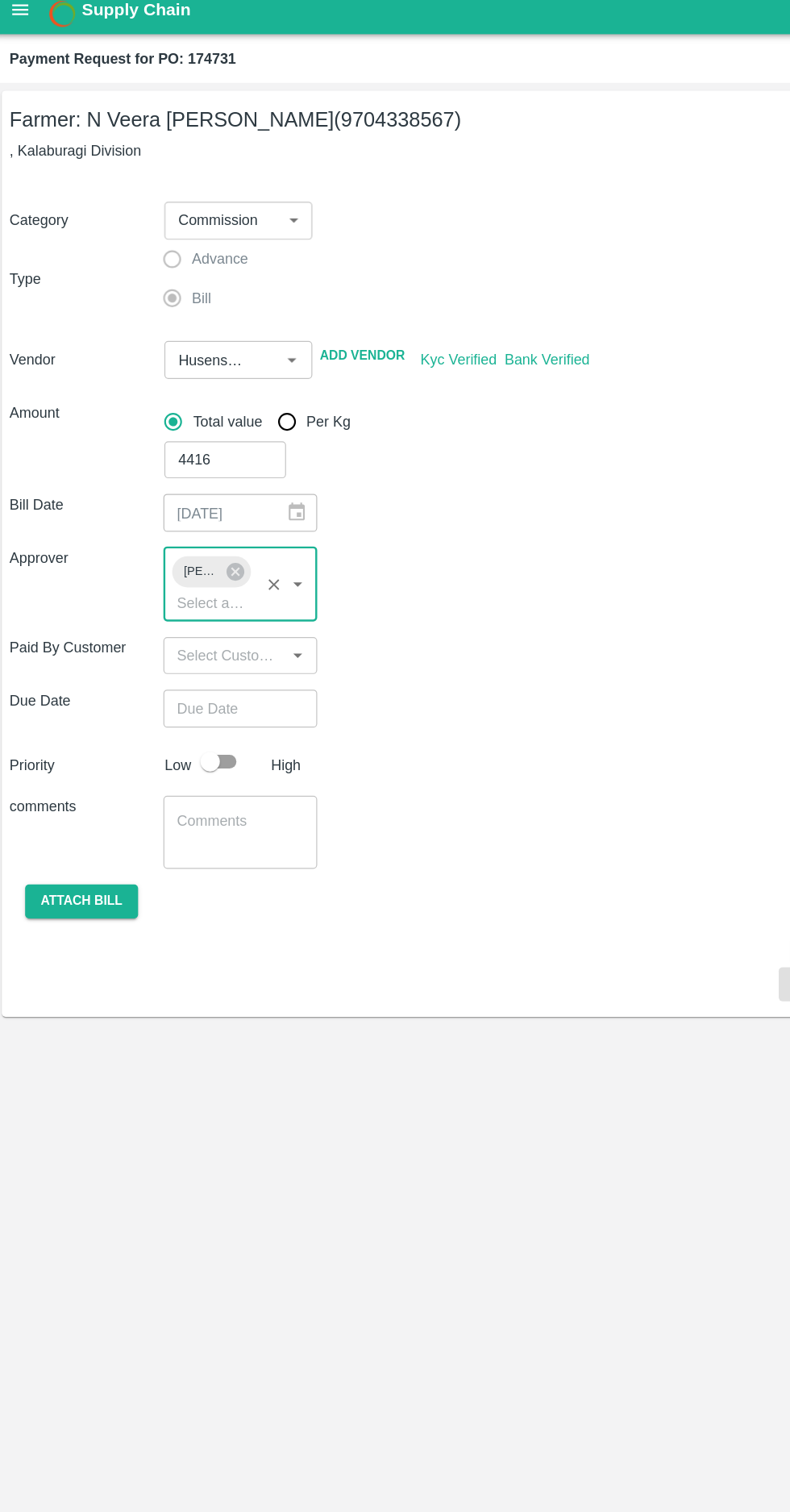
click at [231, 591] on input "Choose date" at bounding box center [198, 598] width 116 height 30
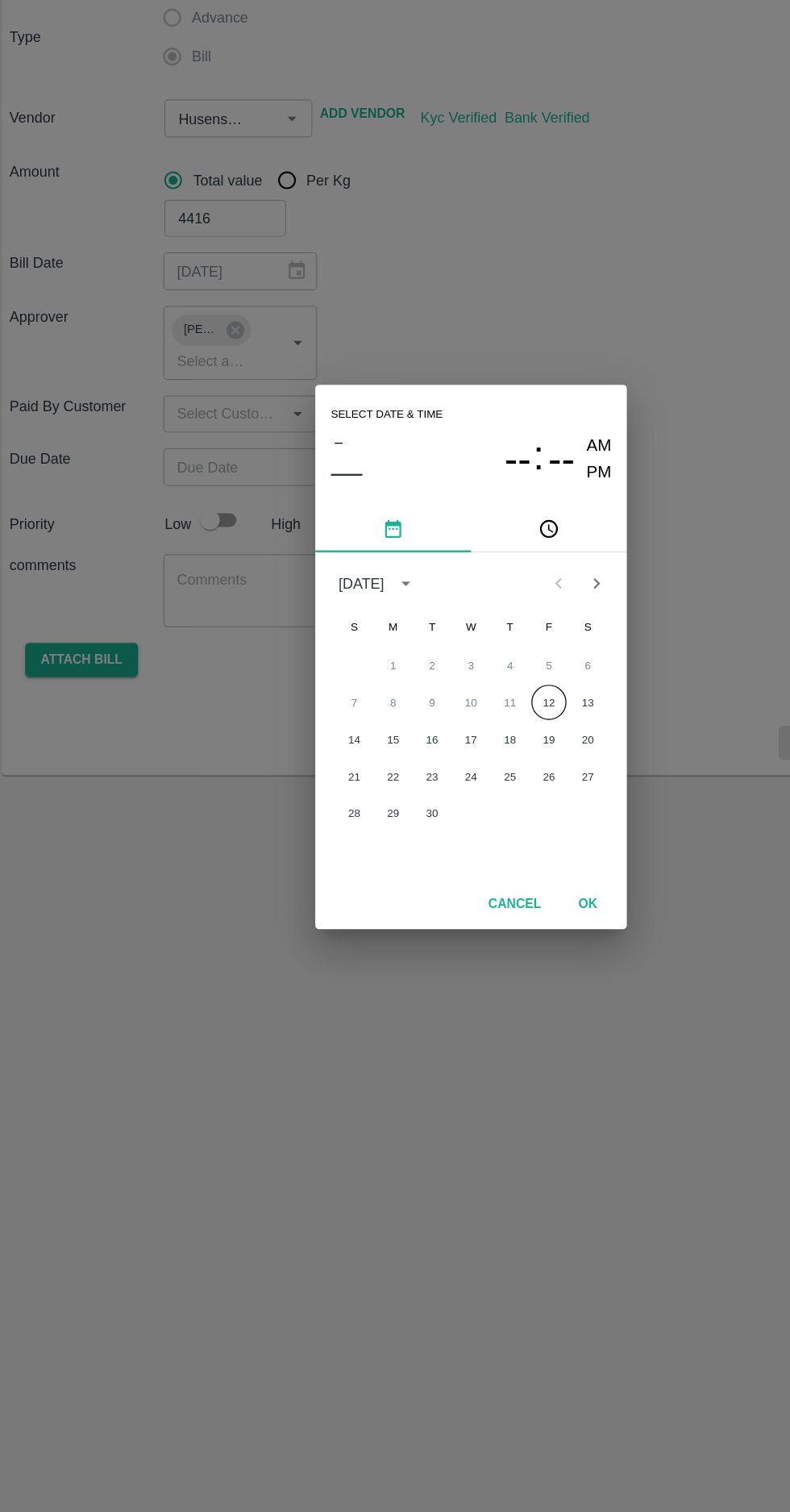
click at [458, 795] on button "12" at bounding box center [460, 793] width 29 height 29
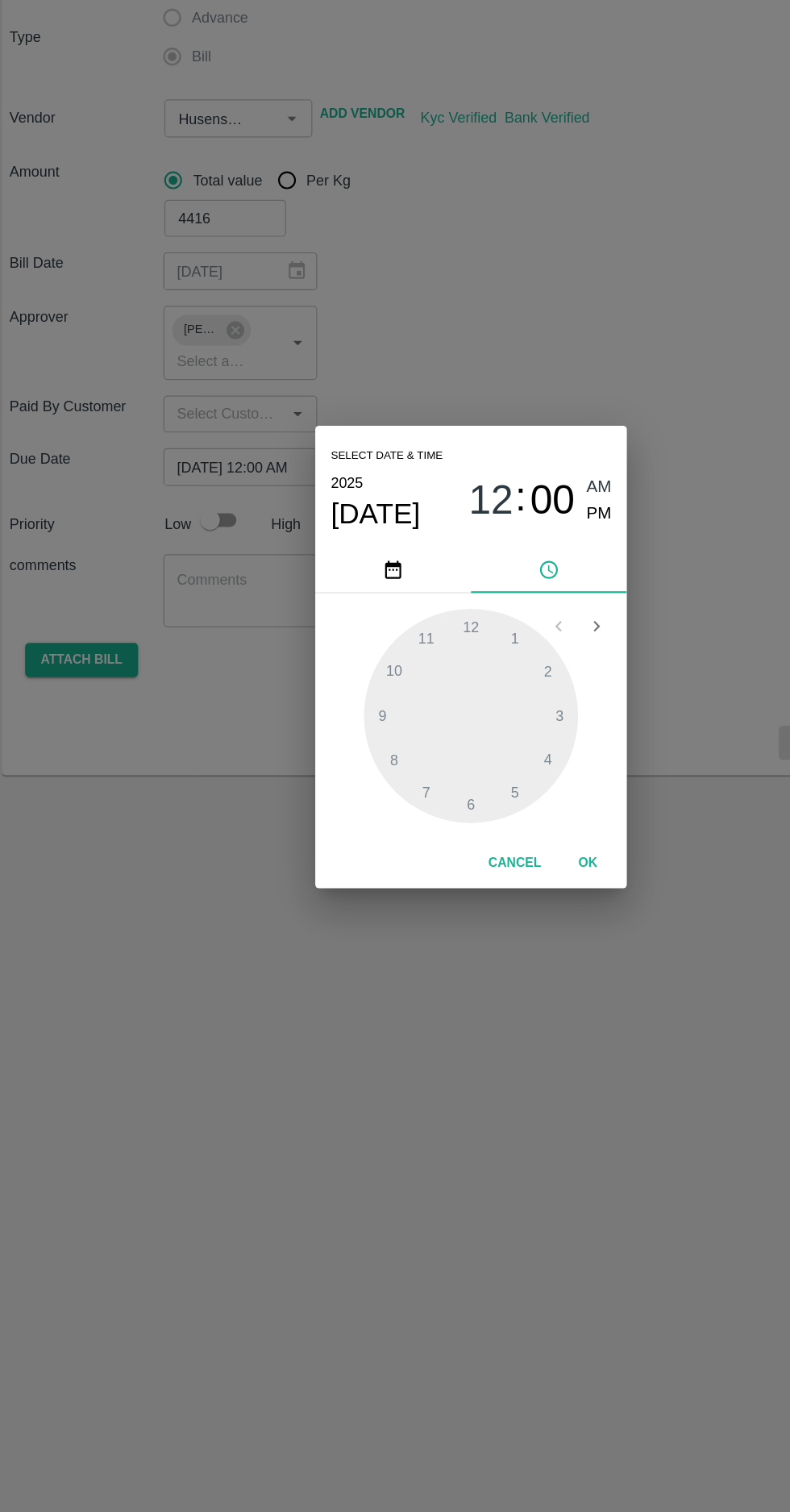
click at [500, 641] on span "PM" at bounding box center [501, 637] width 21 height 22
click at [313, 801] on div at bounding box center [395, 804] width 177 height 177
type input "12/09/2025 09:00 PM"
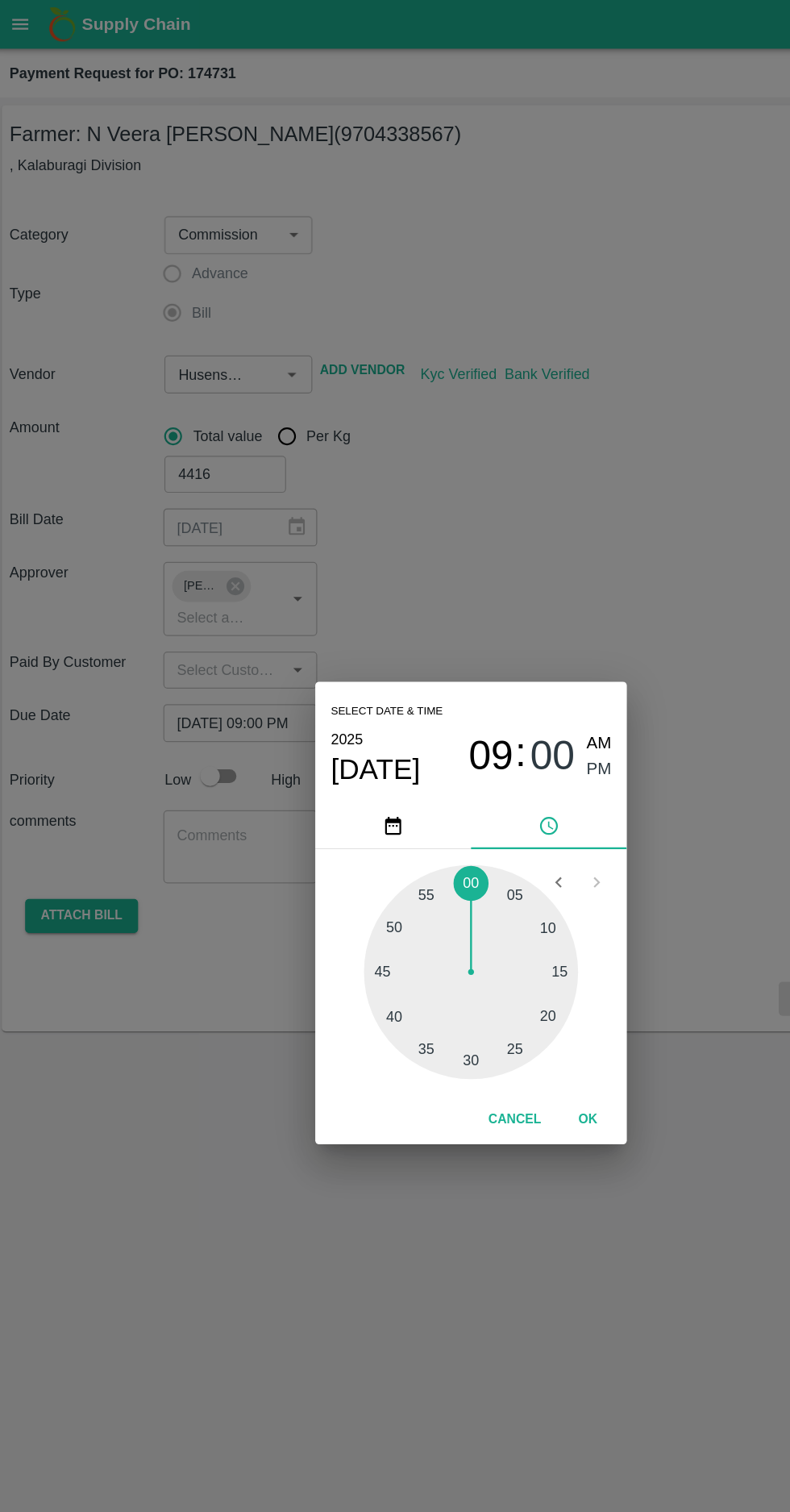
click at [491, 926] on button "OK" at bounding box center [491, 927] width 51 height 29
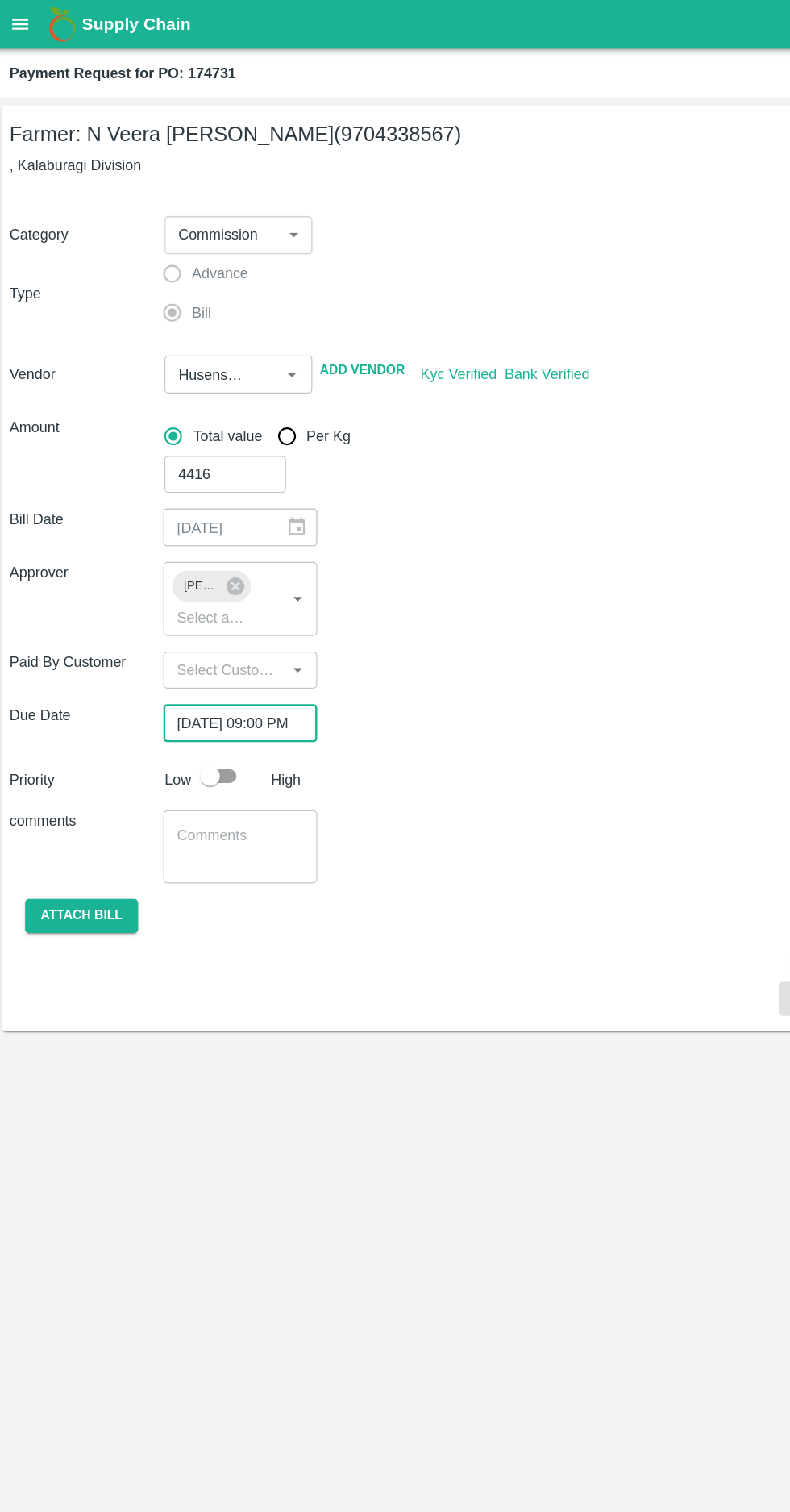
scroll to position [0, 12]
click at [199, 639] on input "checkbox" at bounding box center [178, 642] width 92 height 30
checkbox input "true"
click at [82, 758] on button "Attach bill" at bounding box center [72, 758] width 93 height 29
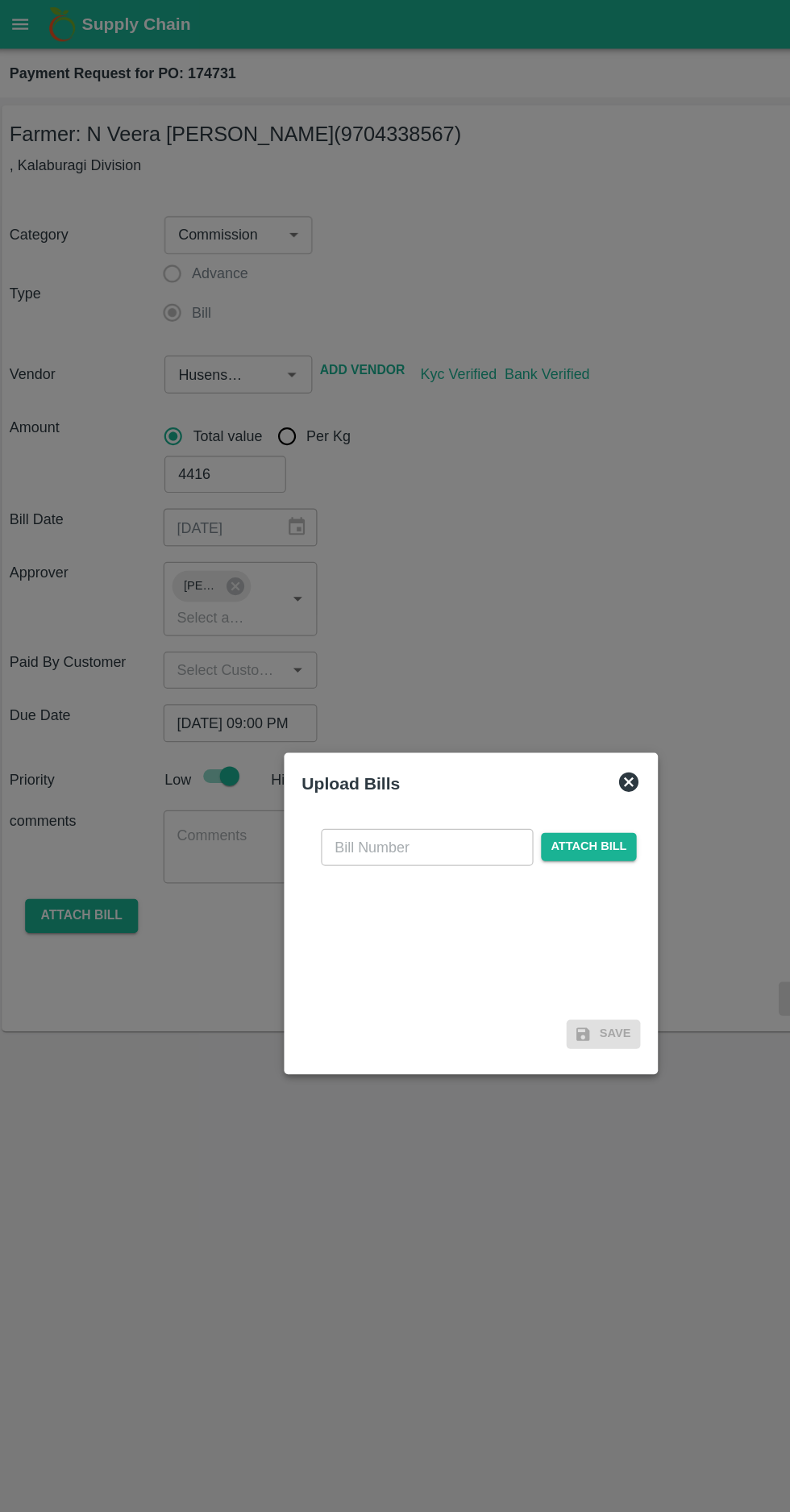
click at [348, 701] on input "text" at bounding box center [358, 701] width 176 height 30
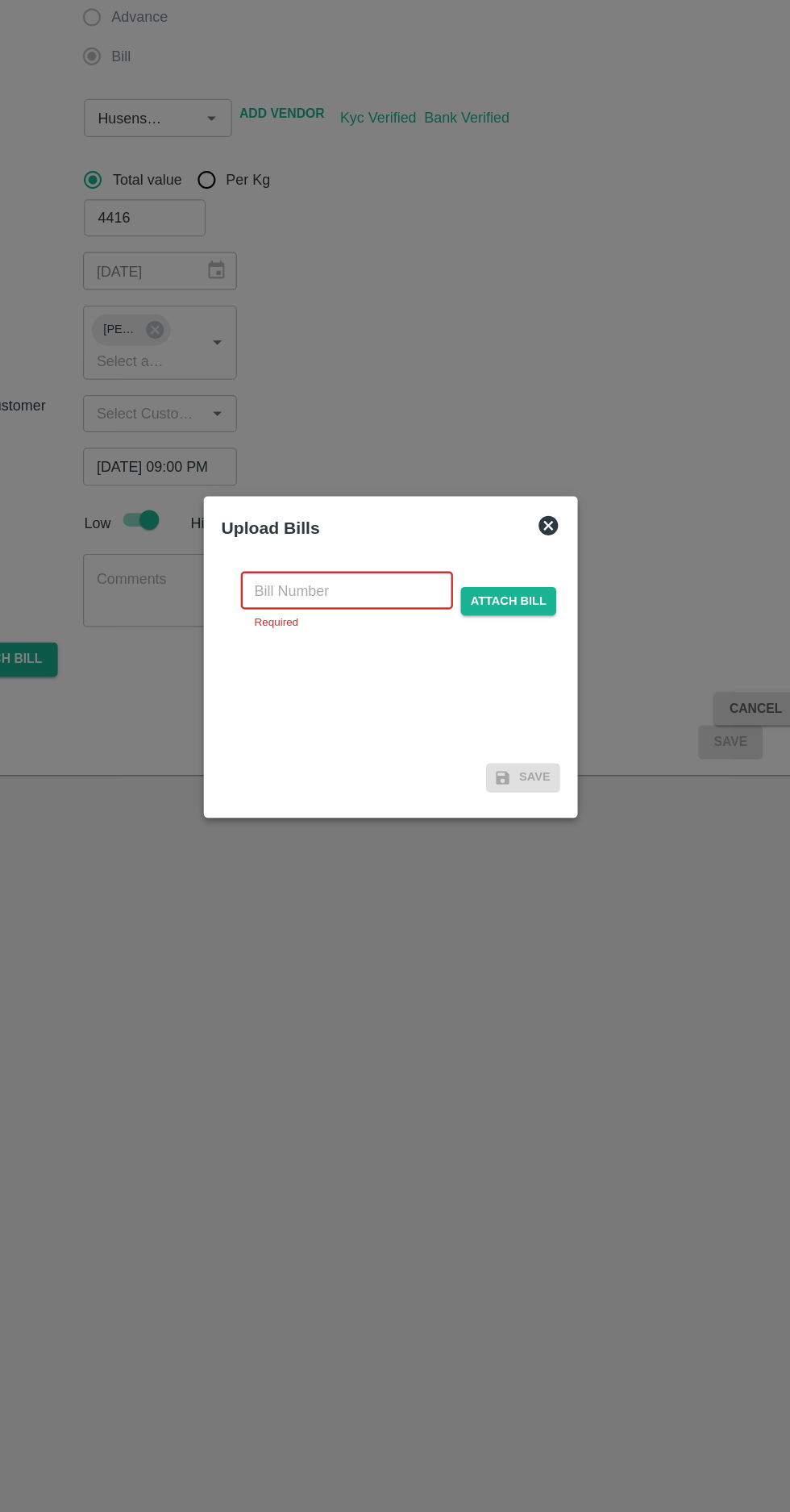
click at [298, 699] on input "text" at bounding box center [358, 701] width 176 height 30
type input "174731"
click at [491, 698] on span "Attach bill" at bounding box center [492, 701] width 79 height 24
click at [0, 0] on input "Attach bill" at bounding box center [0, 0] width 0 height 0
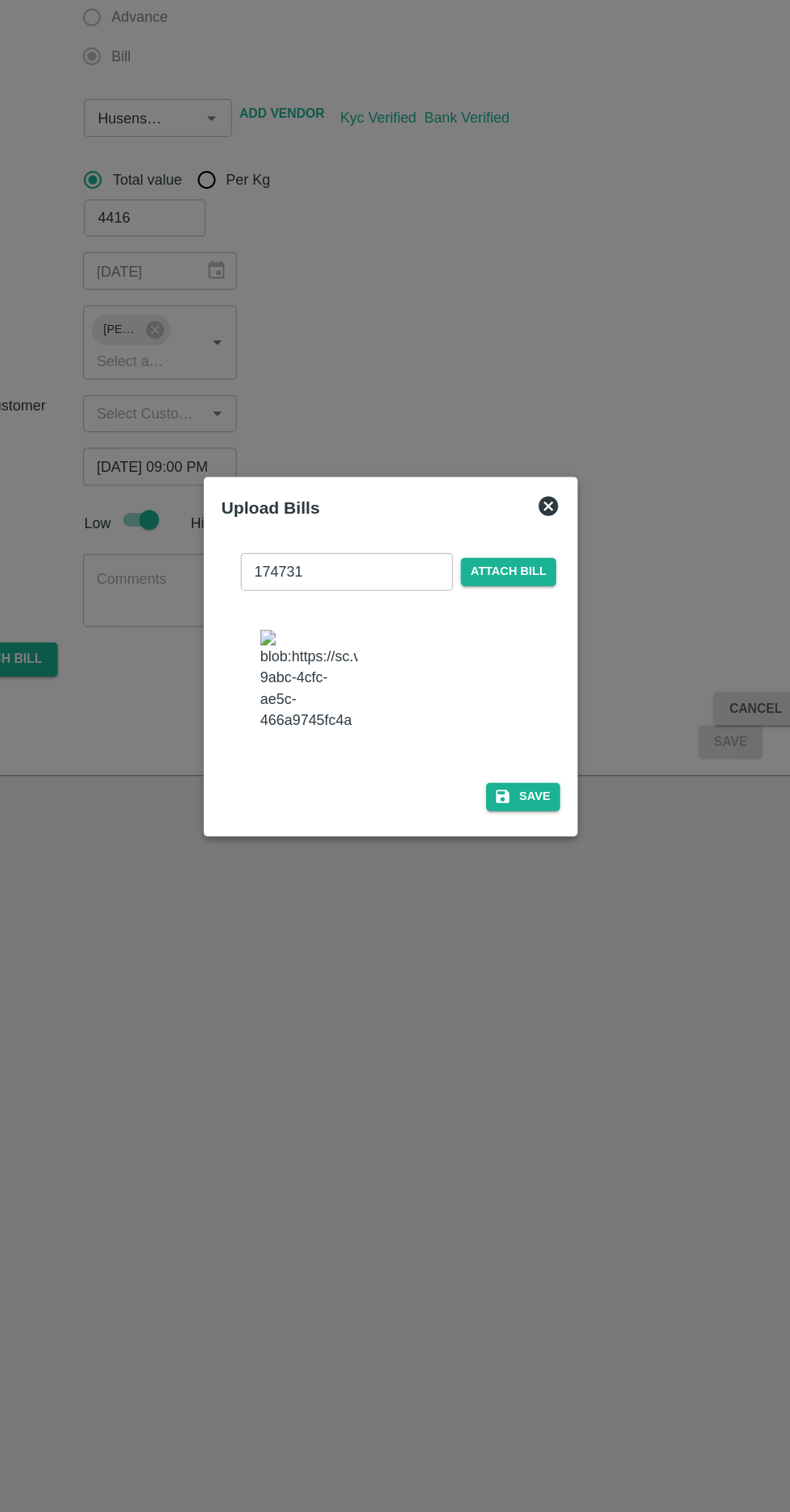
click at [317, 775] on img at bounding box center [328, 776] width 81 height 85
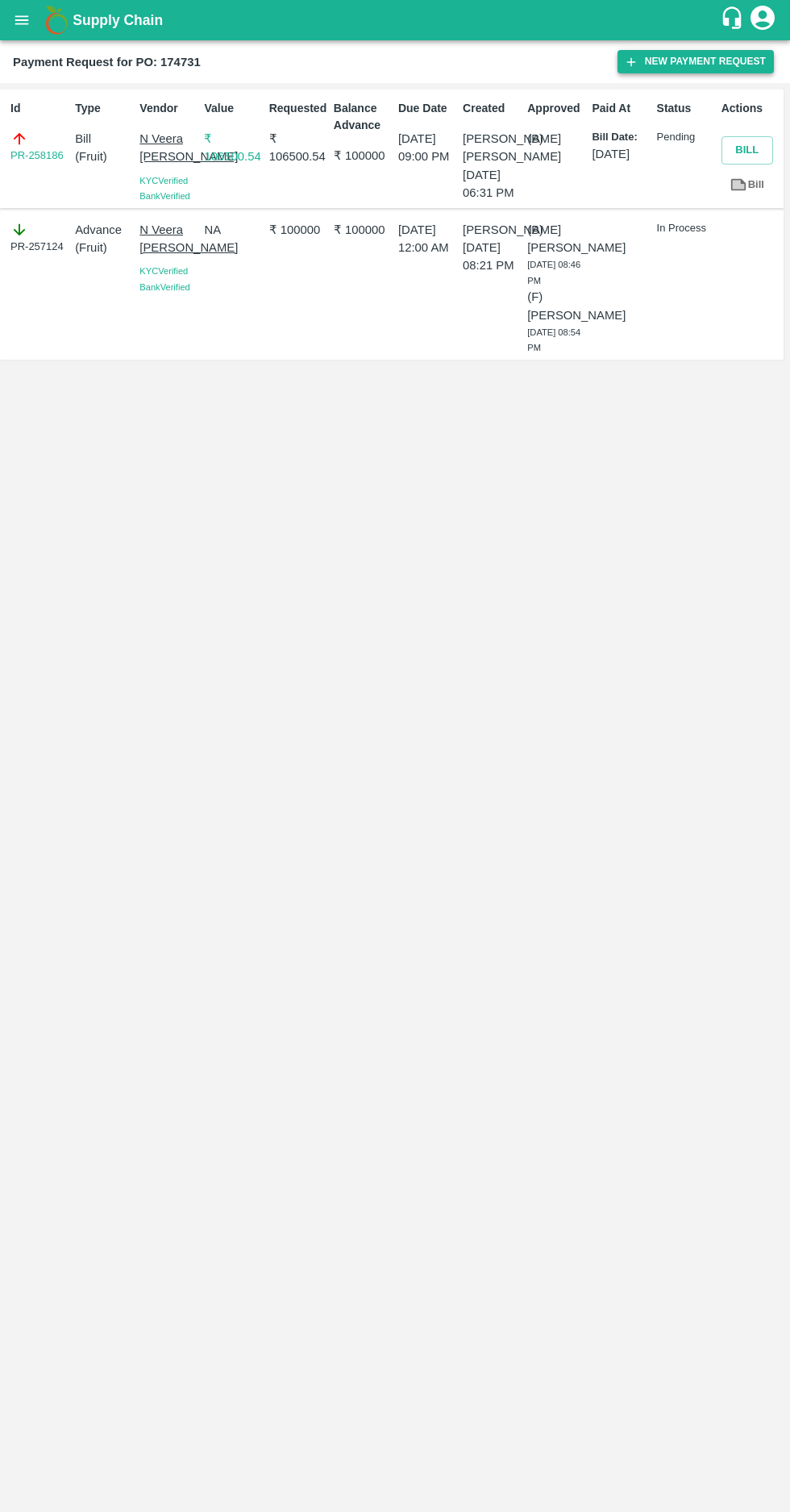
click at [678, 61] on button "New Payment Request" at bounding box center [696, 61] width 156 height 24
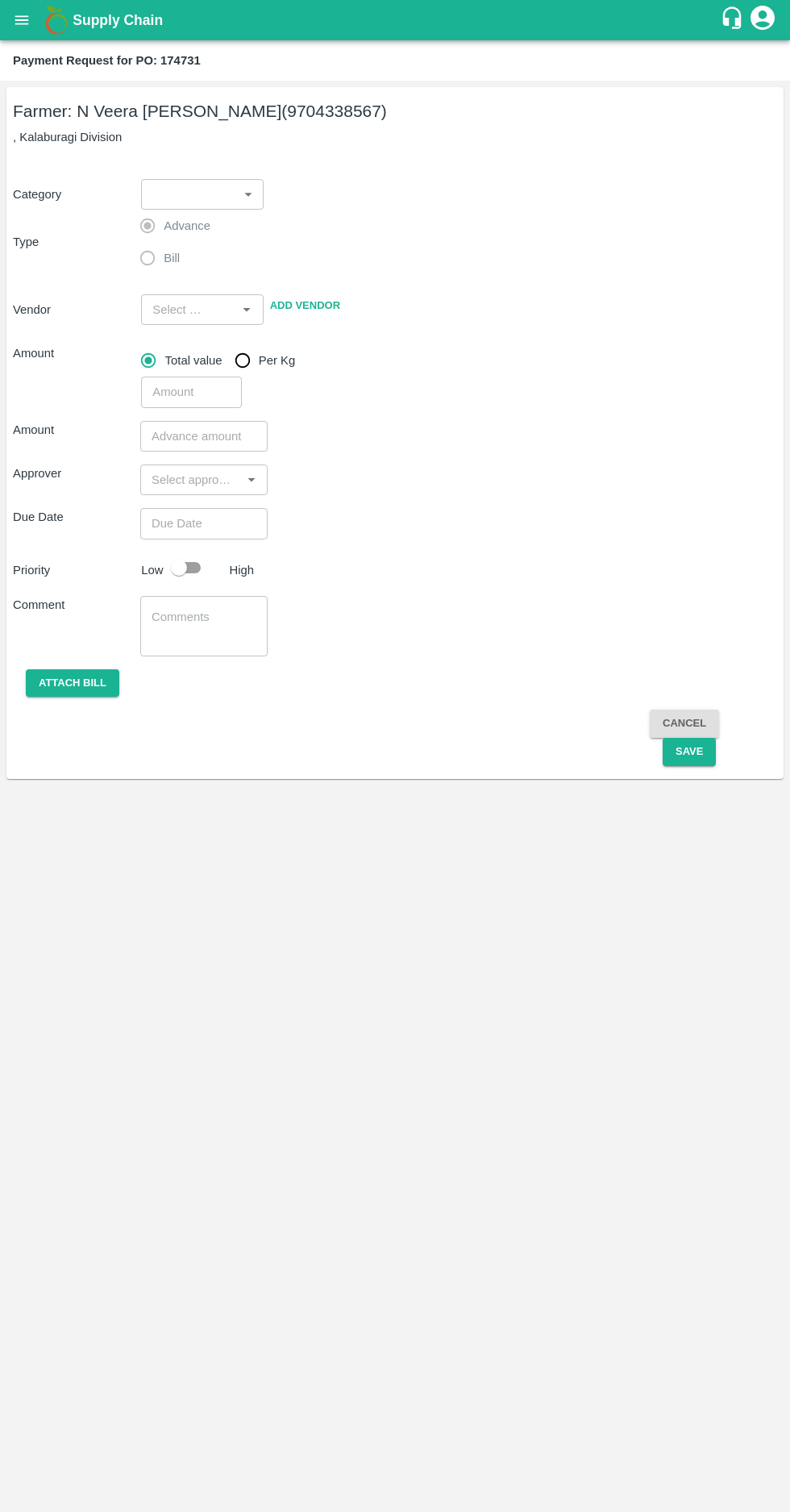
click at [202, 192] on body "Supply Chain Payment Request for PO: 174731 Farmer: N Veera Venkata Subbarao (9…" at bounding box center [395, 756] width 790 height 1512
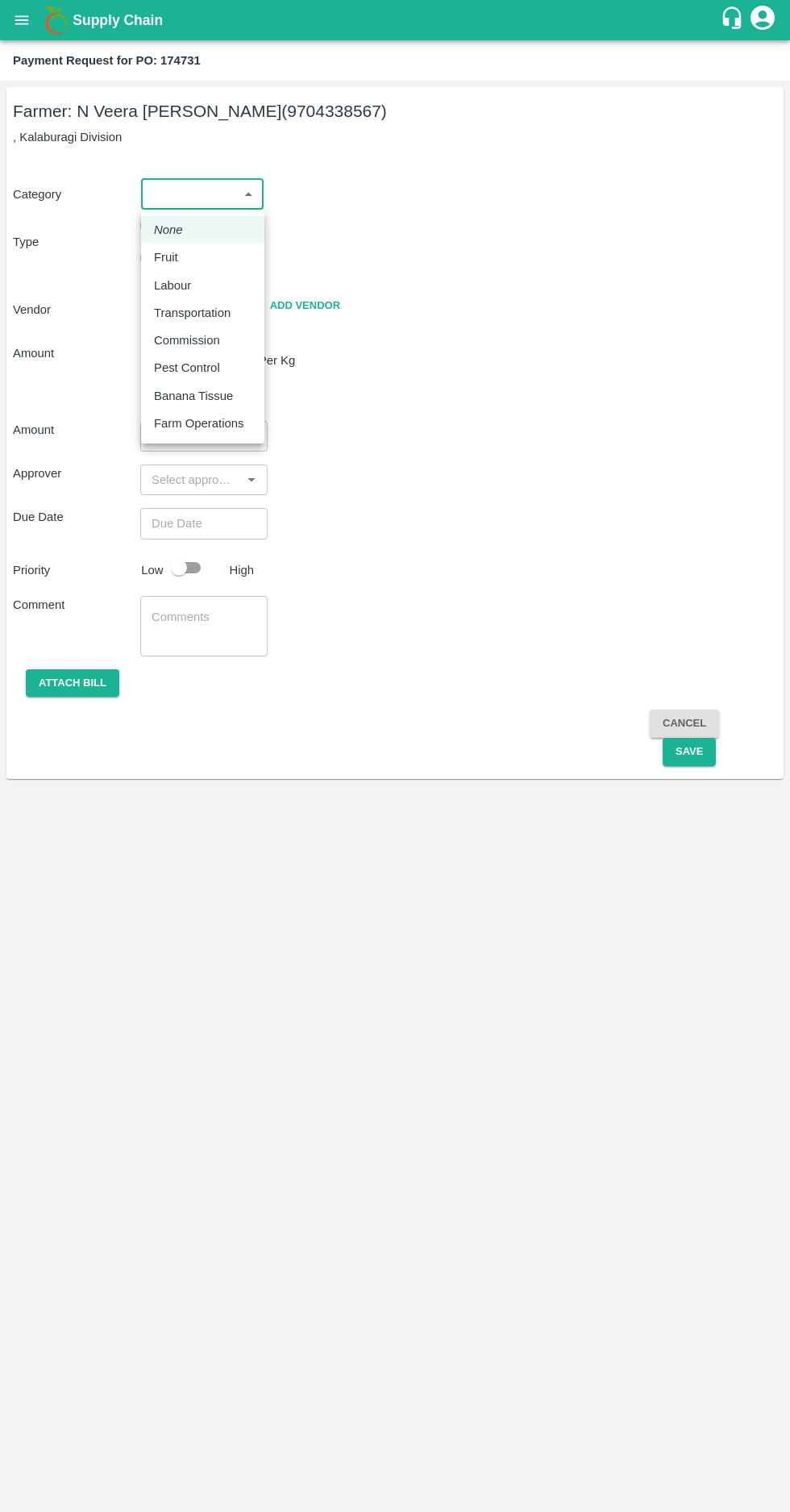
click at [161, 340] on p "Commission" at bounding box center [187, 340] width 66 height 18
type input "6"
radio input "false"
radio input "true"
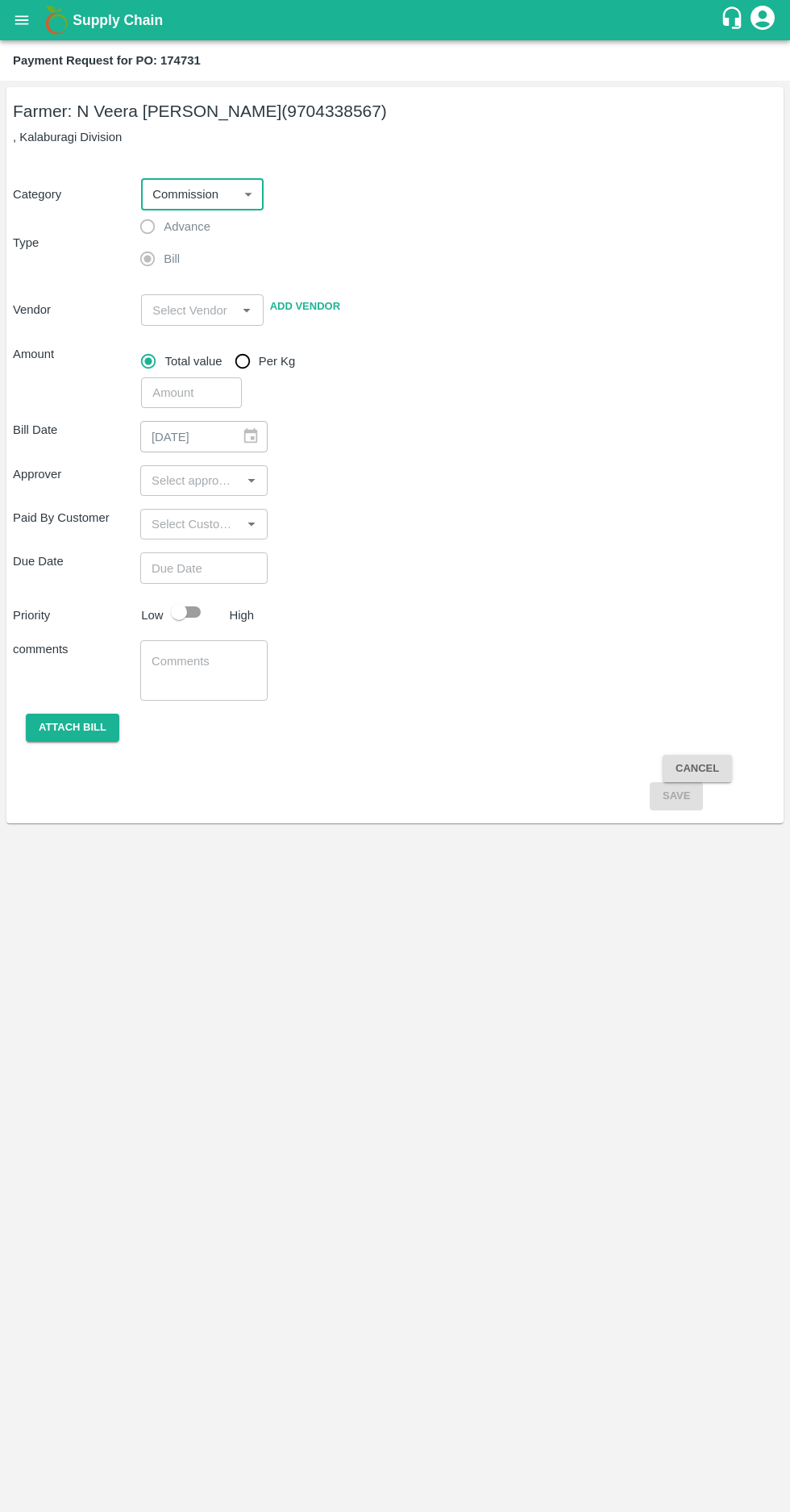
click at [192, 309] on input "input" at bounding box center [189, 309] width 86 height 21
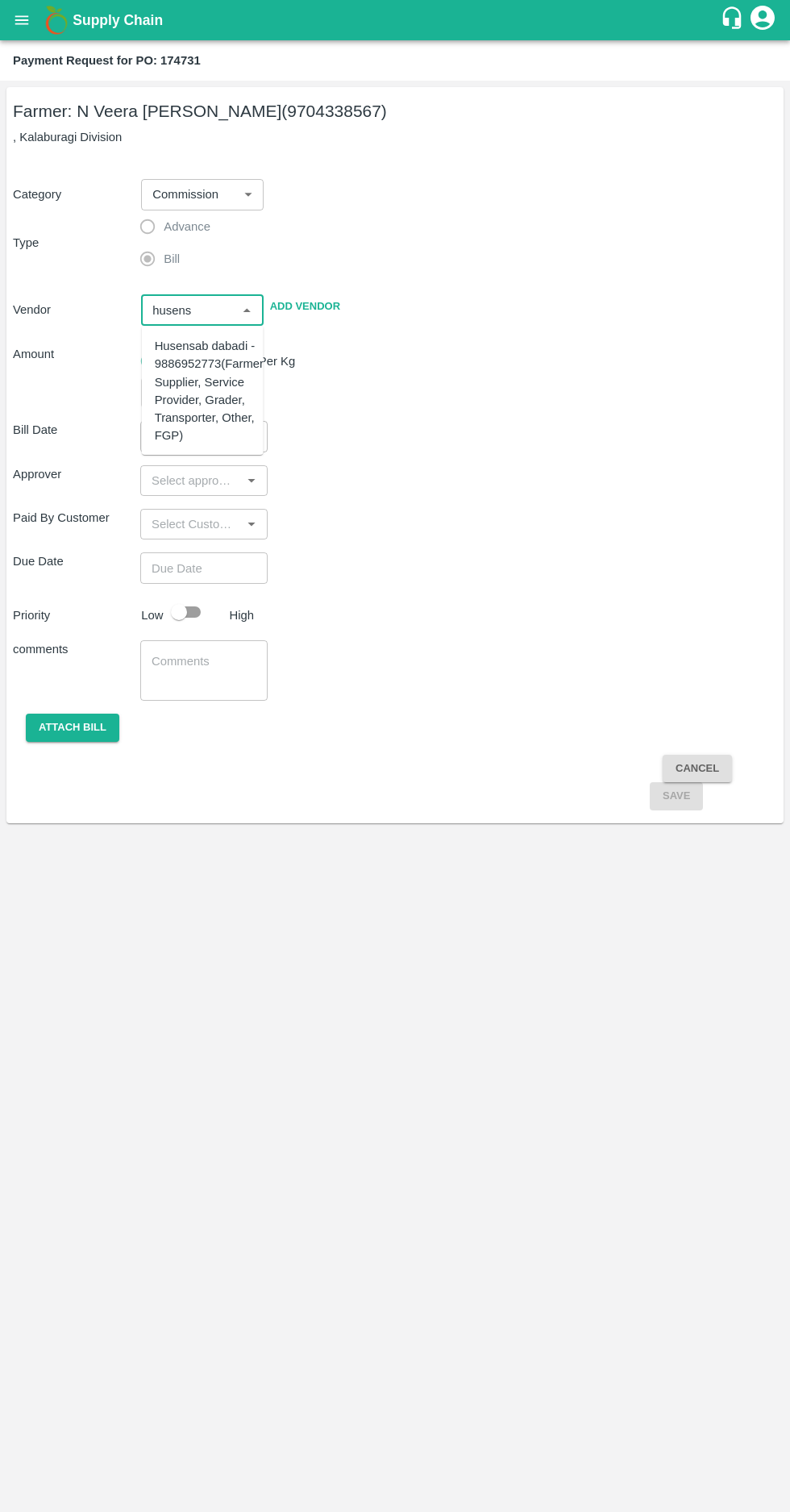
click at [171, 358] on div "Husensab dabadi - 9886952773(Farmer, Supplier, Service Provider, Grader, Transp…" at bounding box center [210, 391] width 112 height 108
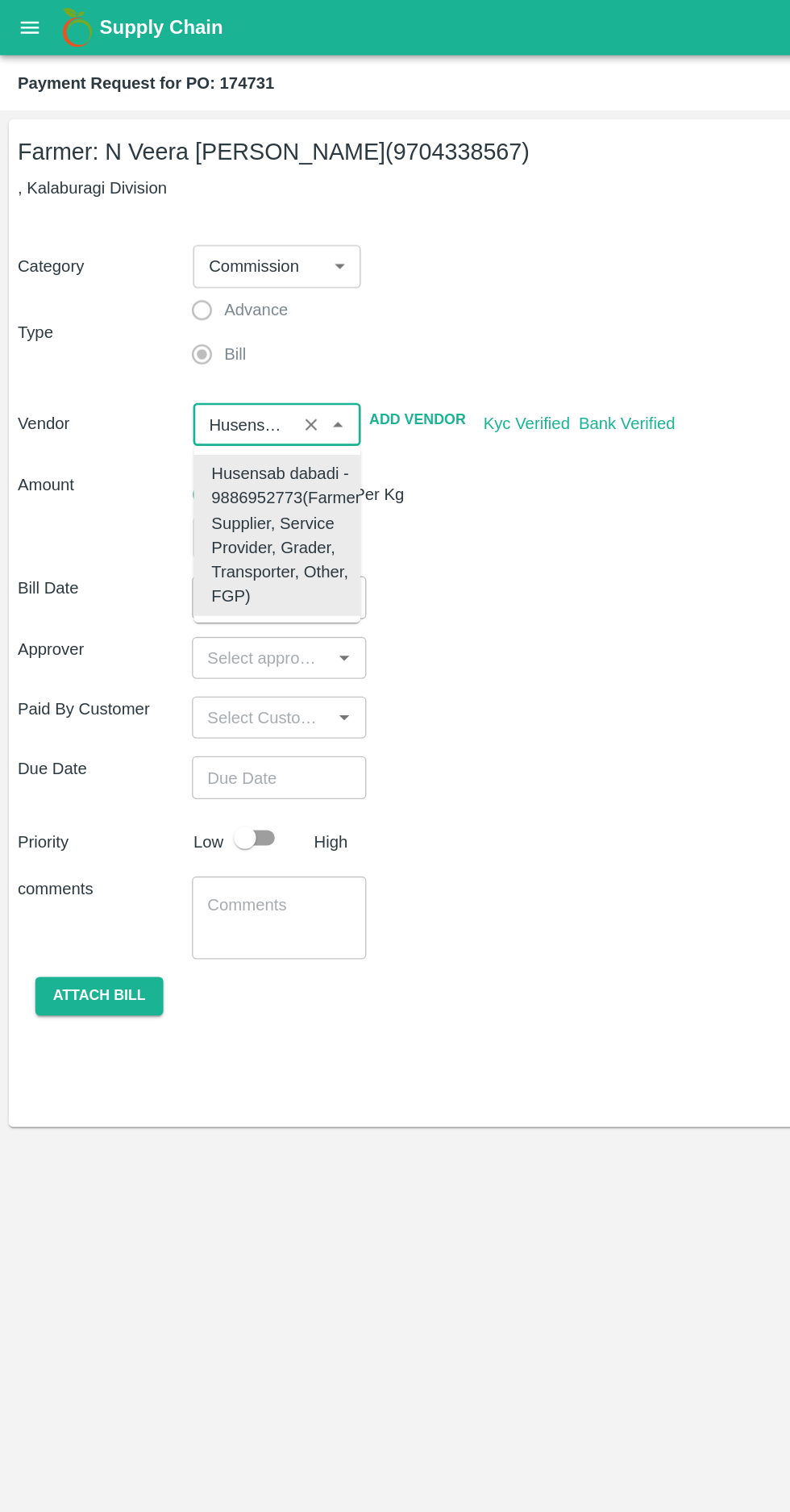
type input "Husensab dabadi - 9886952773(Farmer, Supplier, Service Provider, Grader, Transp…"
click at [445, 443] on div "Bill Date 09/09/2025 ​" at bounding box center [394, 436] width 764 height 30
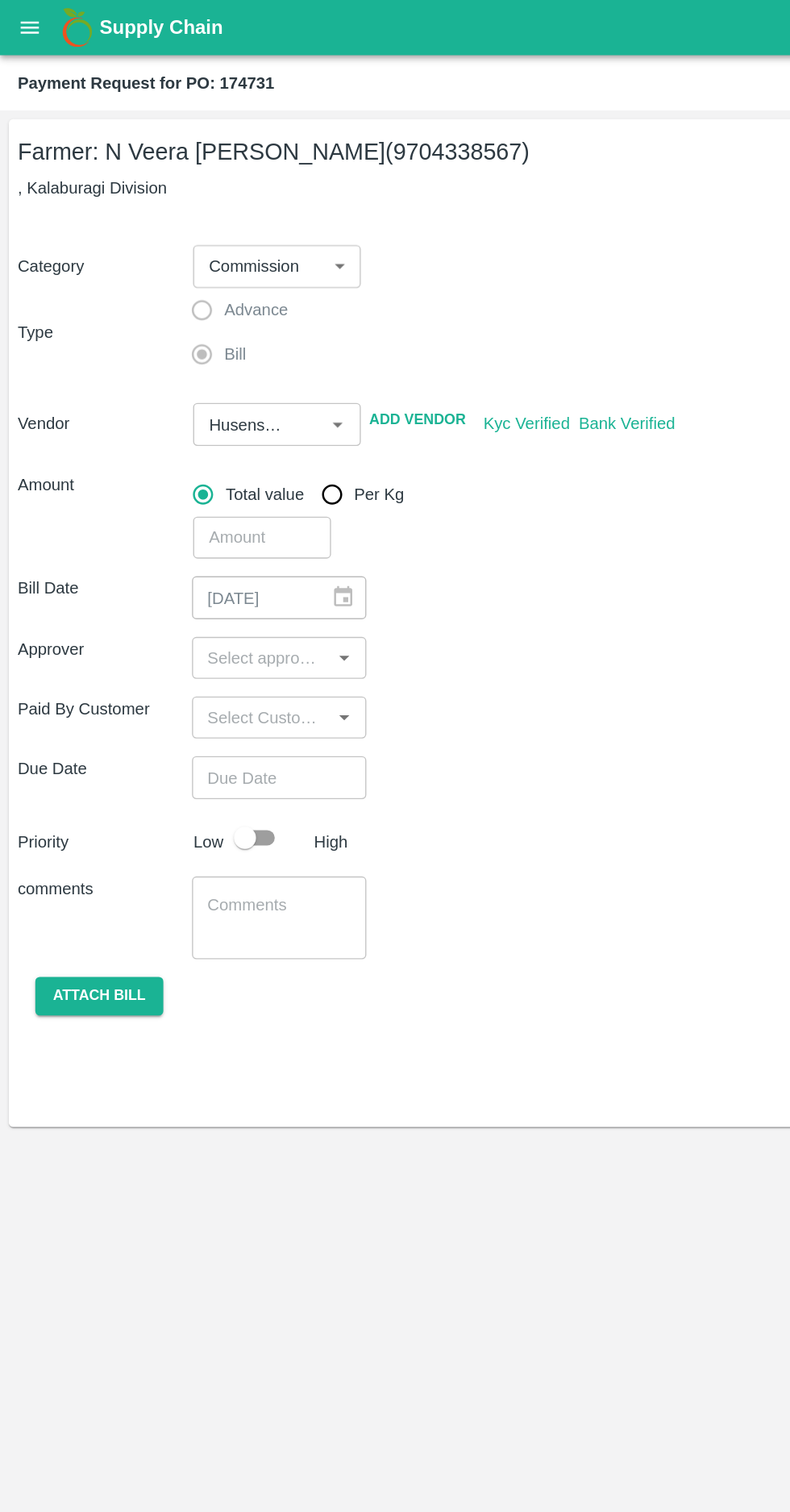
click at [202, 482] on input "input" at bounding box center [191, 480] width 91 height 21
type input "muku"
click at [153, 520] on input "checkbox" at bounding box center [169, 523] width 32 height 32
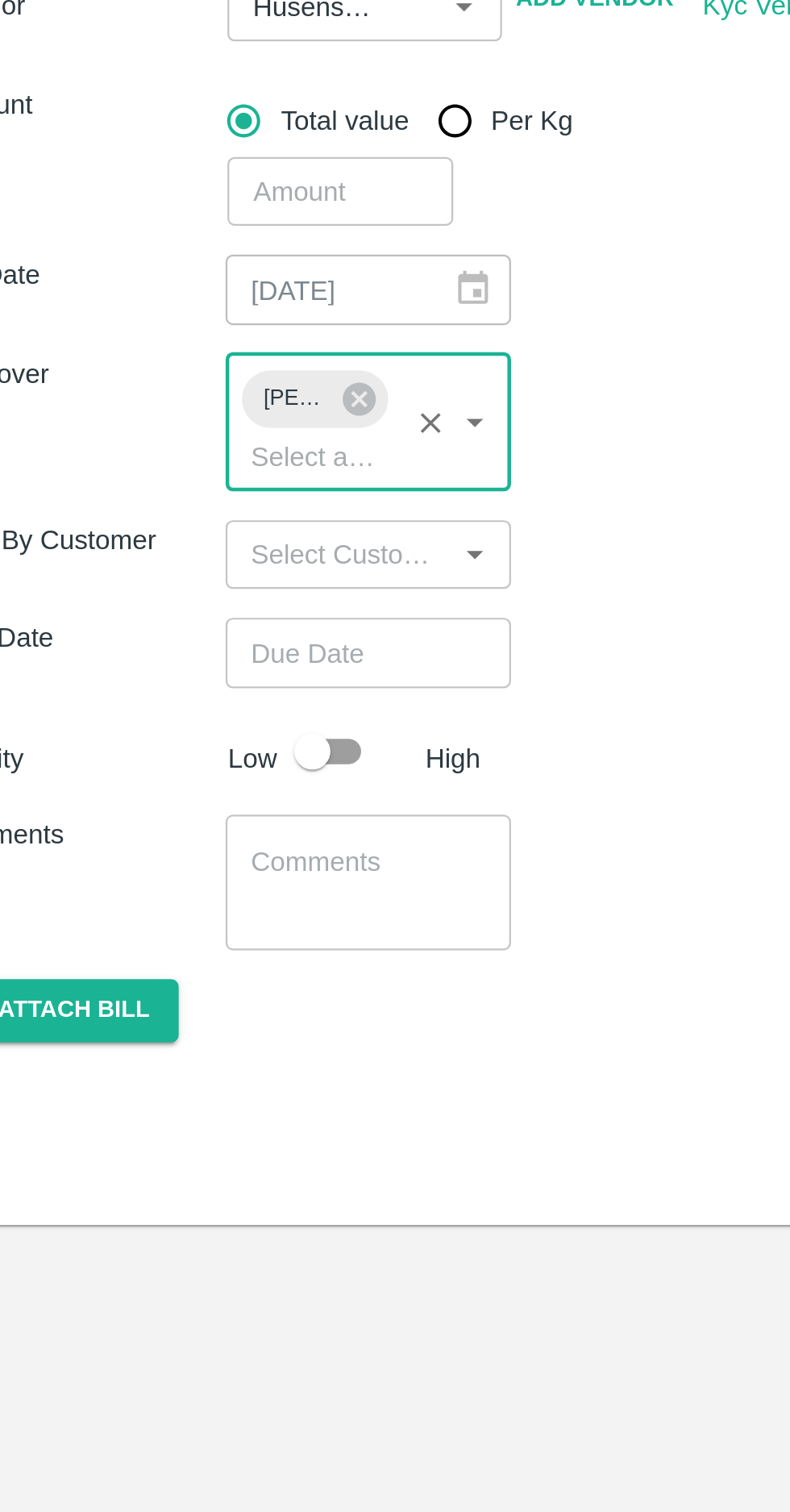
click at [171, 391] on input "number" at bounding box center [192, 392] width 101 height 30
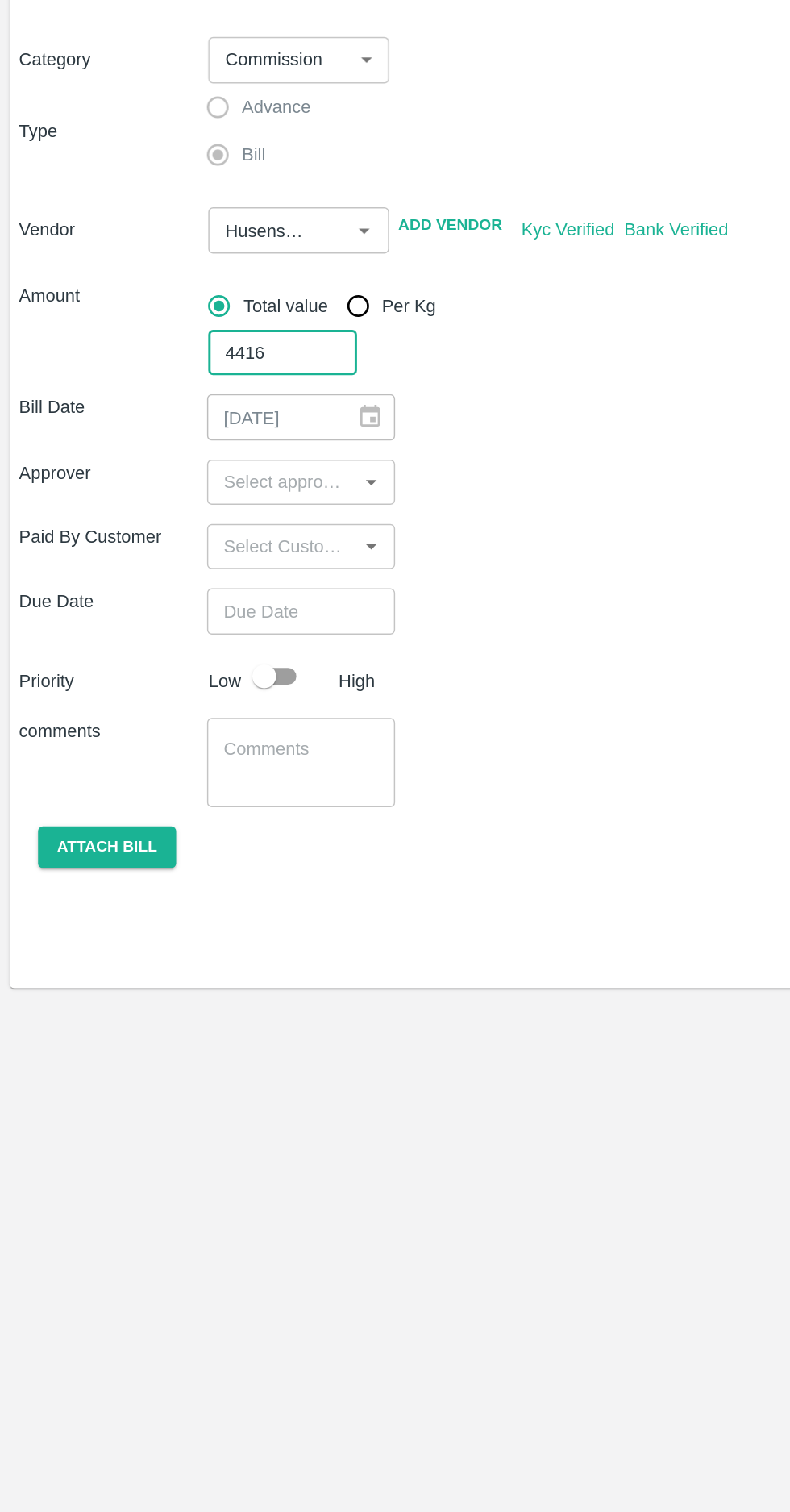
type input "4416"
click at [182, 485] on input "input" at bounding box center [191, 480] width 91 height 21
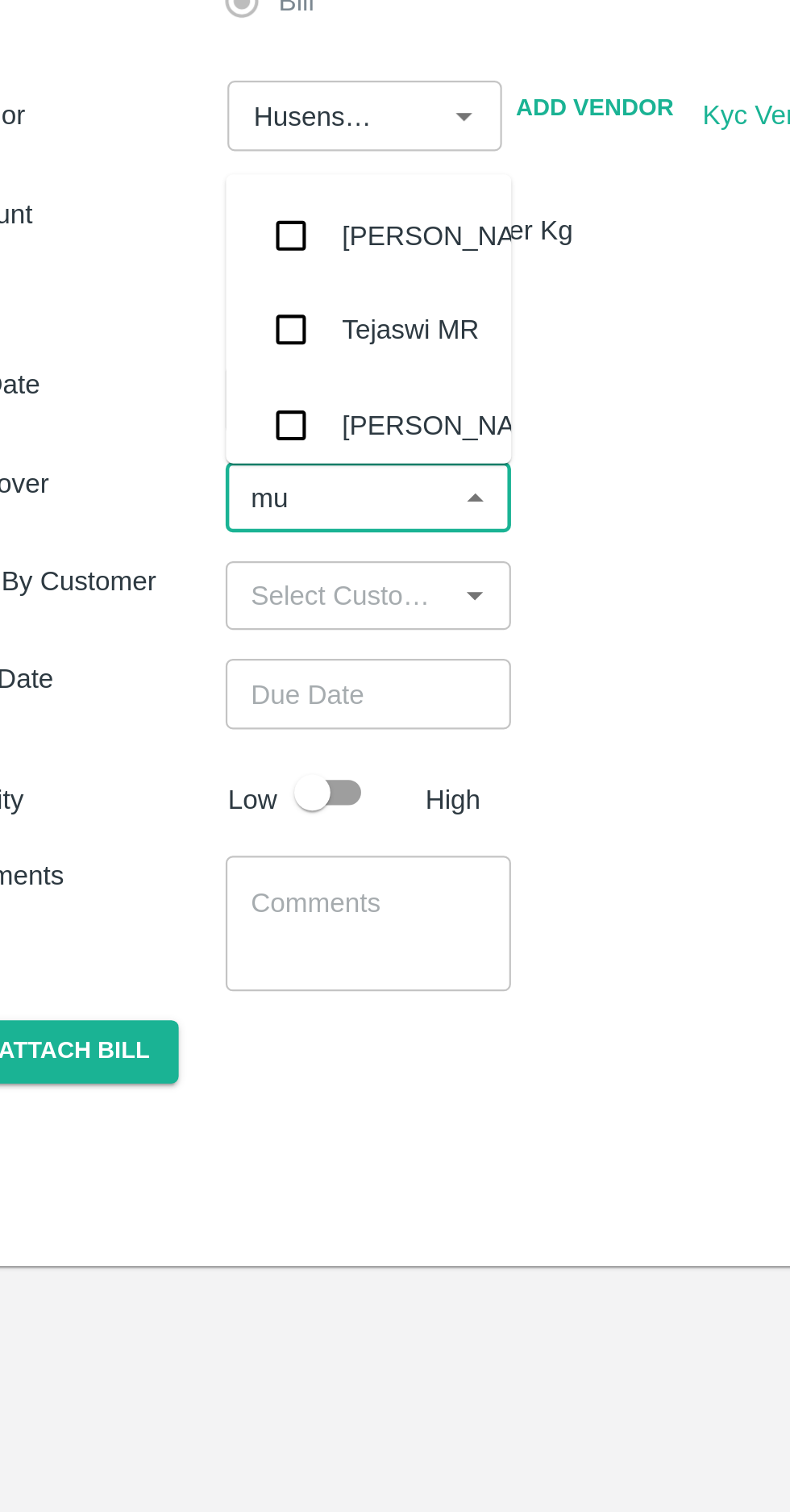
type input "muk"
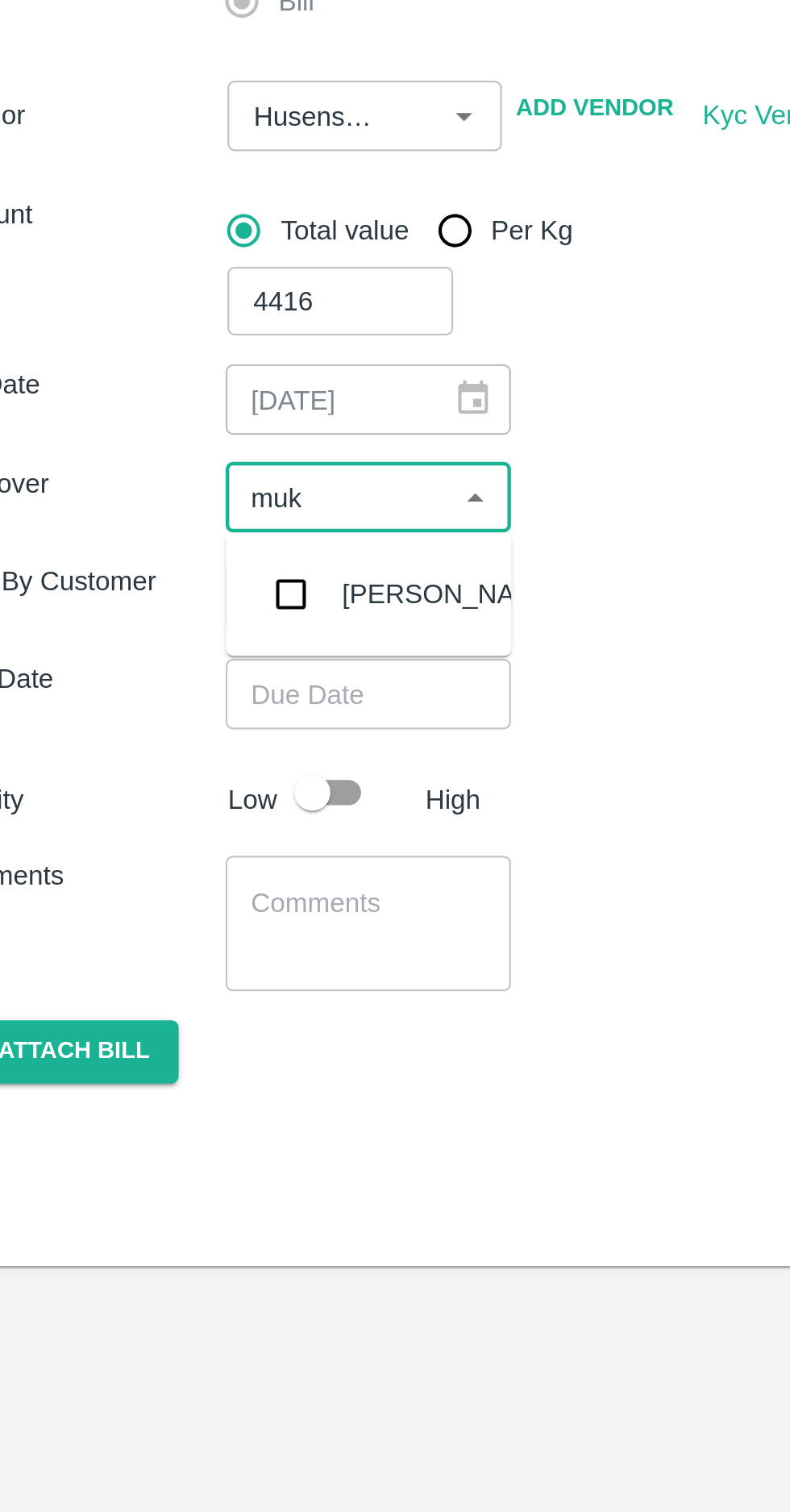
click at [171, 528] on input "checkbox" at bounding box center [169, 523] width 32 height 32
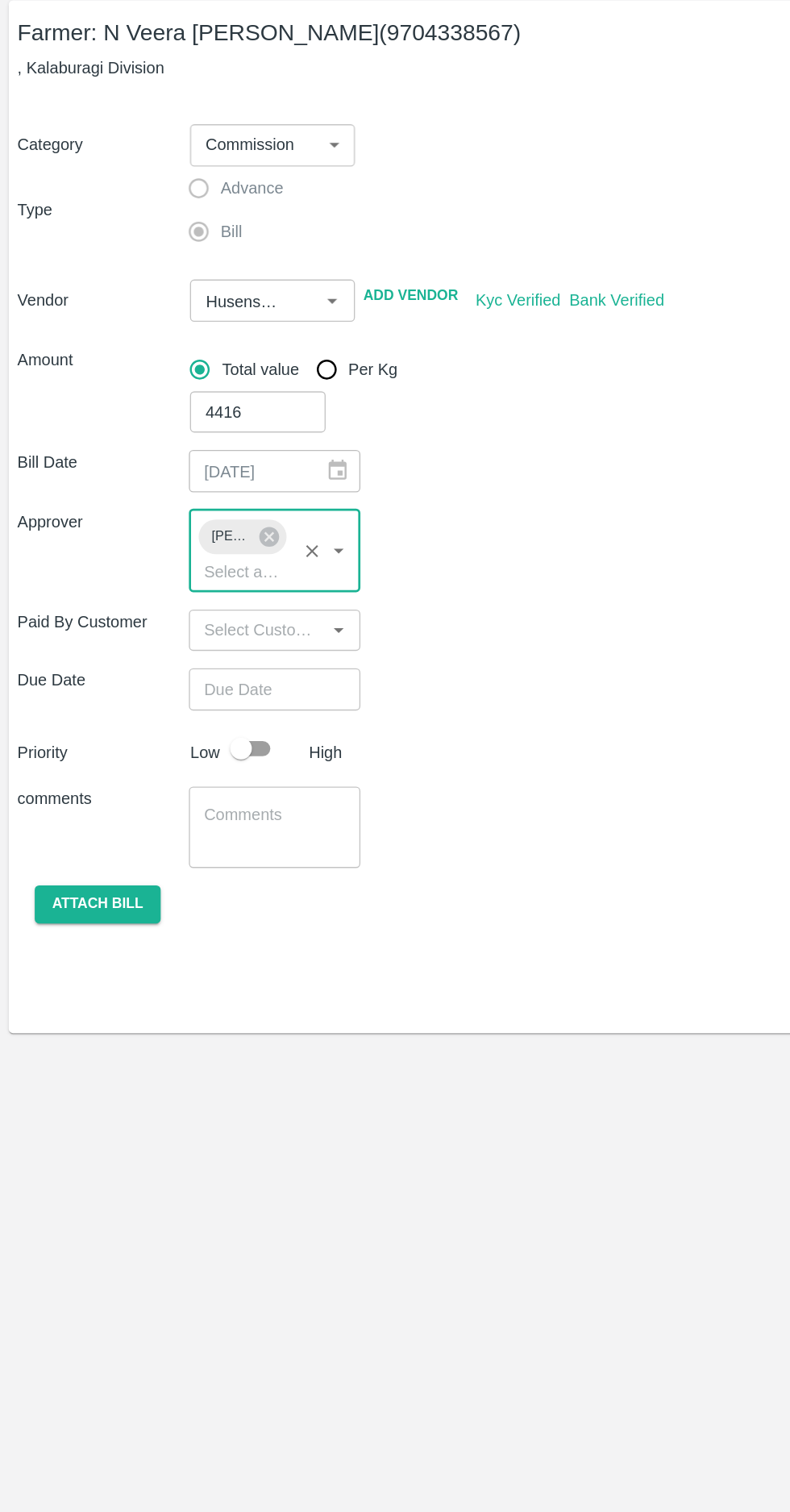
click at [202, 600] on input "Choose date" at bounding box center [198, 598] width 116 height 30
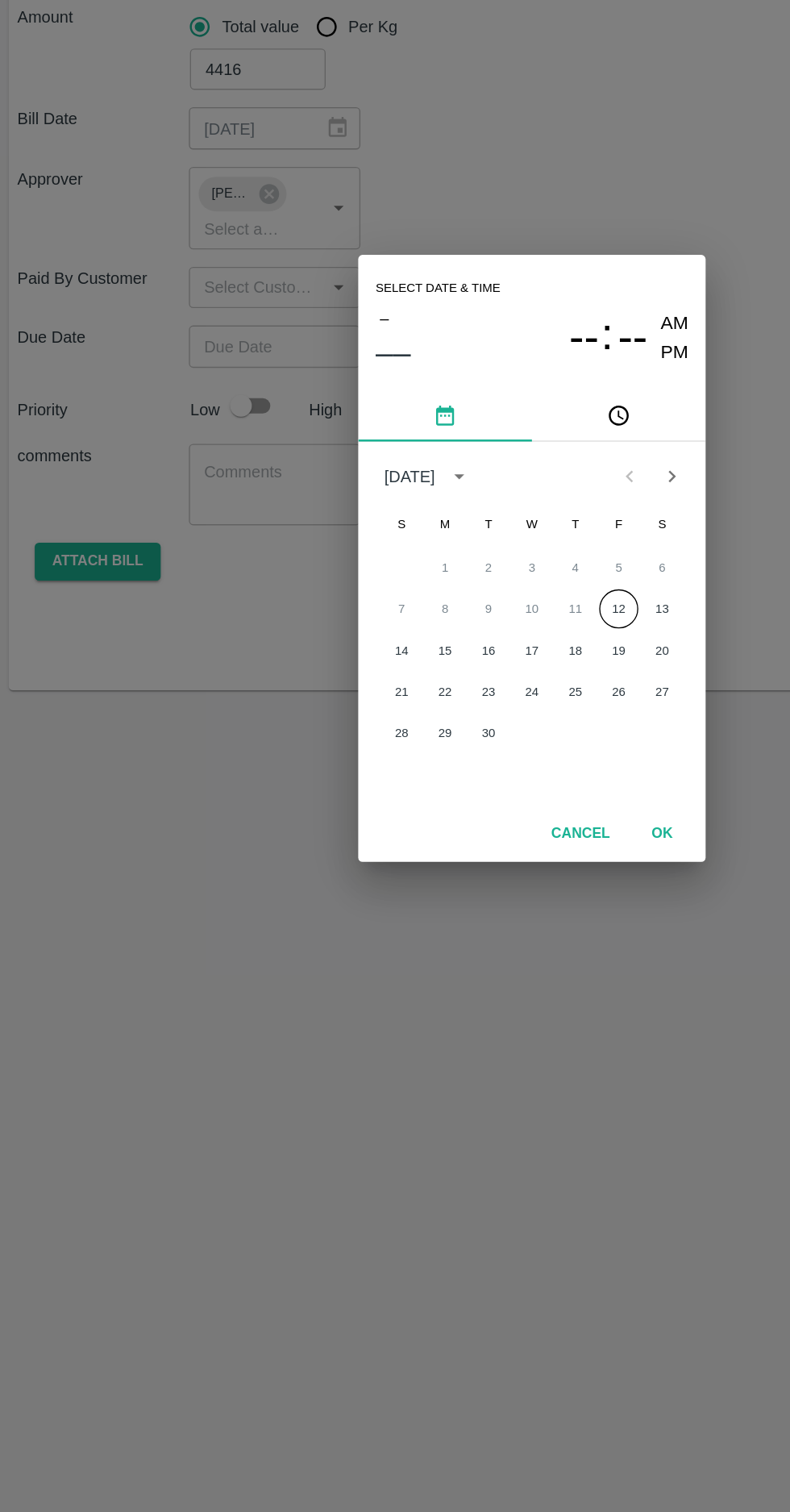
click at [459, 793] on button "12" at bounding box center [460, 793] width 29 height 29
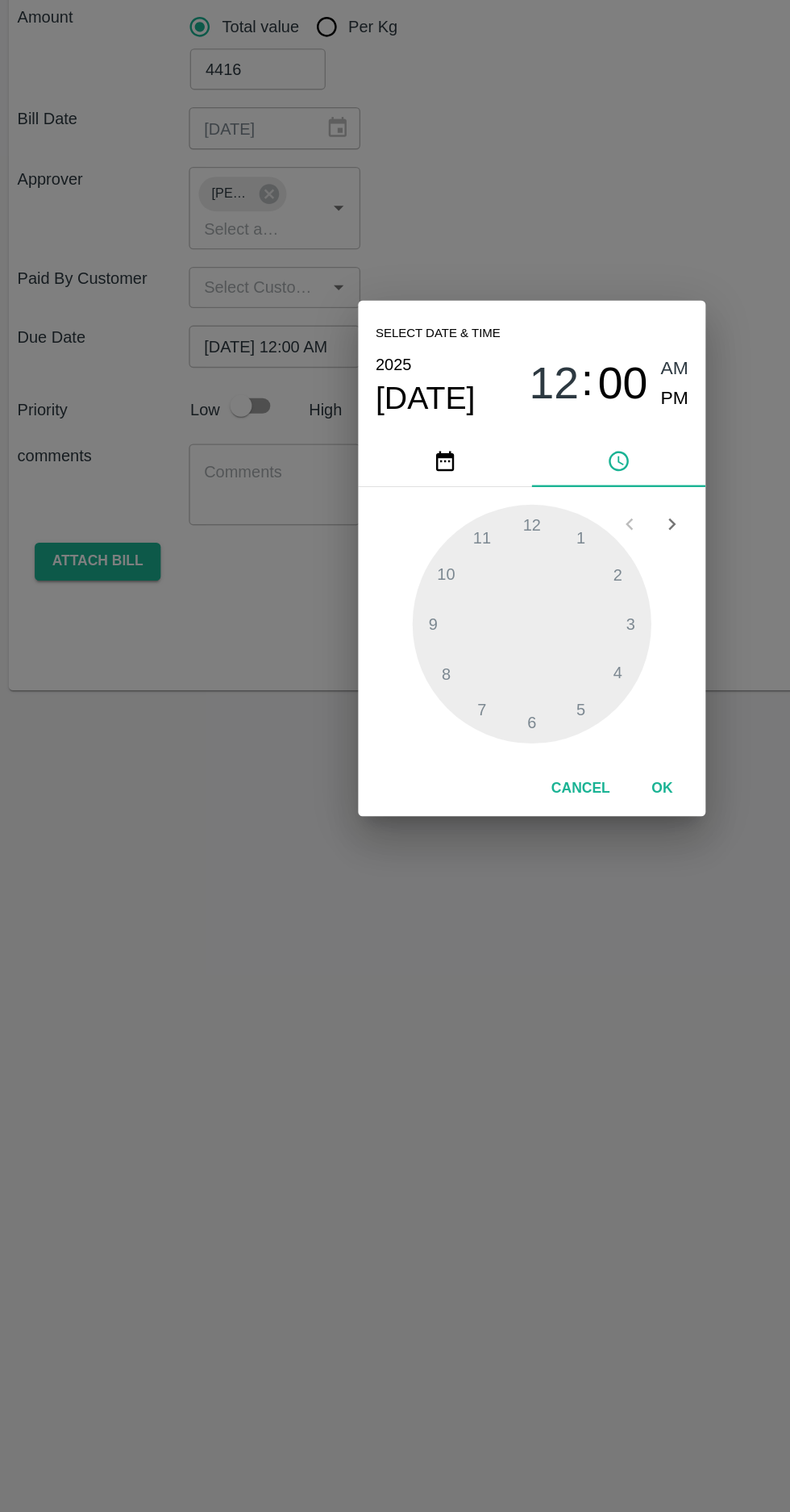
click at [500, 635] on span "PM" at bounding box center [501, 637] width 21 height 22
click at [313, 804] on div at bounding box center [395, 804] width 177 height 177
type input "12/09/2025 09:00 PM"
click at [508, 928] on button "OK" at bounding box center [491, 927] width 51 height 29
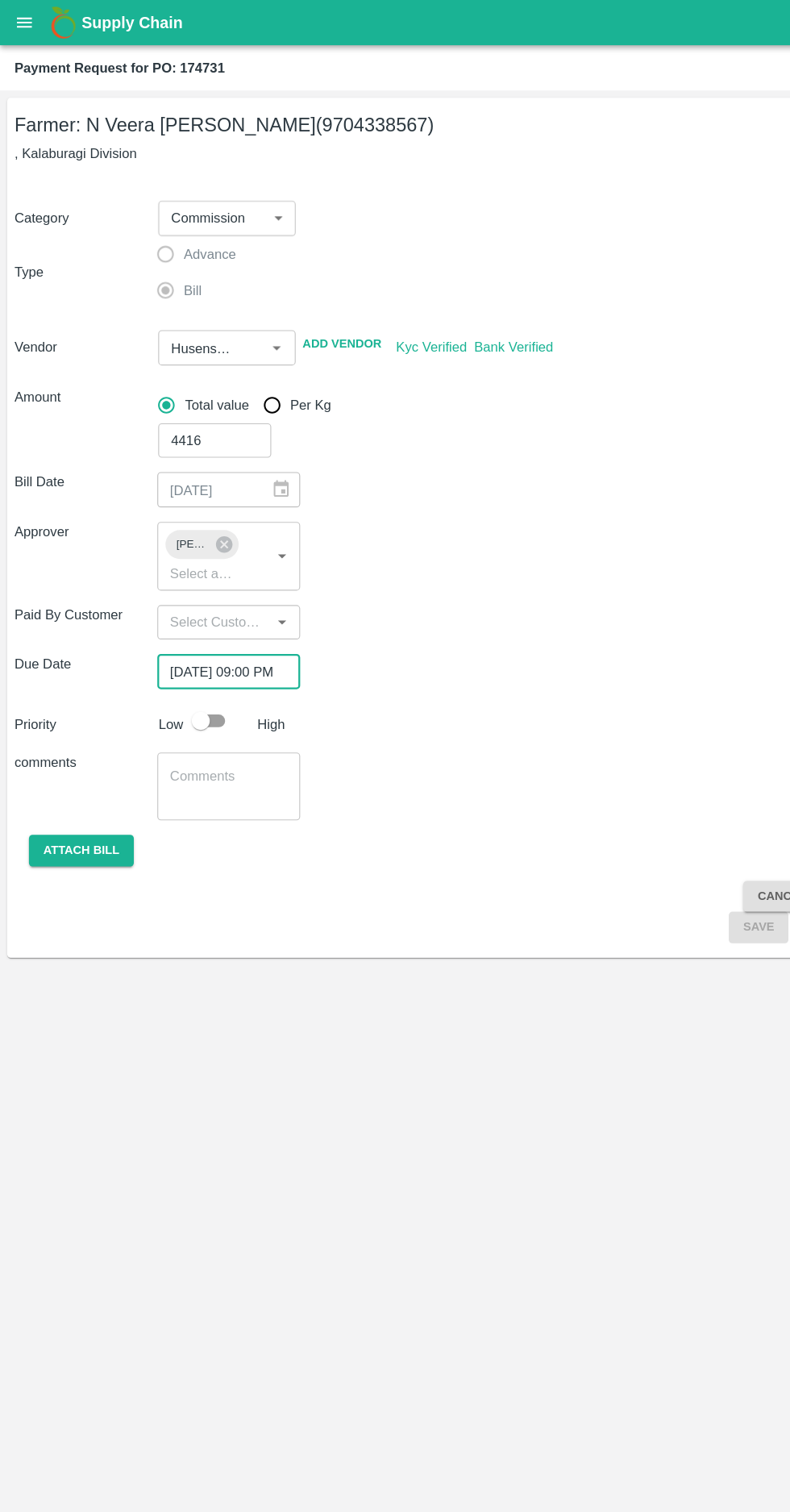
click at [206, 634] on input "checkbox" at bounding box center [178, 642] width 92 height 30
checkbox input "true"
click at [68, 758] on button "Attach bill" at bounding box center [72, 758] width 93 height 29
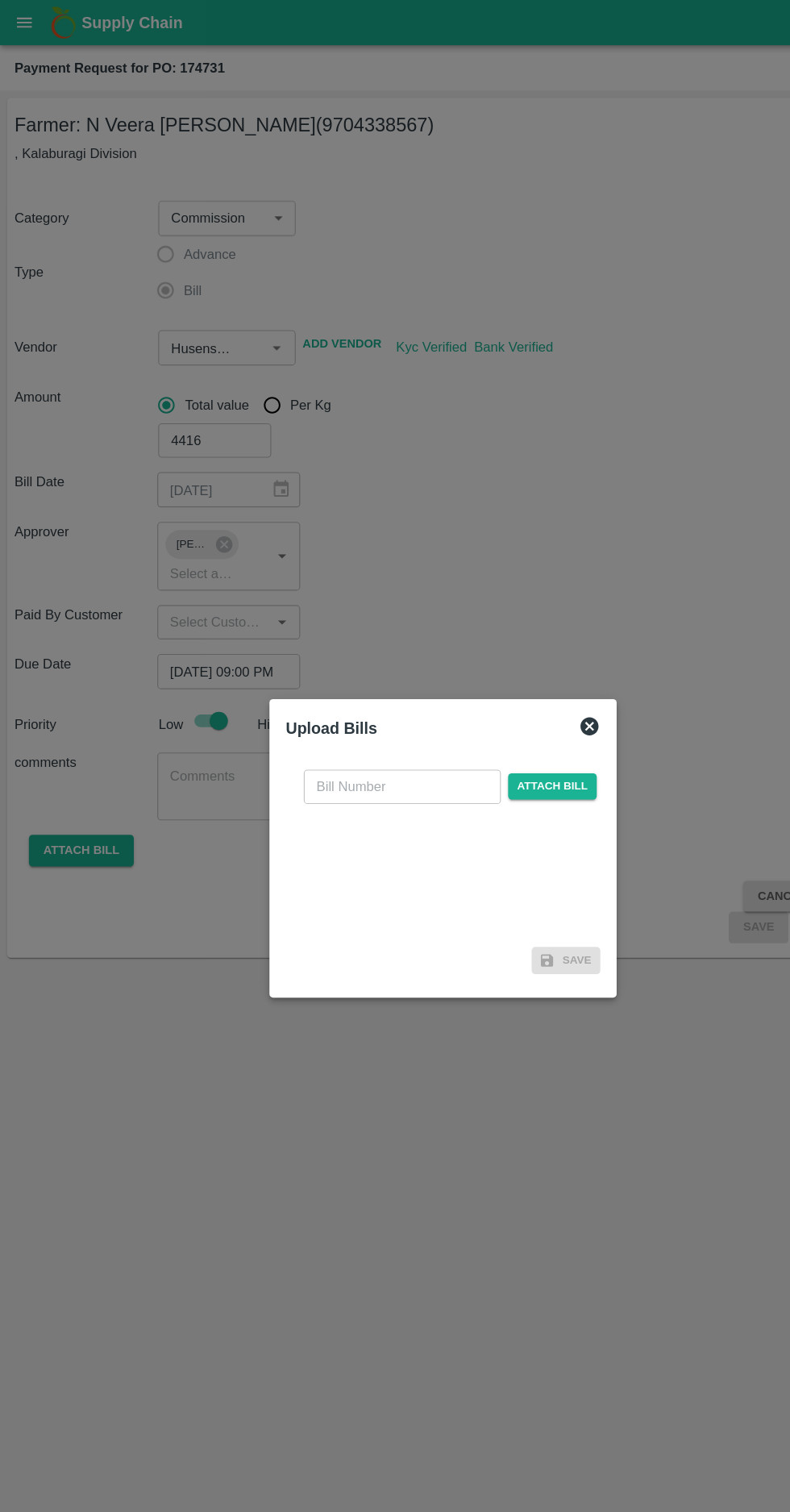
click at [328, 695] on input "text" at bounding box center [358, 701] width 176 height 30
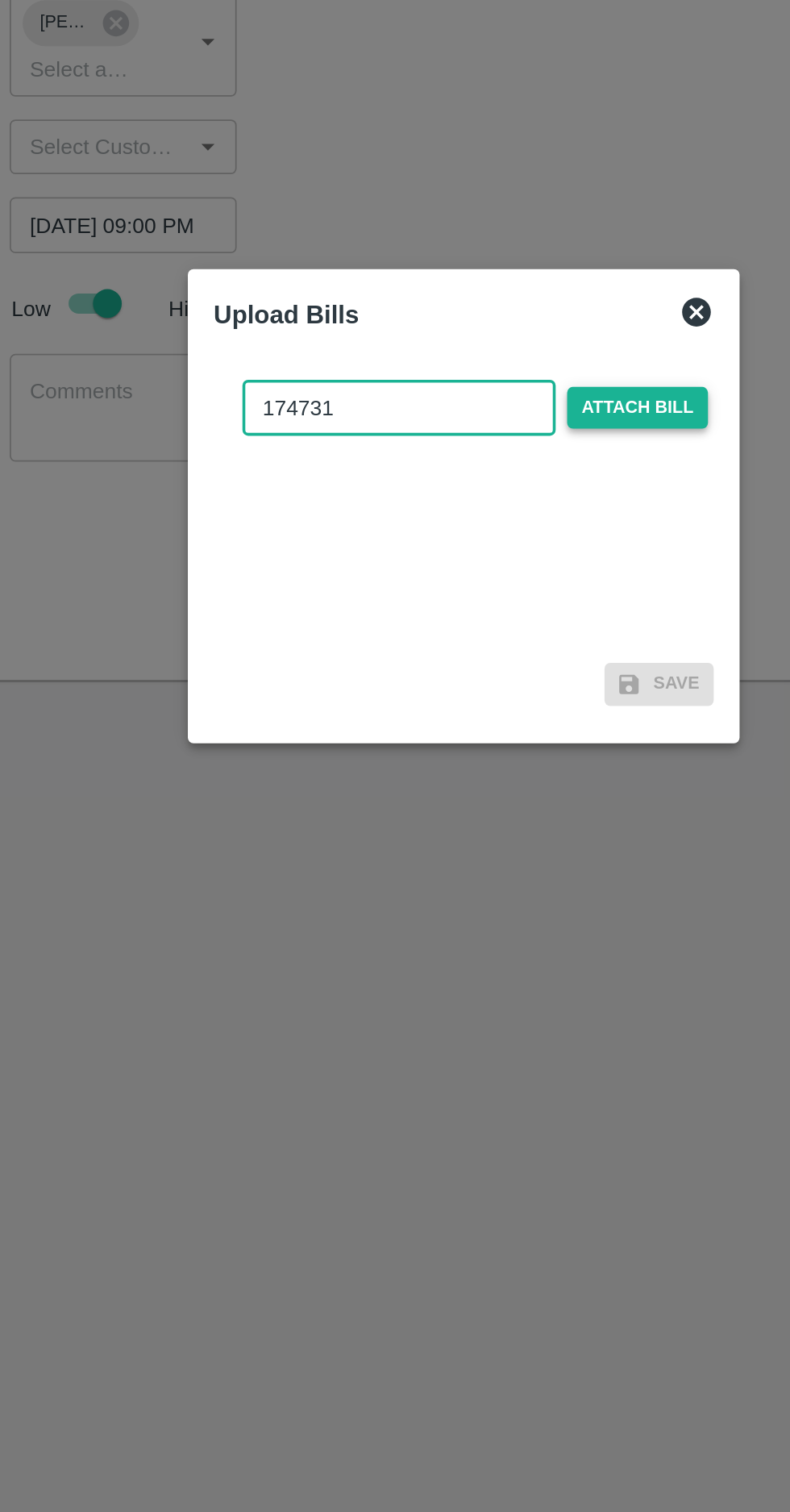
type input "174731"
click at [508, 701] on span "Attach bill" at bounding box center [492, 701] width 79 height 24
click at [0, 0] on input "Attach bill" at bounding box center [0, 0] width 0 height 0
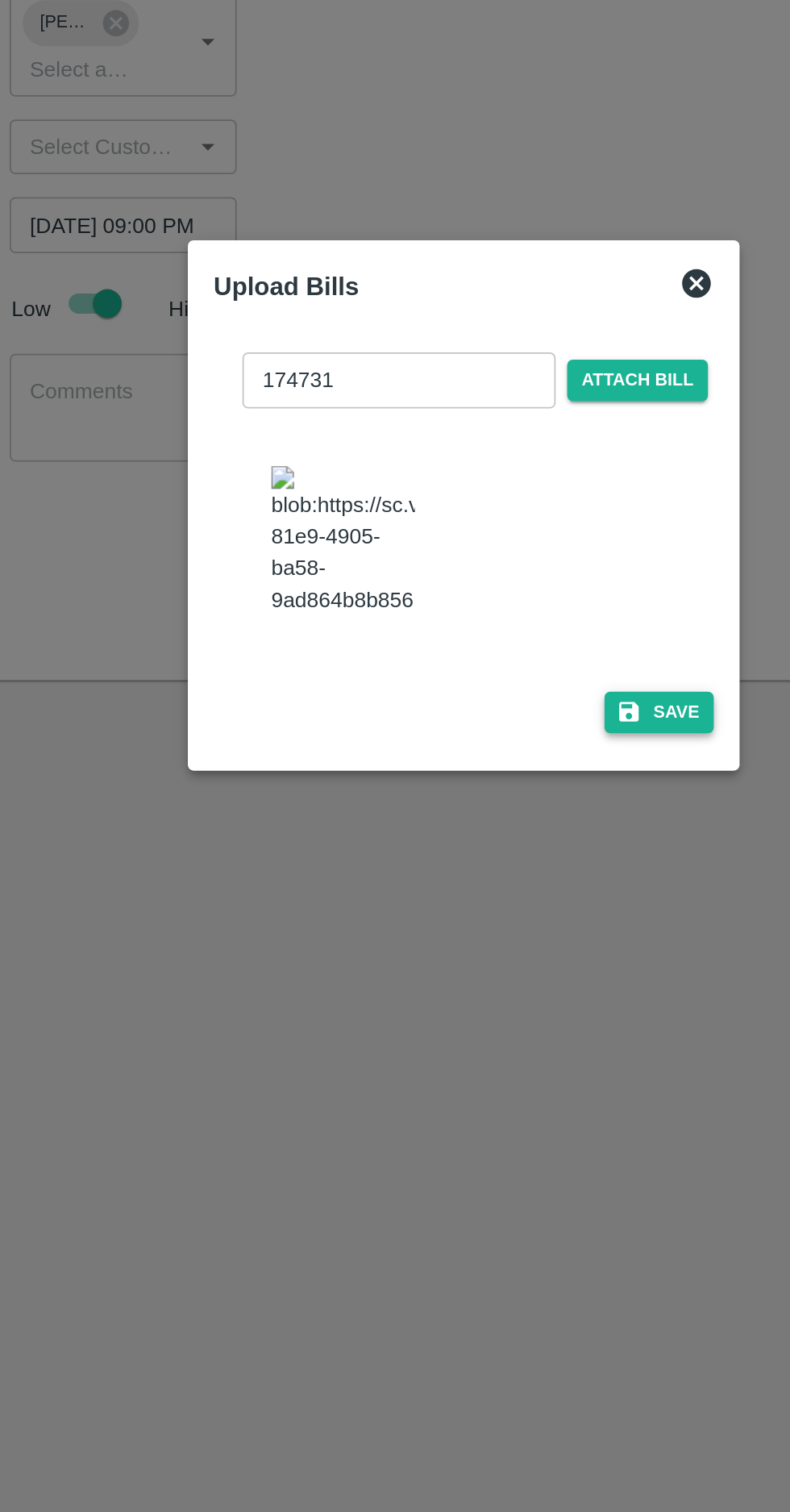
click at [519, 873] on button "Save" at bounding box center [504, 872] width 61 height 24
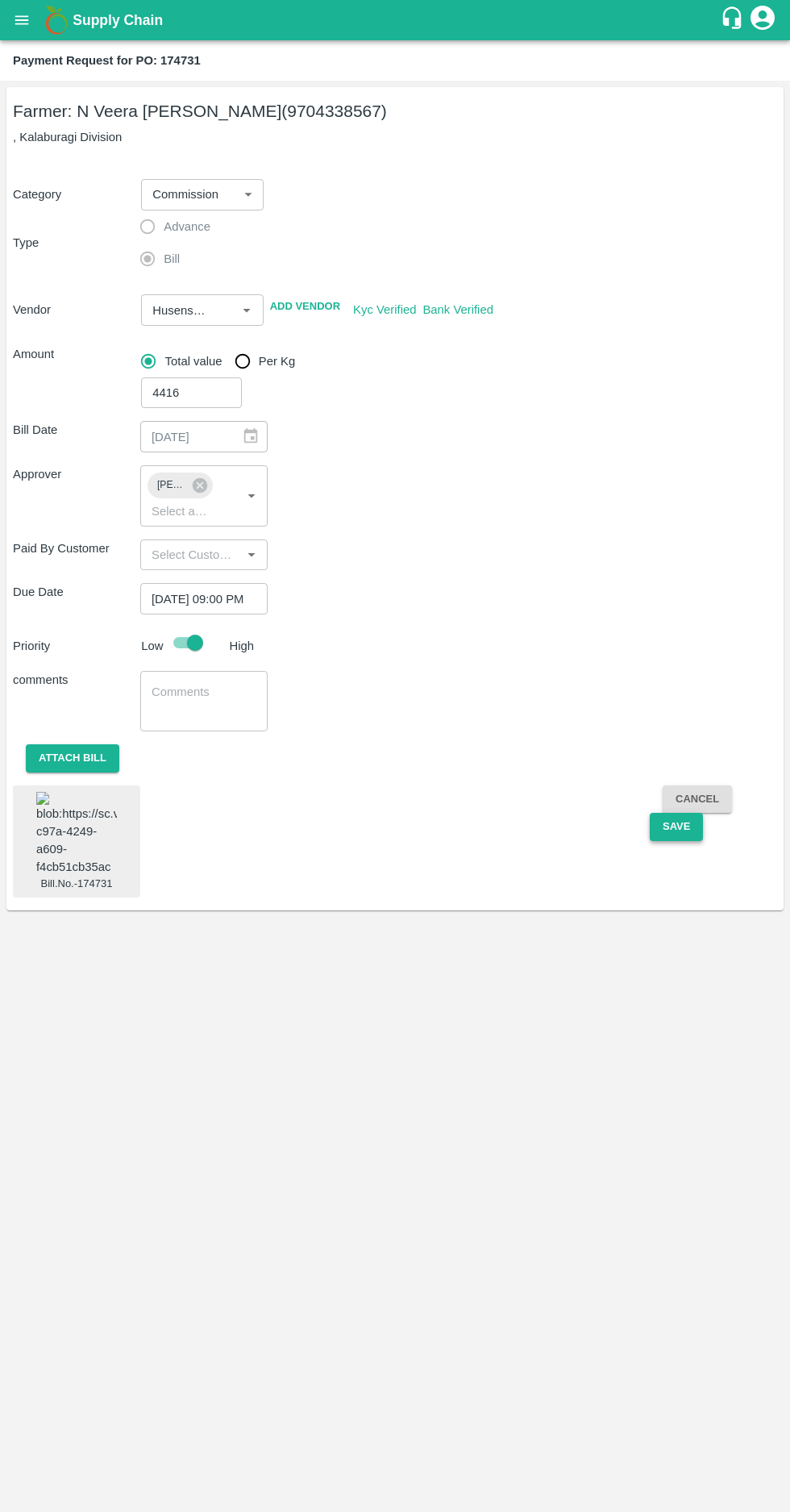
click at [676, 826] on button "Save" at bounding box center [676, 827] width 53 height 29
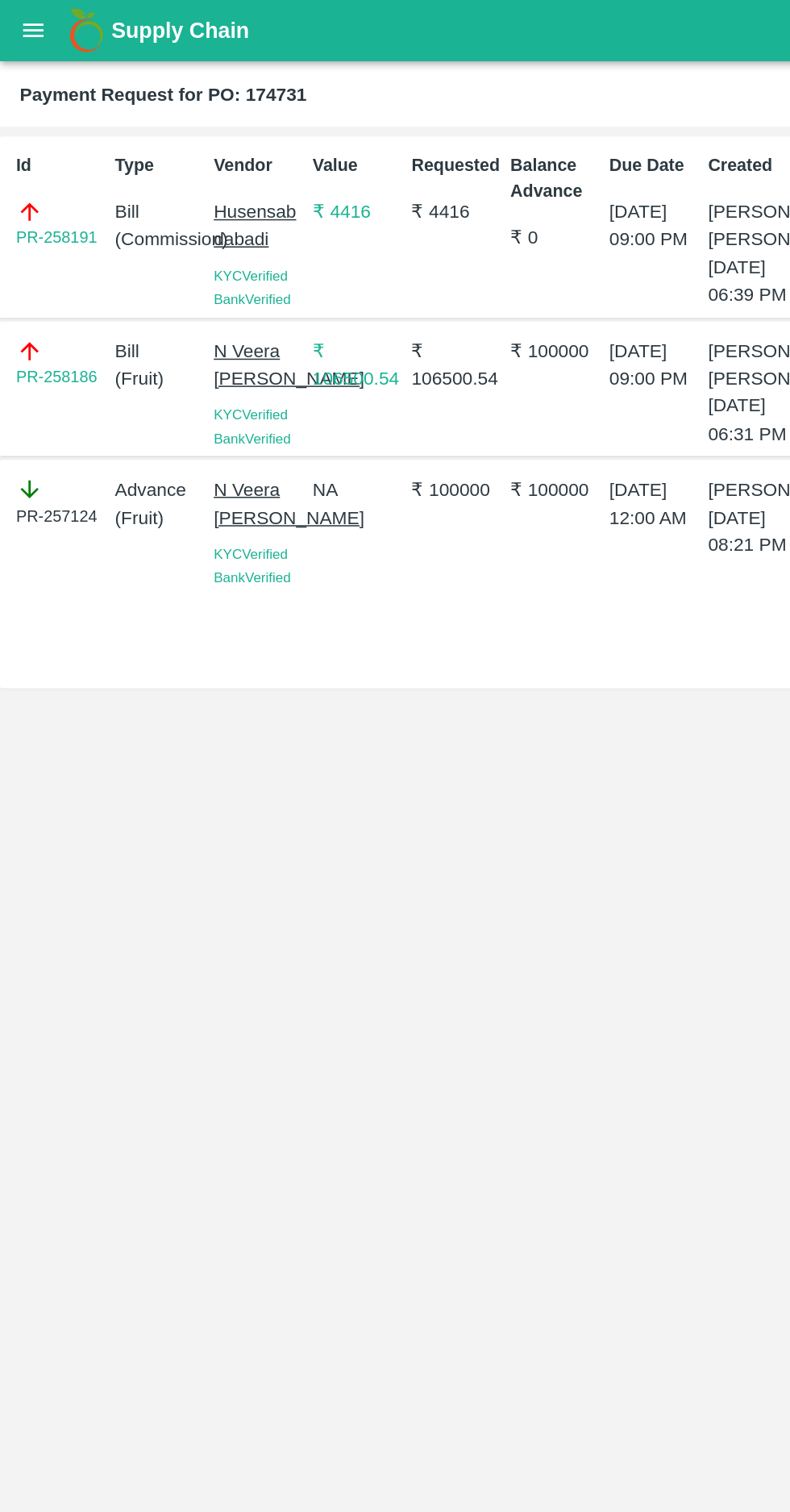
click at [40, 34] on div "Supply Chain" at bounding box center [395, 20] width 790 height 40
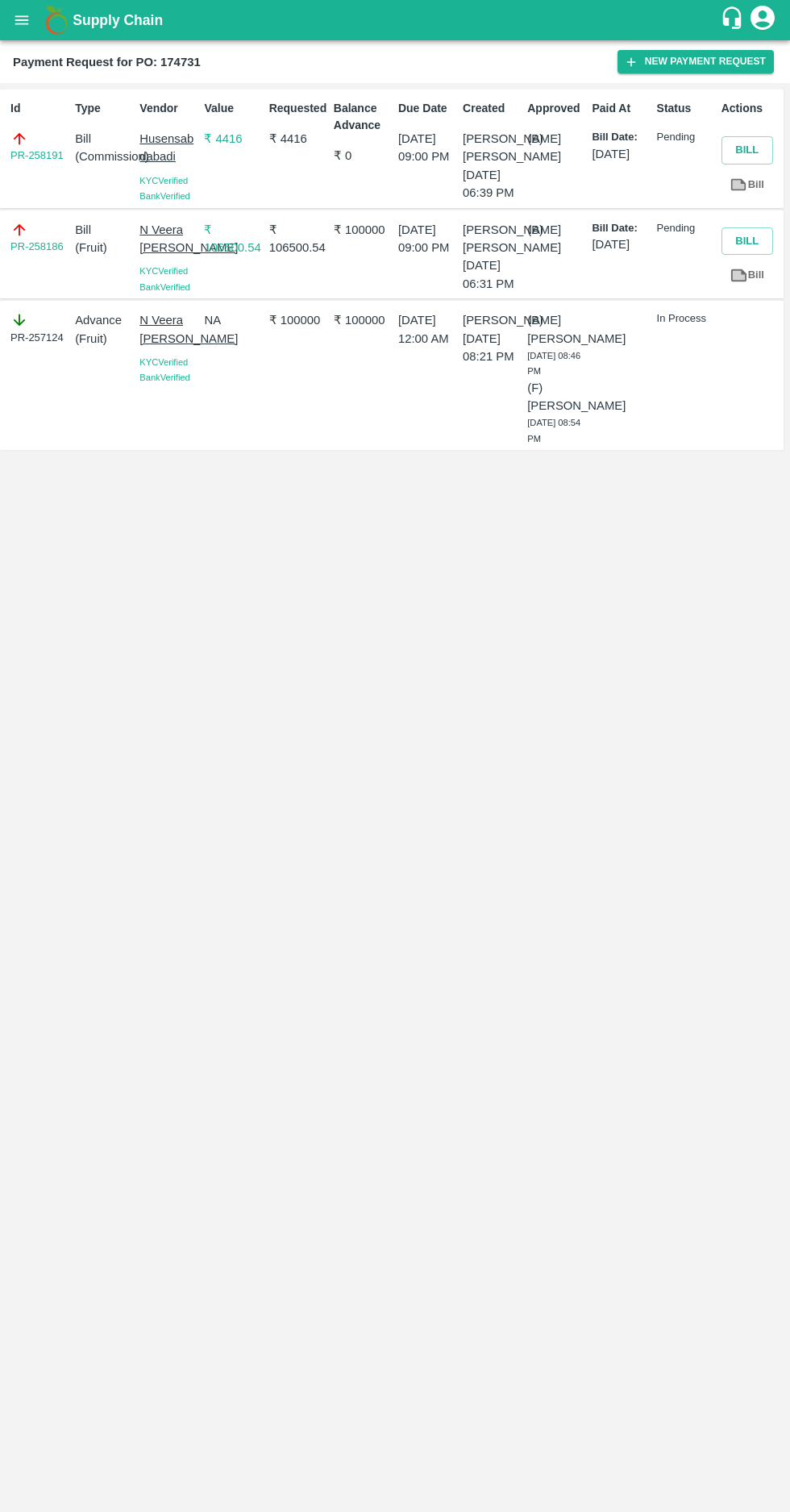
click at [29, 24] on icon "open drawer" at bounding box center [22, 19] width 13 height 9
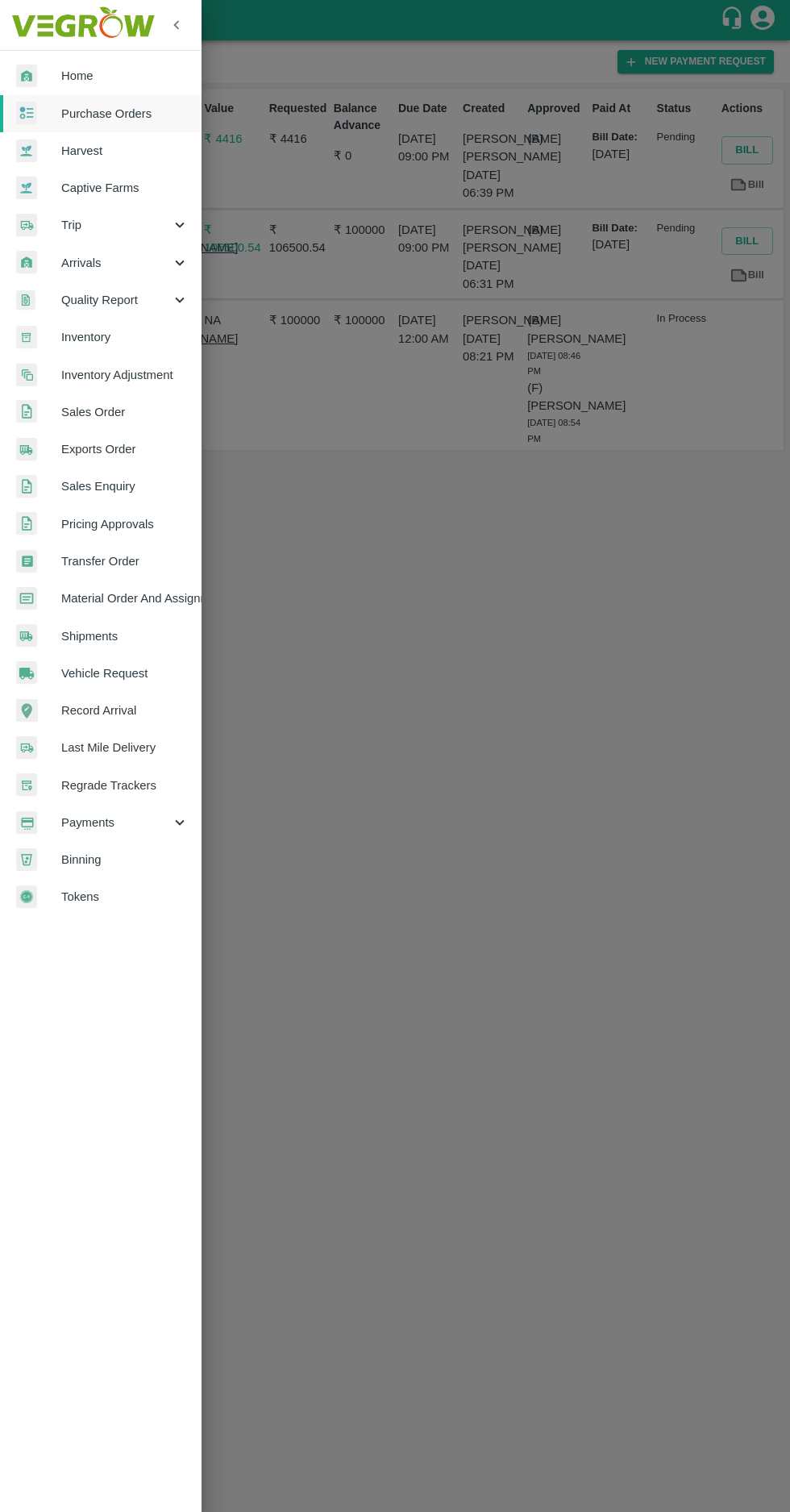
click at [87, 113] on span "Purchase Orders" at bounding box center [125, 113] width 128 height 18
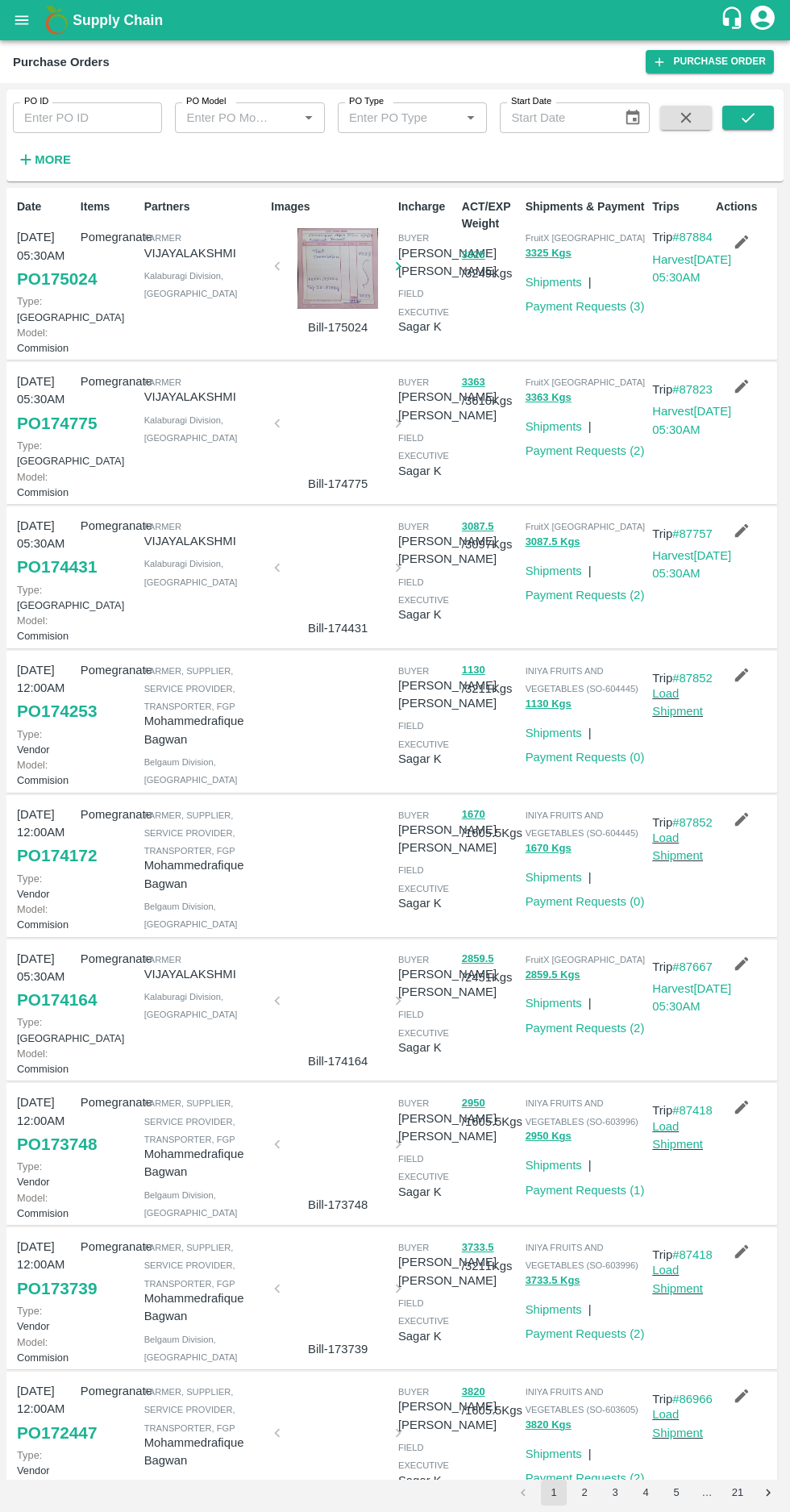
click at [46, 165] on strong "More" at bounding box center [52, 159] width 36 height 13
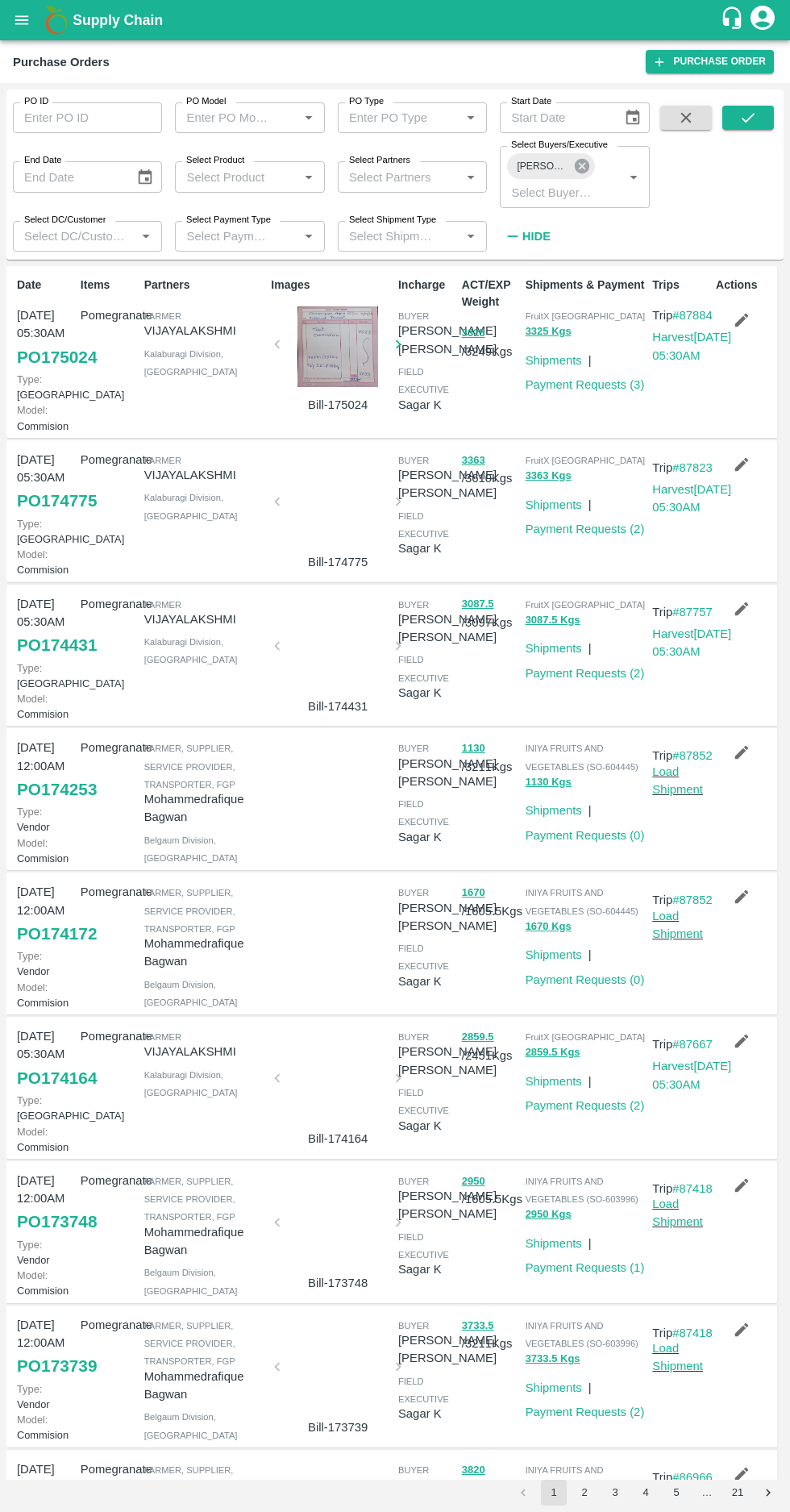
click at [579, 173] on icon at bounding box center [582, 166] width 18 height 18
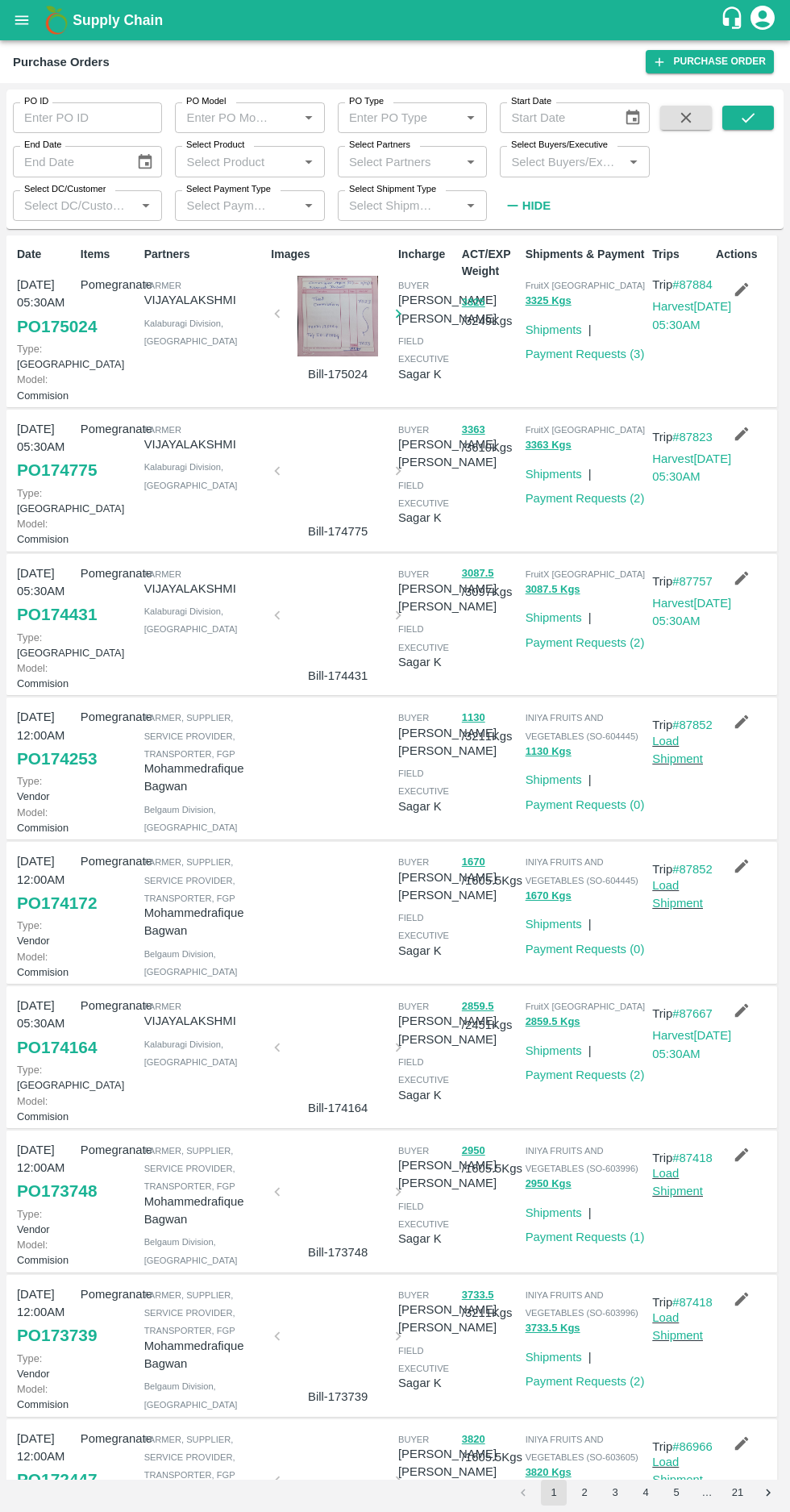
click at [579, 161] on input "Select Buyers/Executive" at bounding box center [561, 161] width 113 height 21
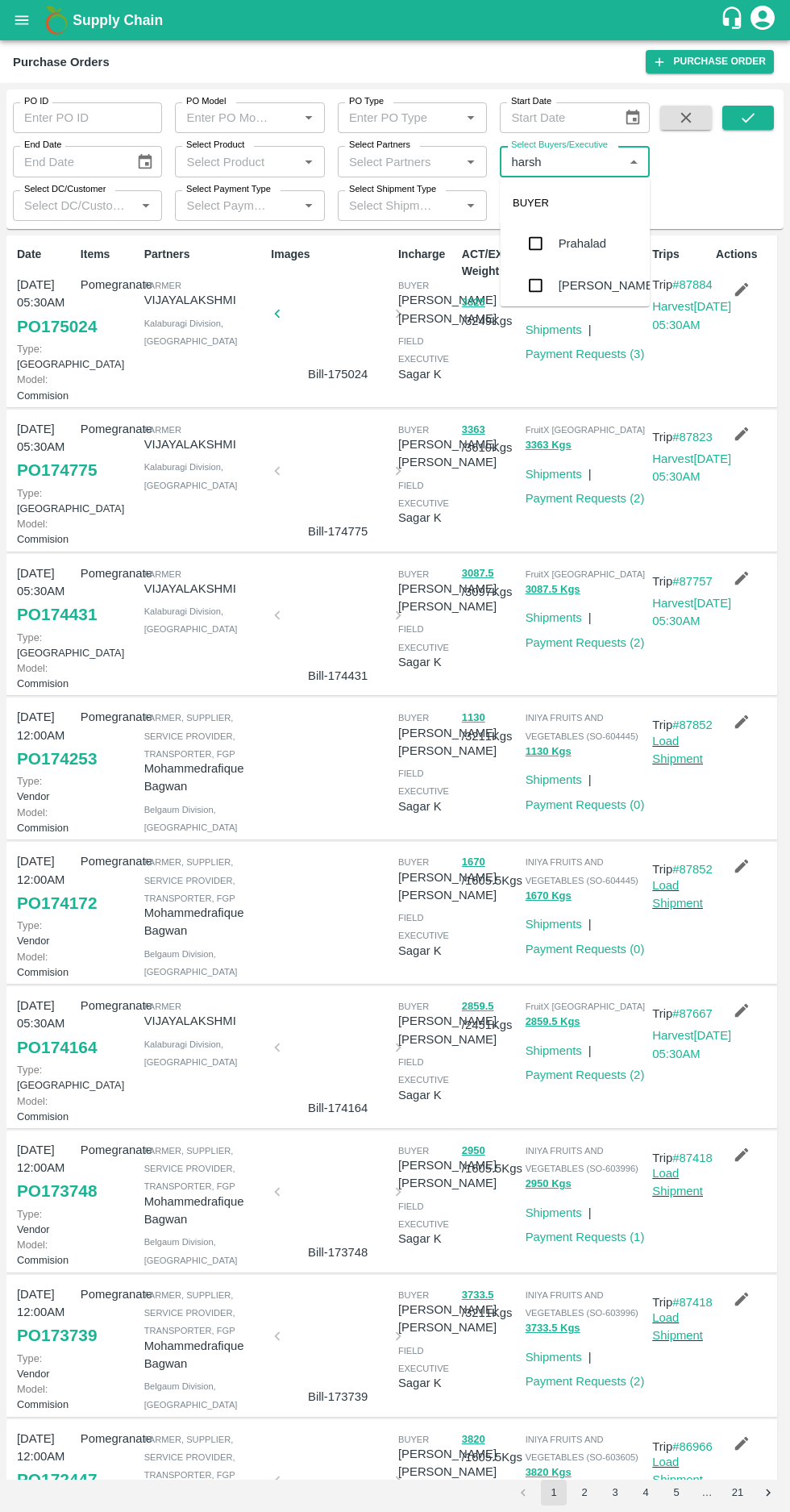
type input "harshv"
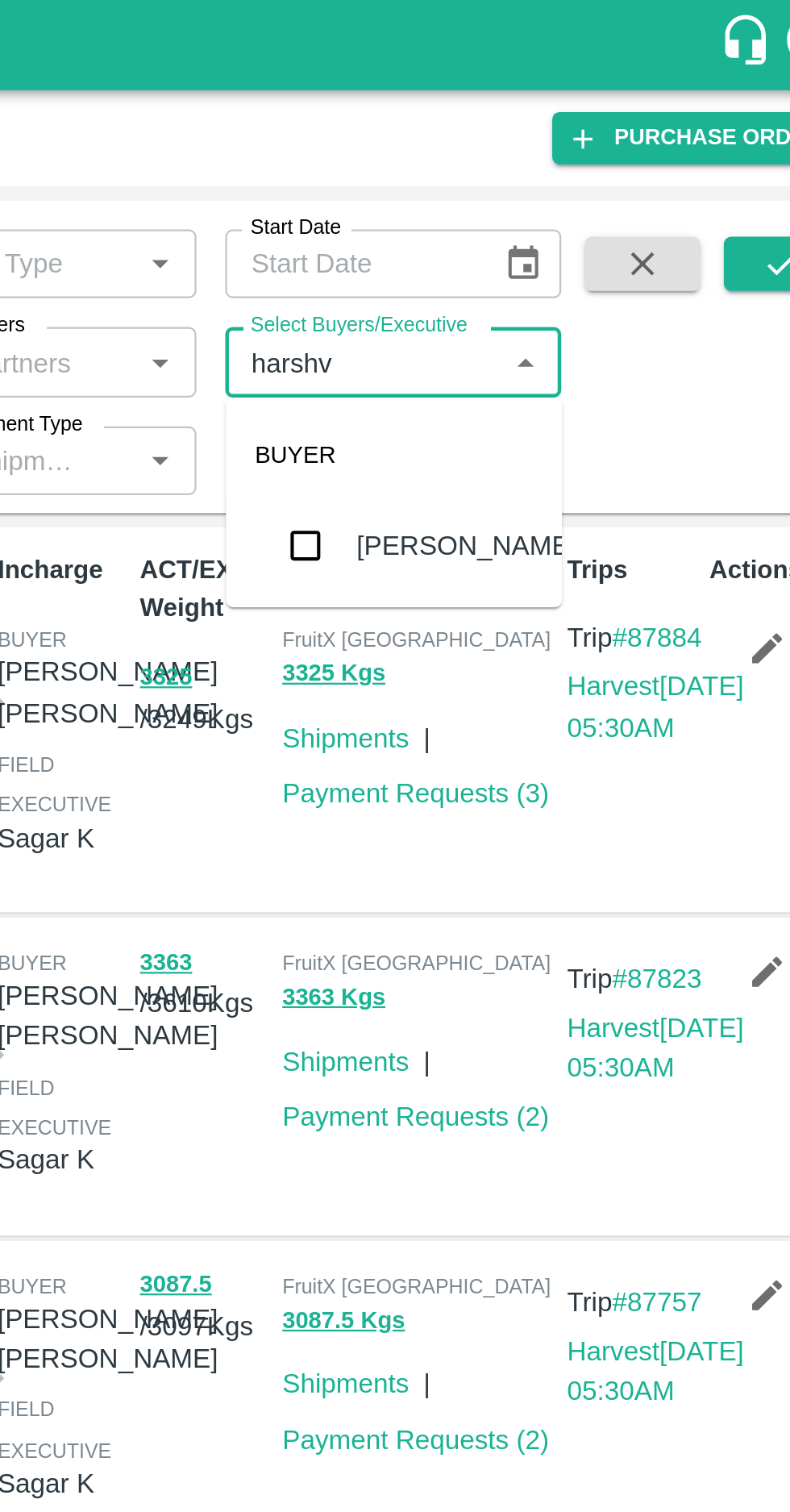
click at [529, 248] on input "checkbox" at bounding box center [535, 244] width 32 height 32
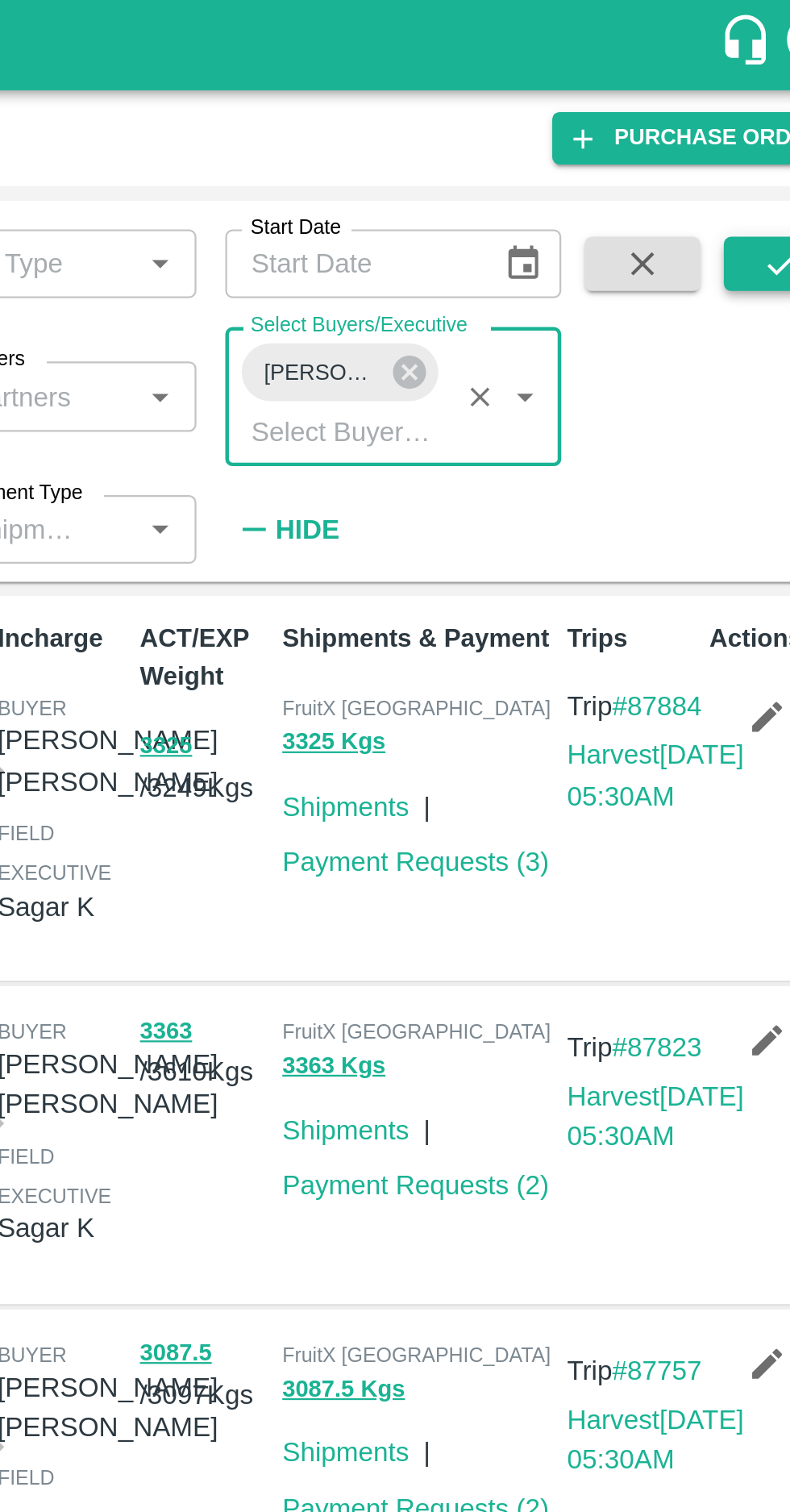
click at [753, 114] on icon "submit" at bounding box center [748, 118] width 13 height 10
